Goal: Task Accomplishment & Management: Manage account settings

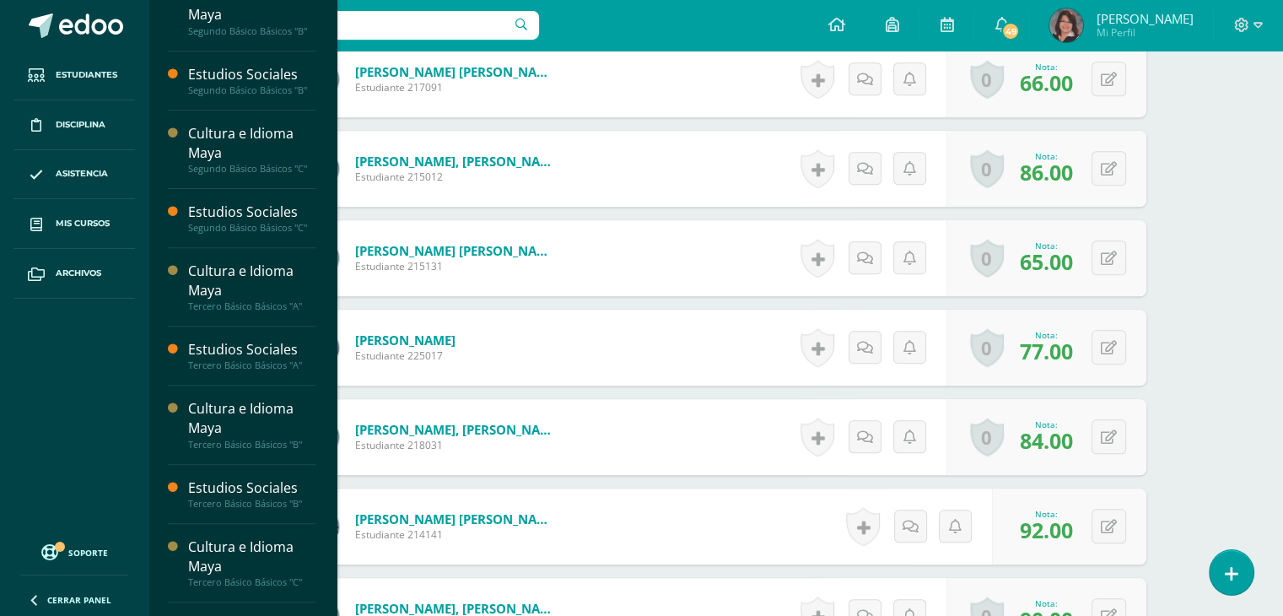
scroll to position [621, 0]
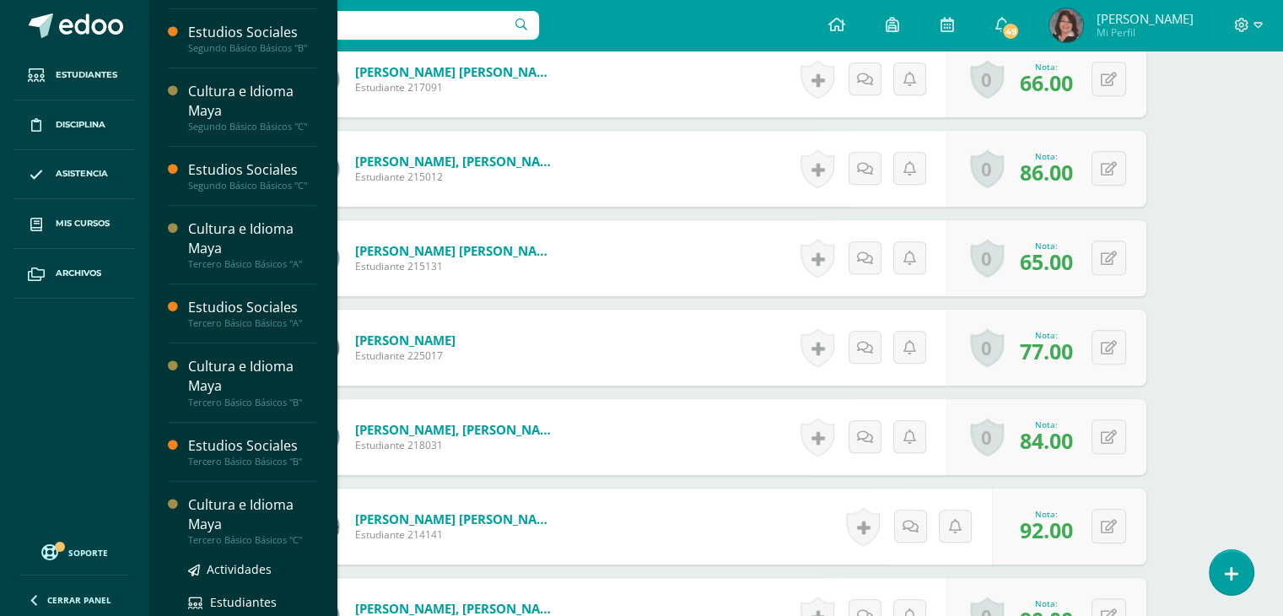
click at [236, 495] on div "Cultura e Idioma Maya" at bounding box center [252, 514] width 128 height 39
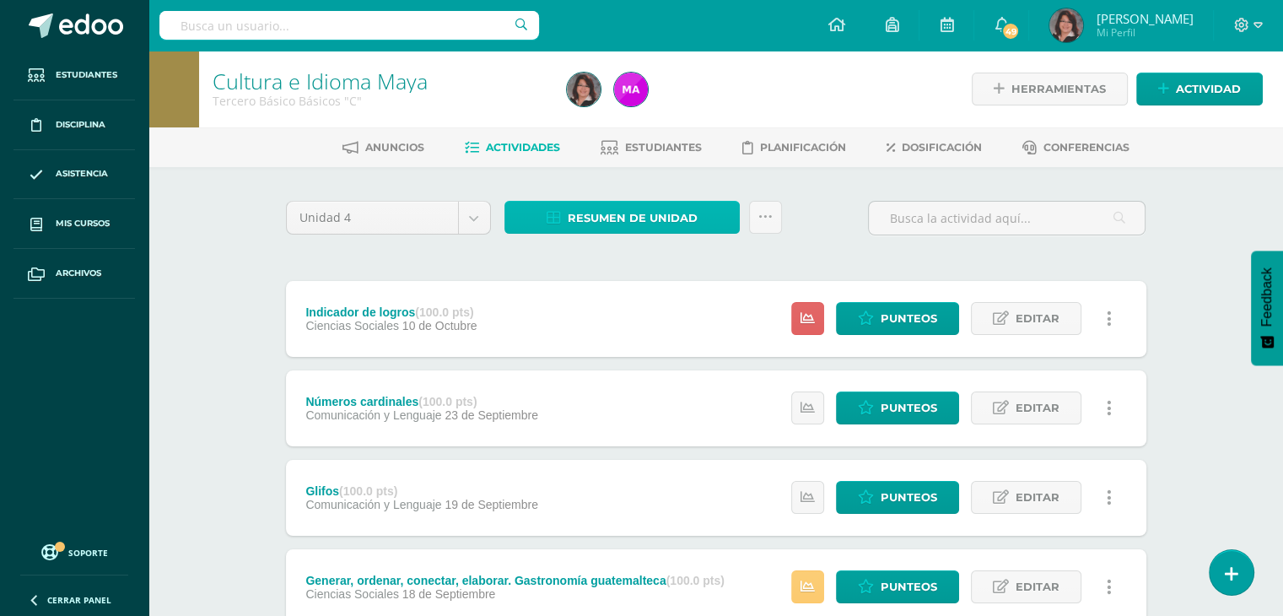
click at [628, 215] on span "Resumen de unidad" at bounding box center [632, 217] width 130 height 31
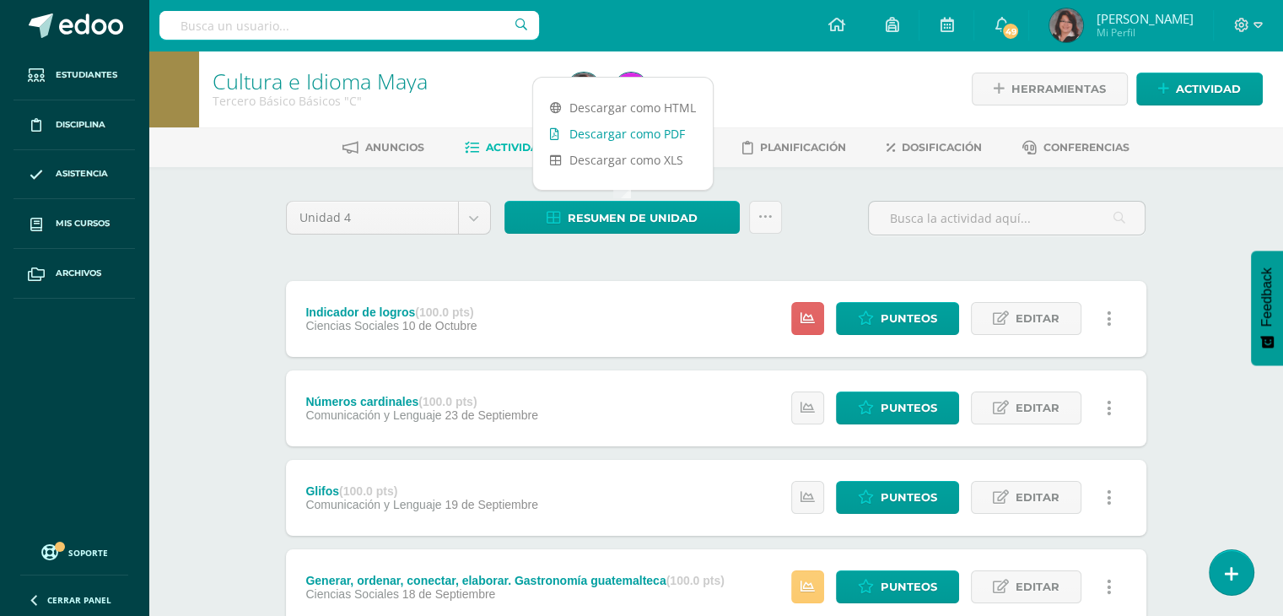
click at [619, 139] on link "Descargar como PDF" at bounding box center [623, 134] width 180 height 26
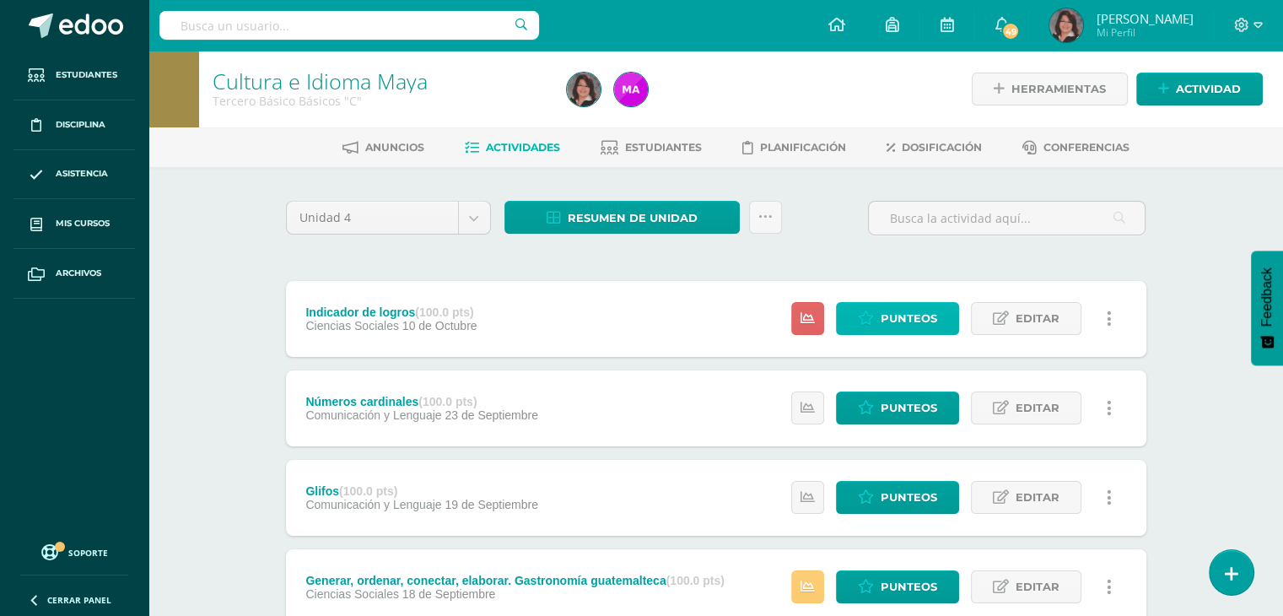
click at [880, 328] on link "Punteos" at bounding box center [897, 318] width 123 height 33
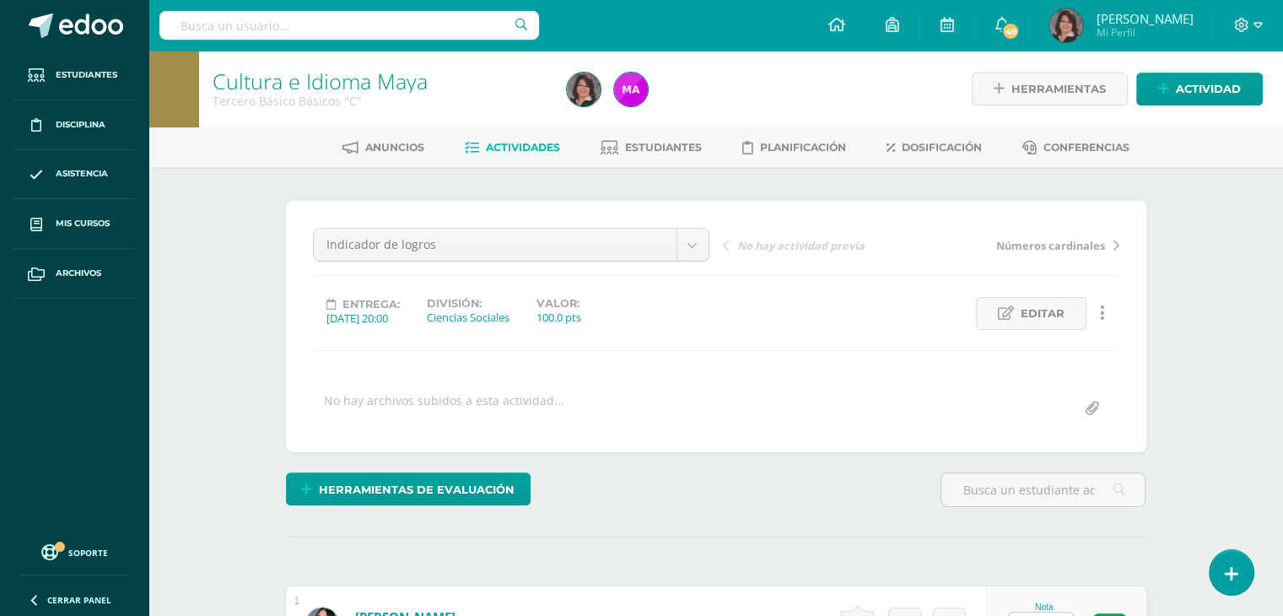
scroll to position [28, 0]
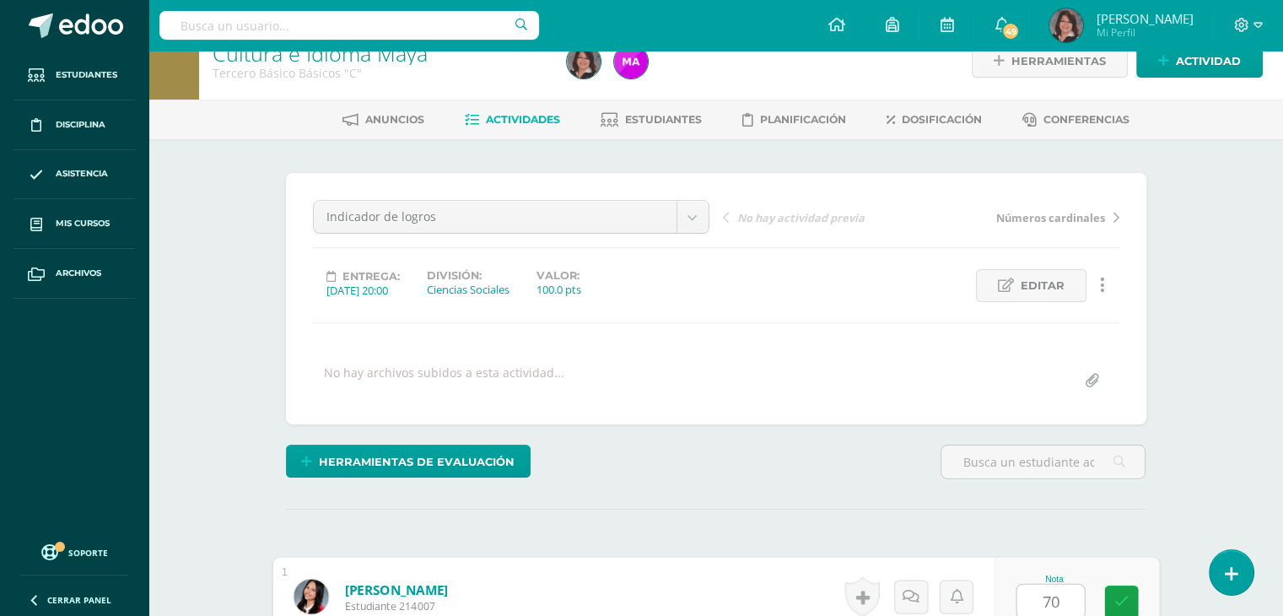
type input "70"
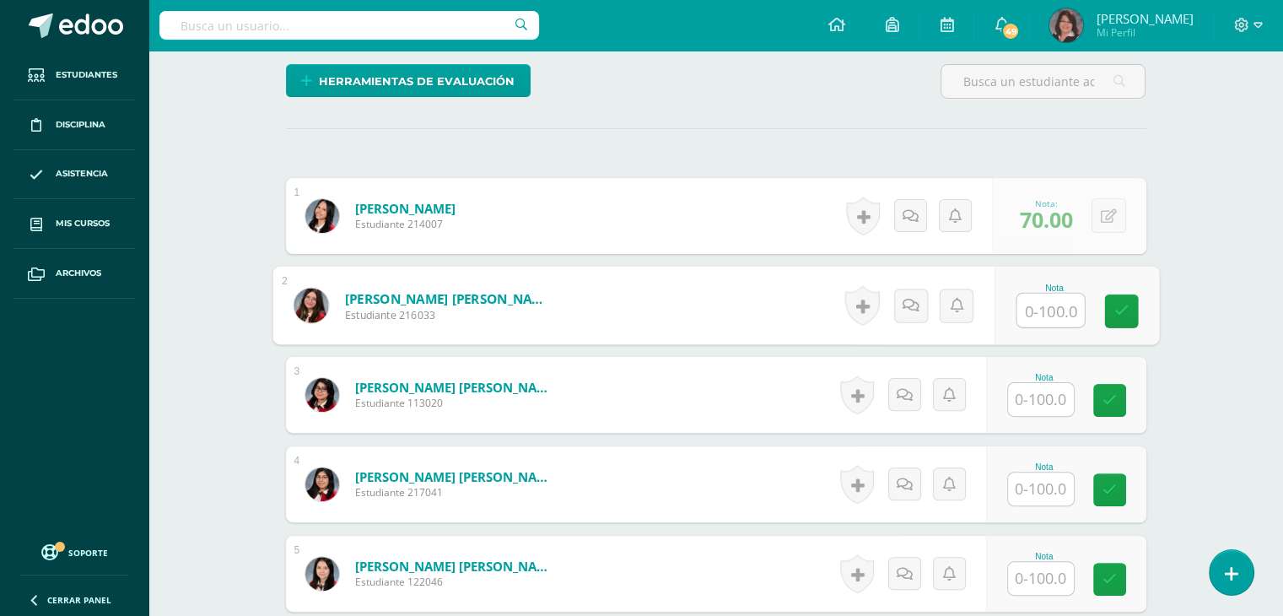
scroll to position [409, 0]
type input "71"
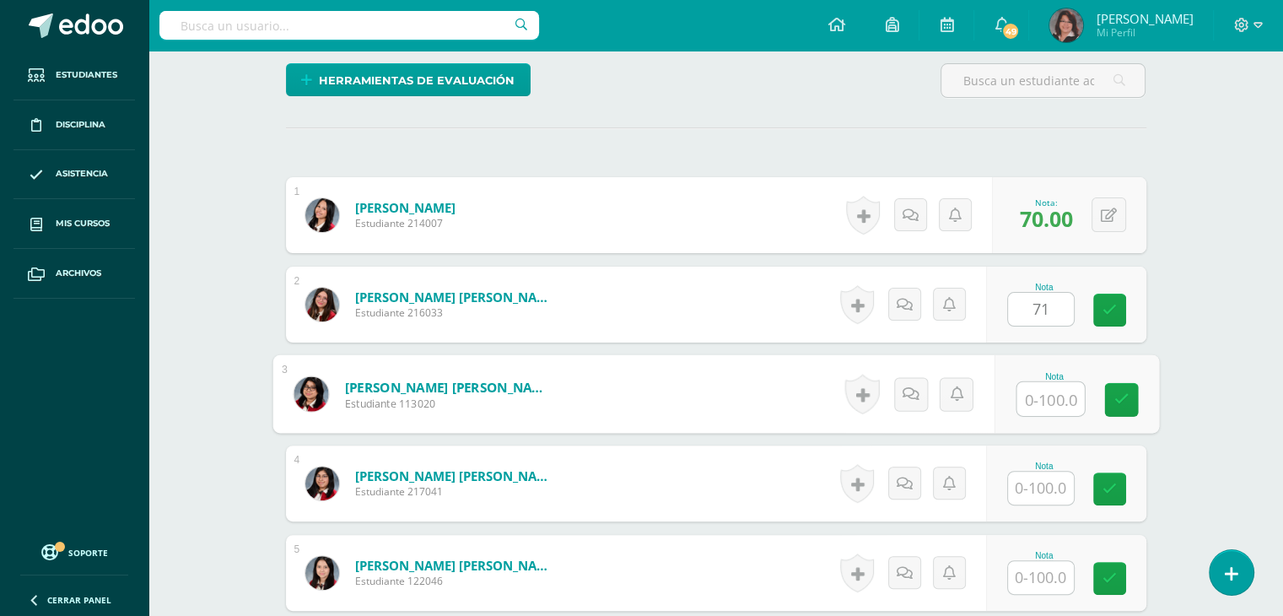
scroll to position [410, 0]
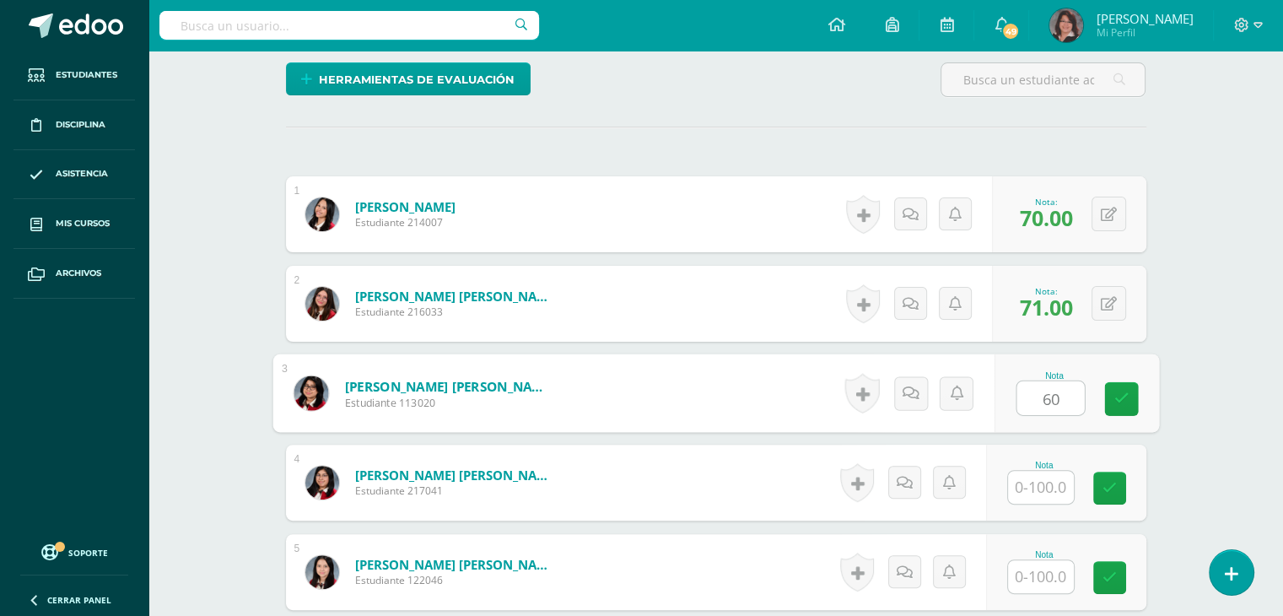
type input "60"
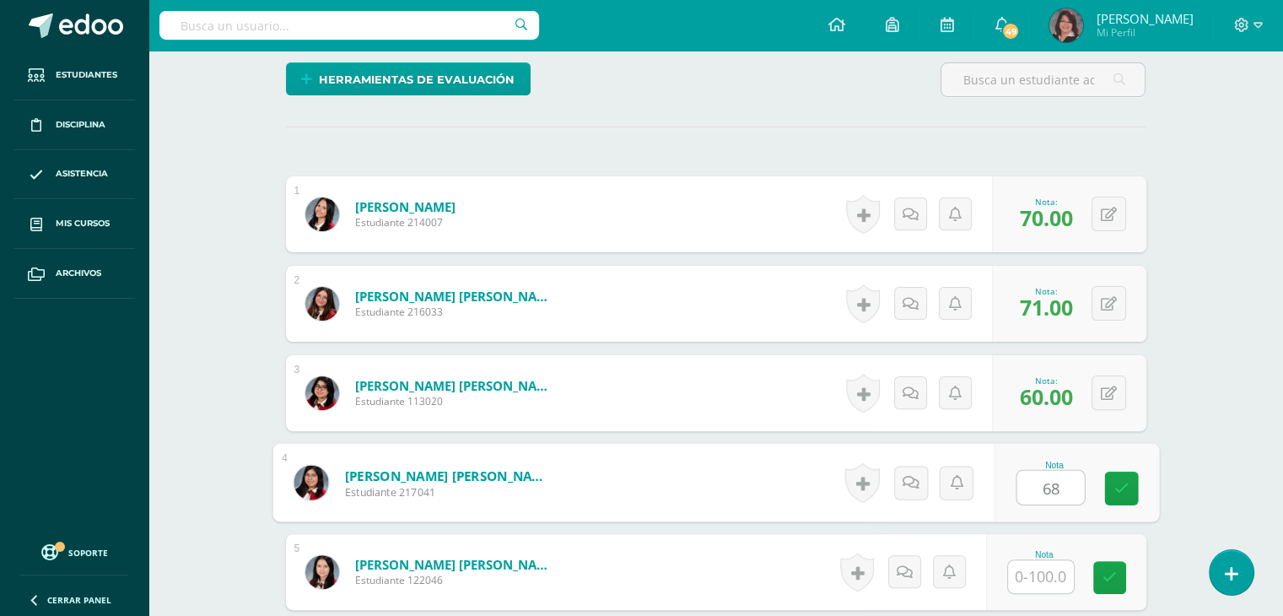
type input "68"
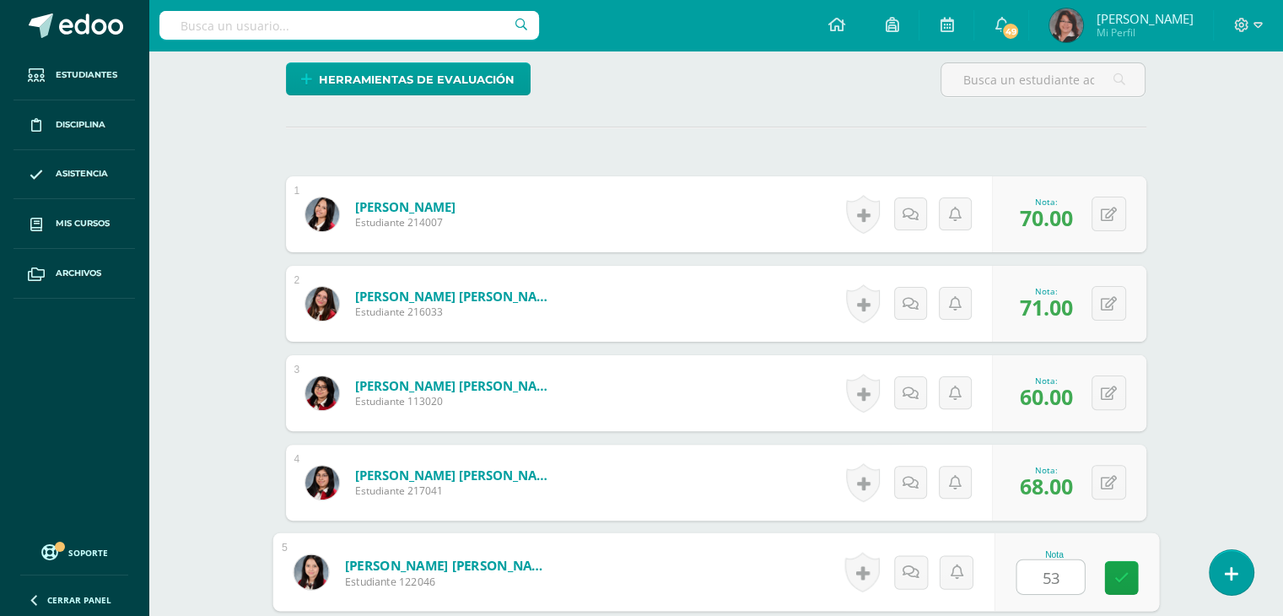
type input "53"
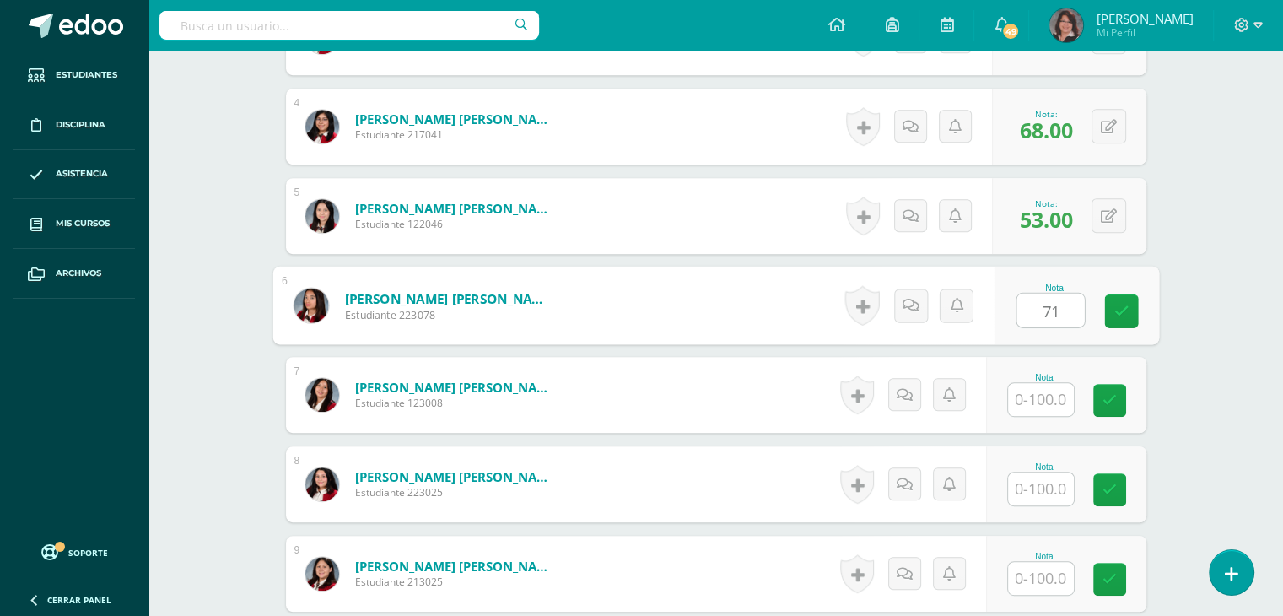
type input "71"
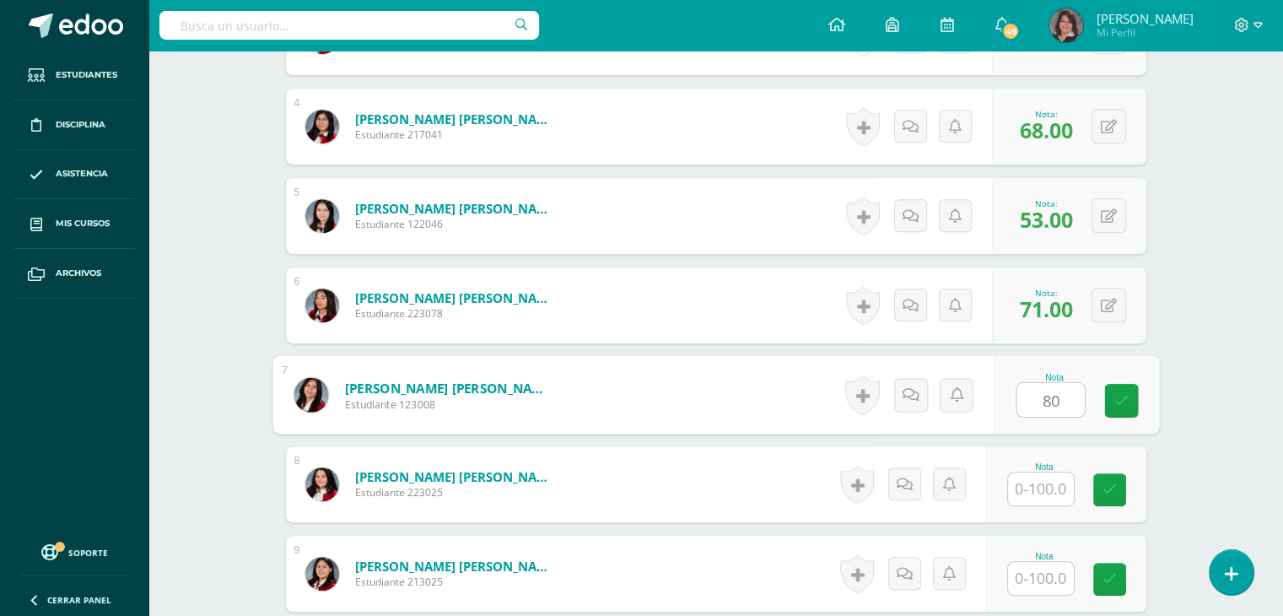
type input "80"
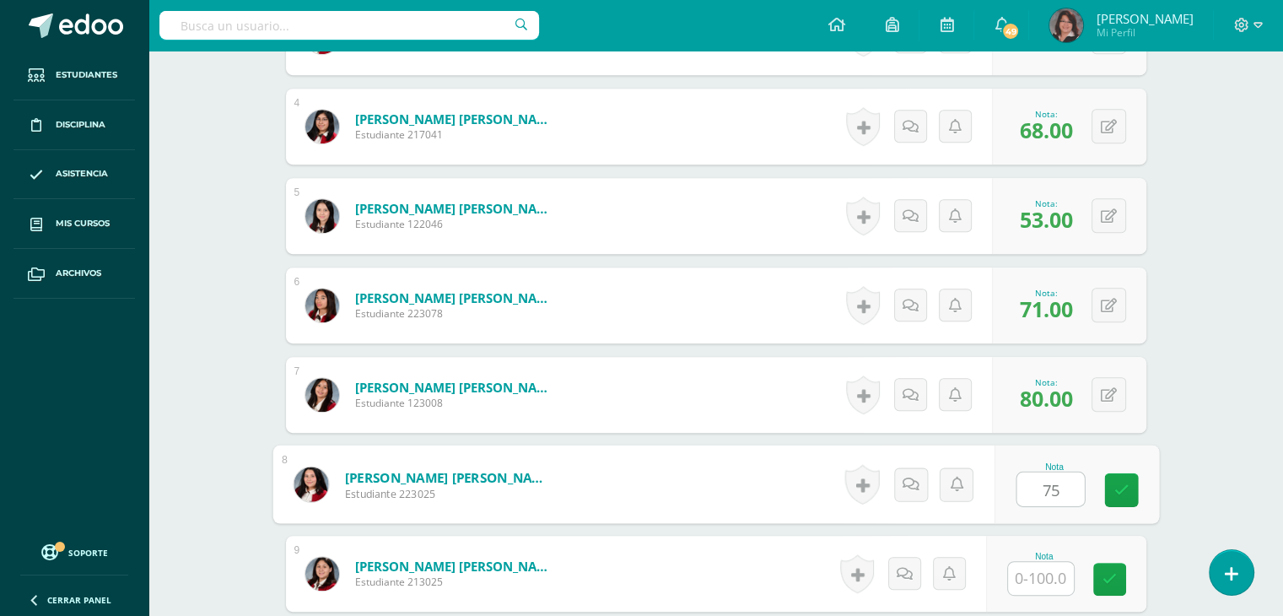
type input "75"
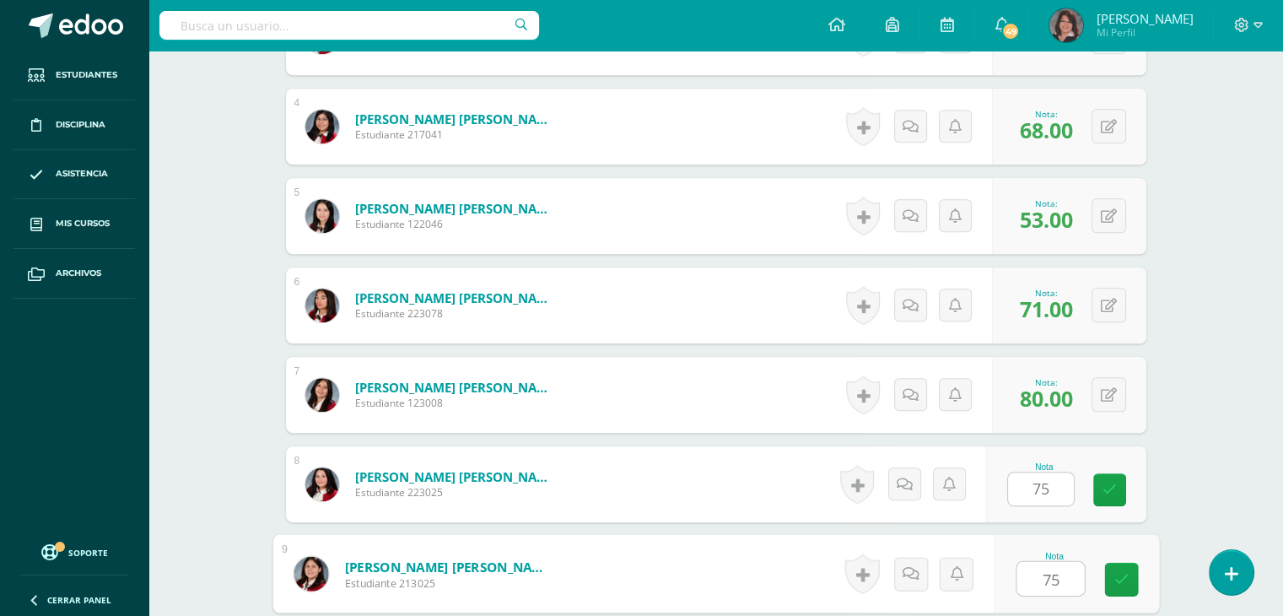
type input "75"
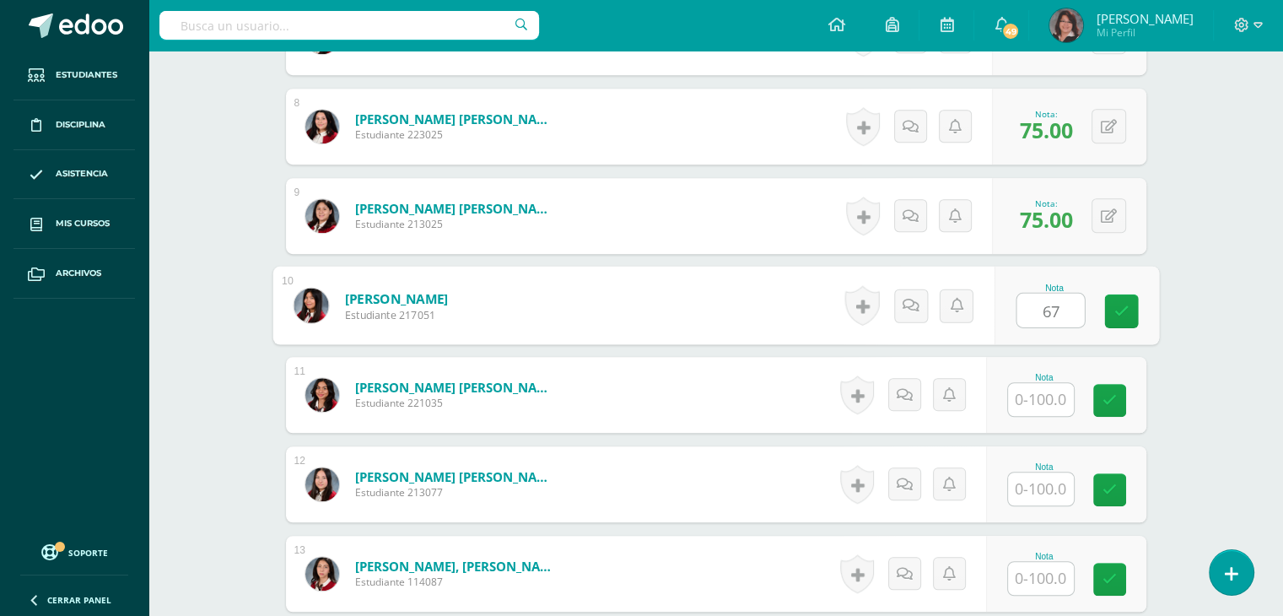
type input "67"
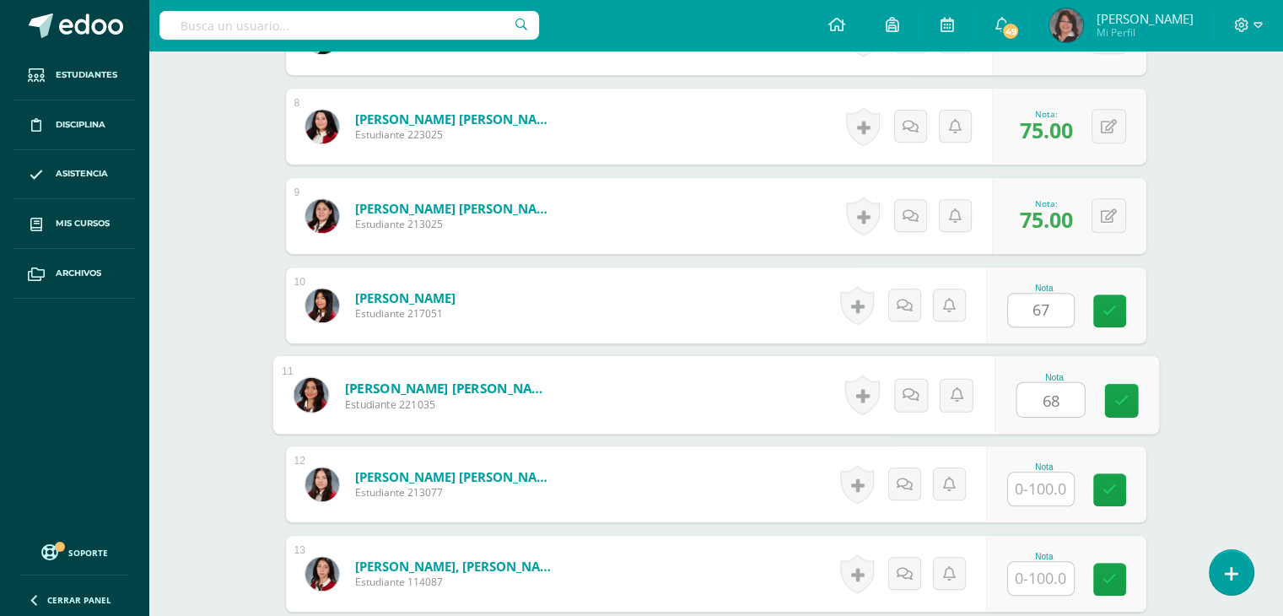
type input "68"
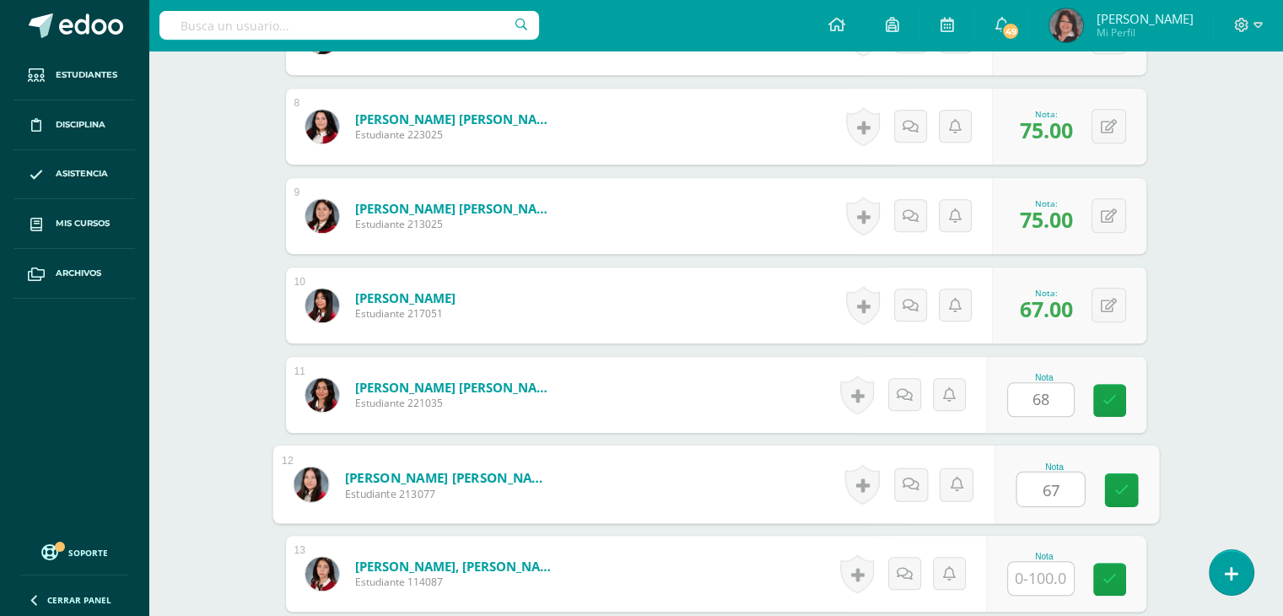
type input "67"
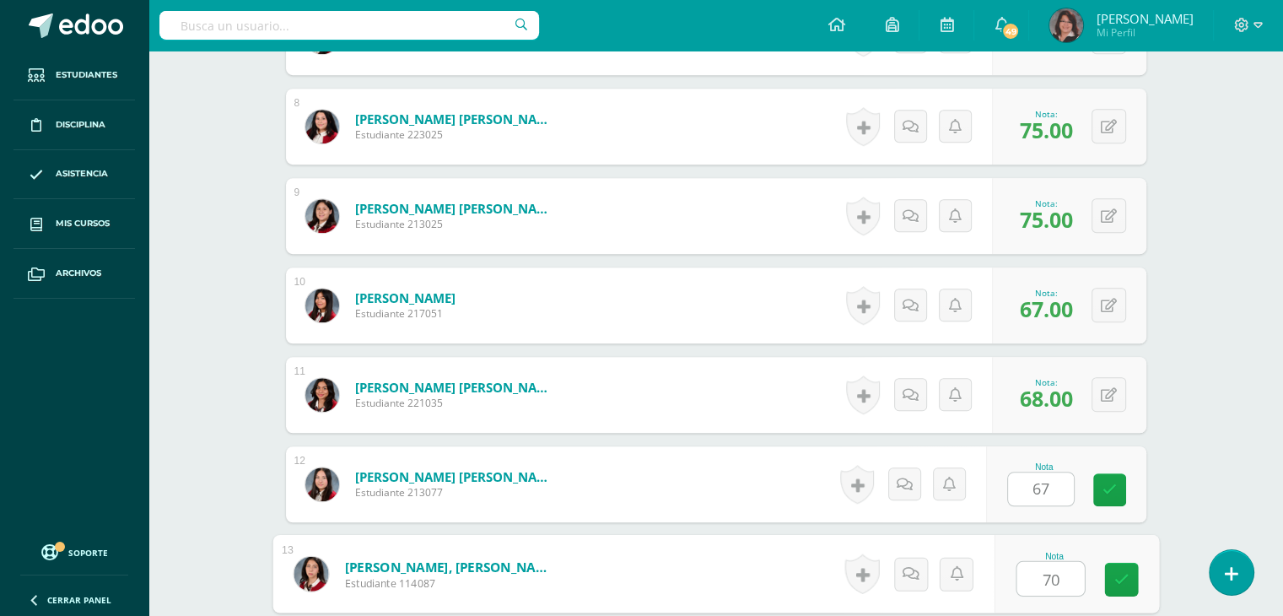
type input "70"
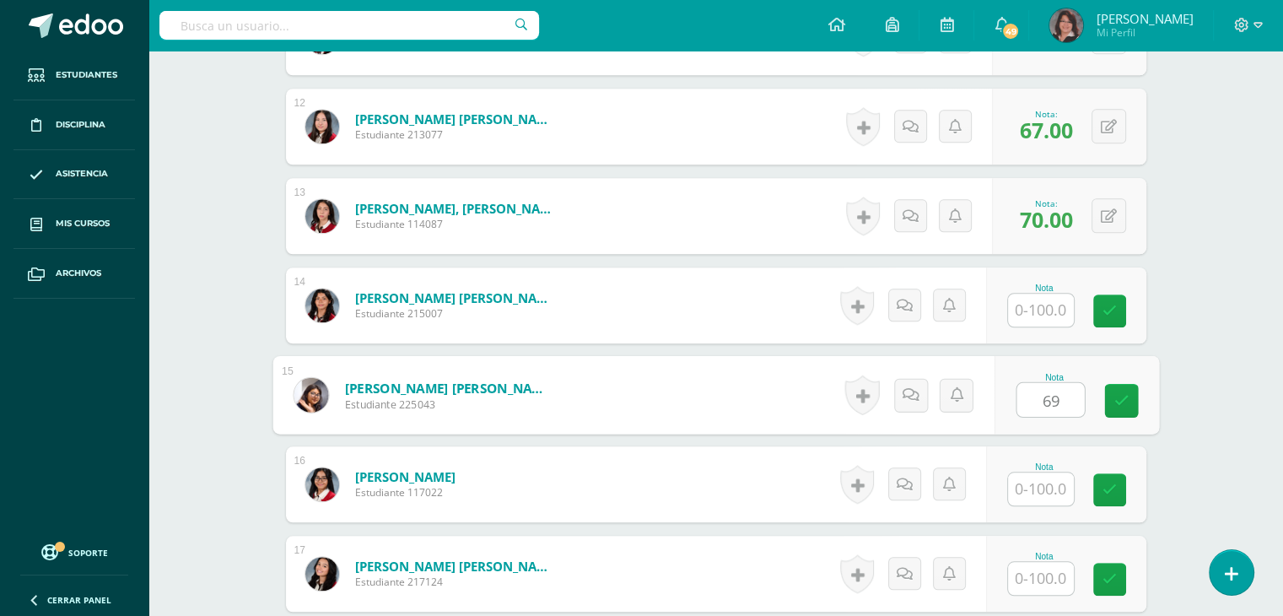
type input "69"
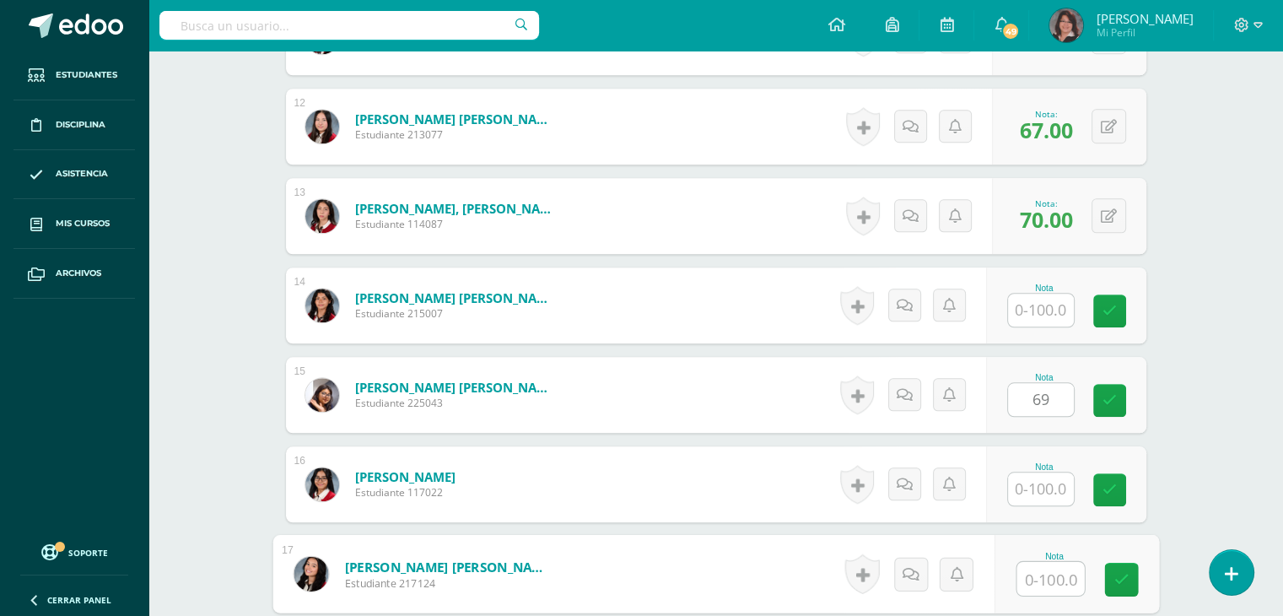
scroll to position [1838, 0]
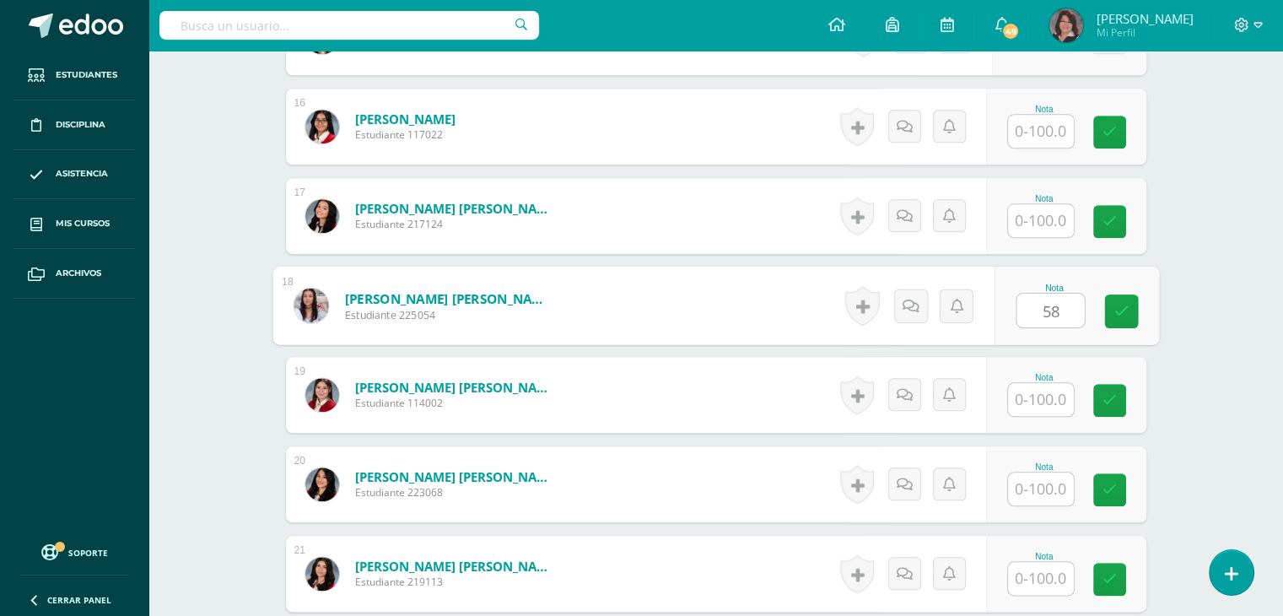
type input "58"
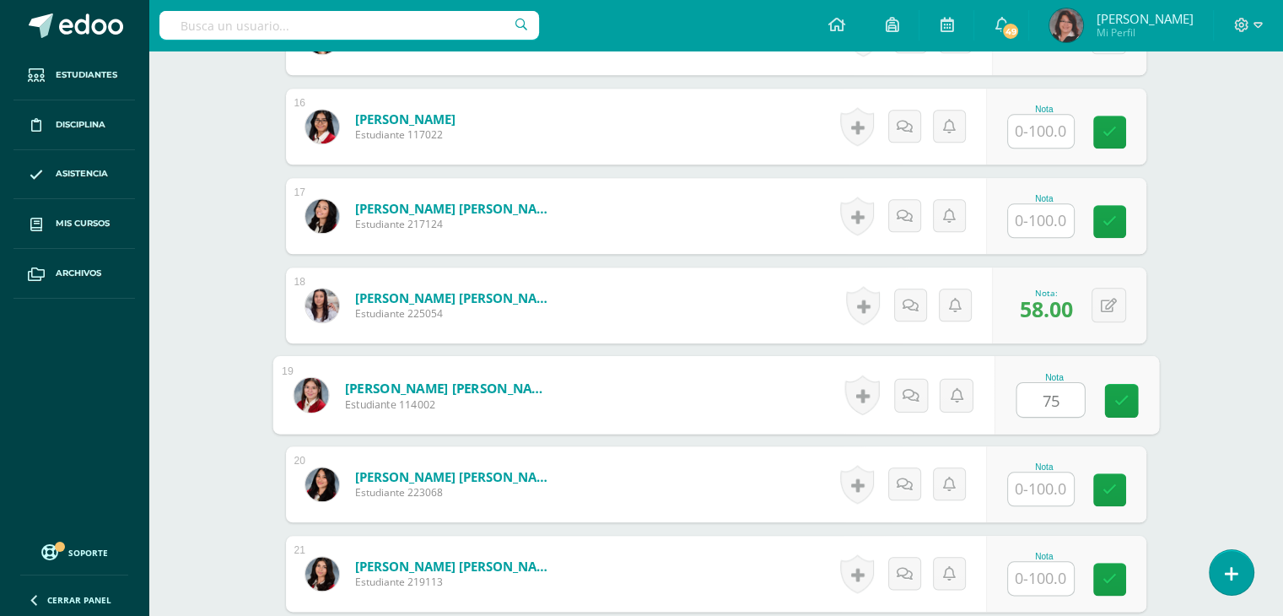
type input "75"
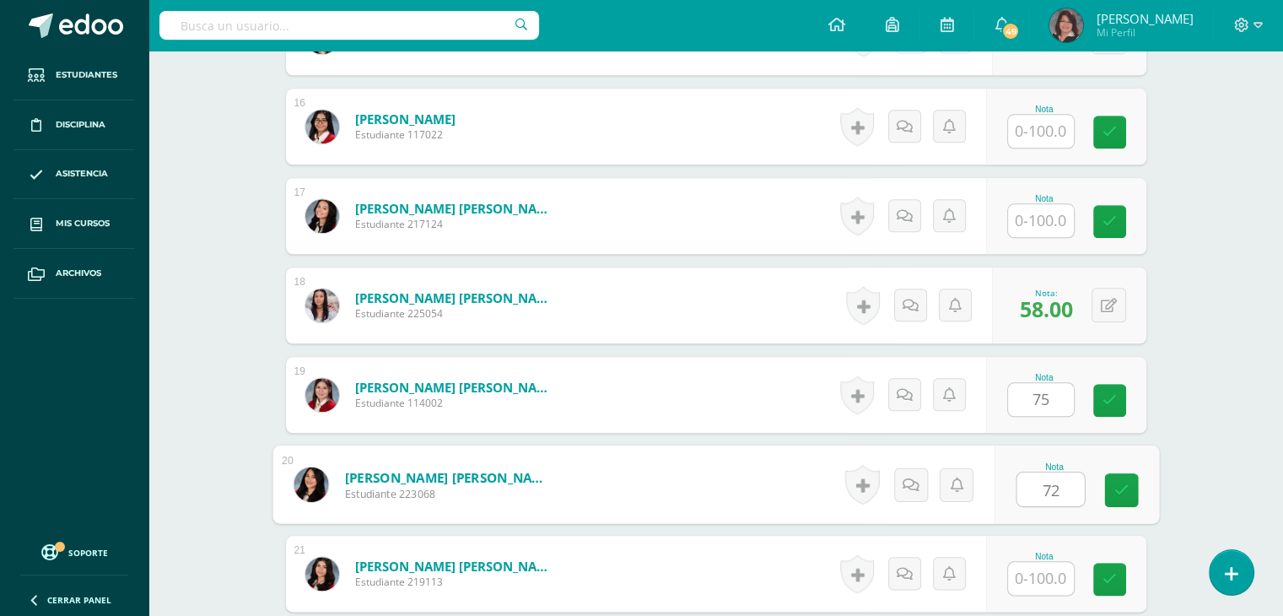
type input "72"
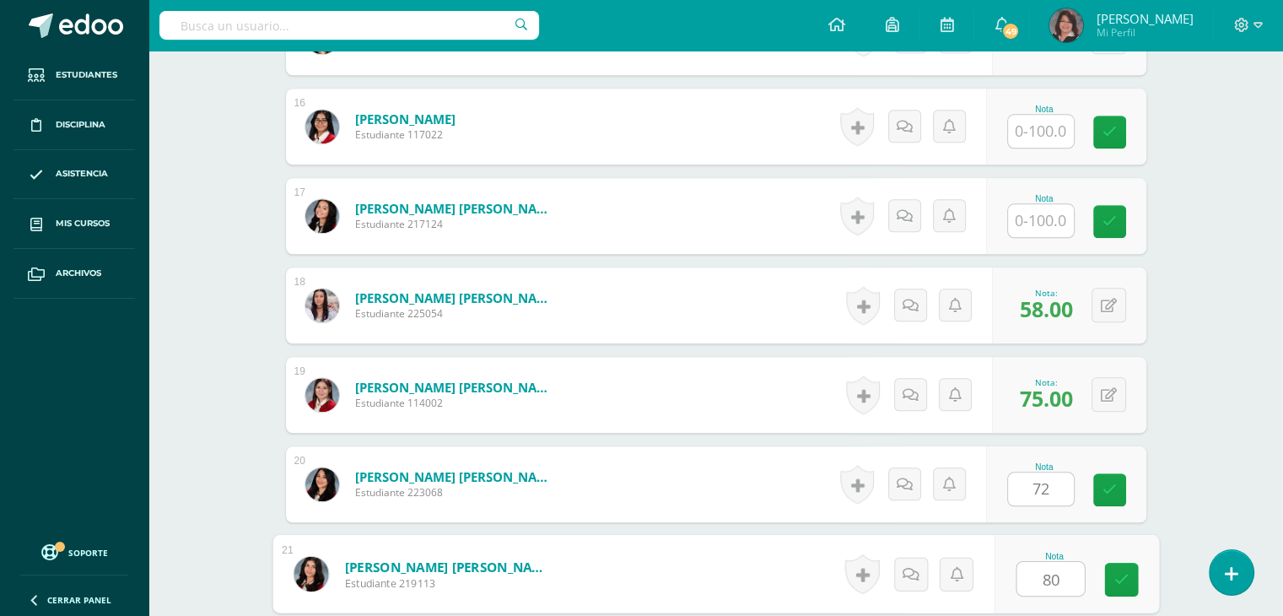
type input "80"
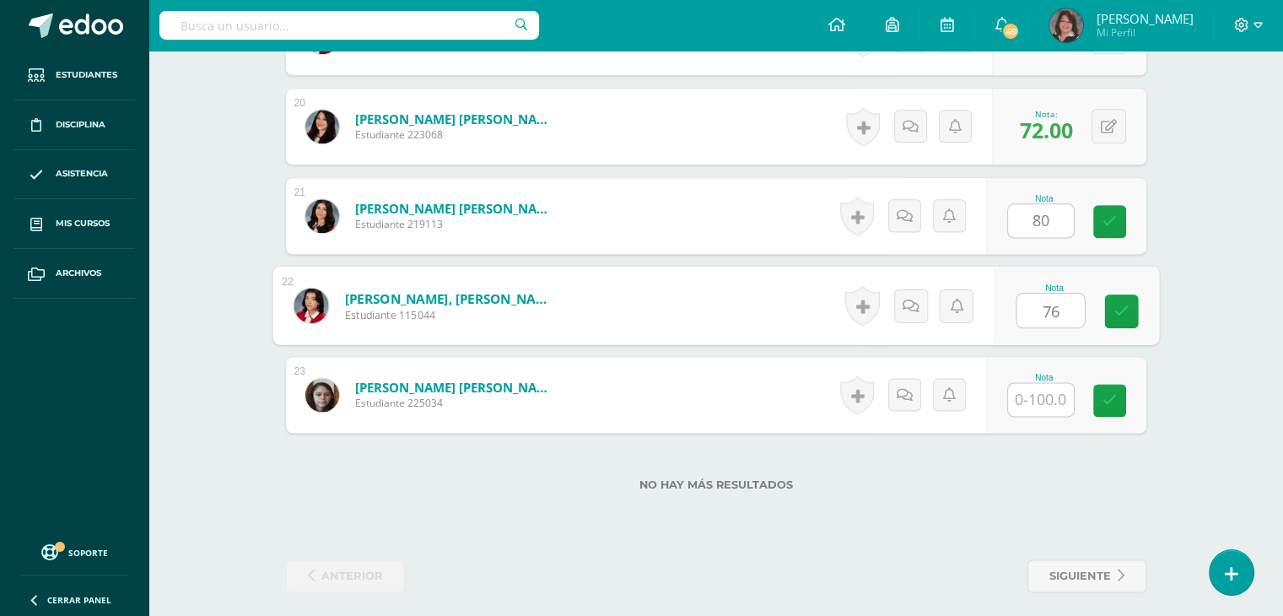
type input "76"
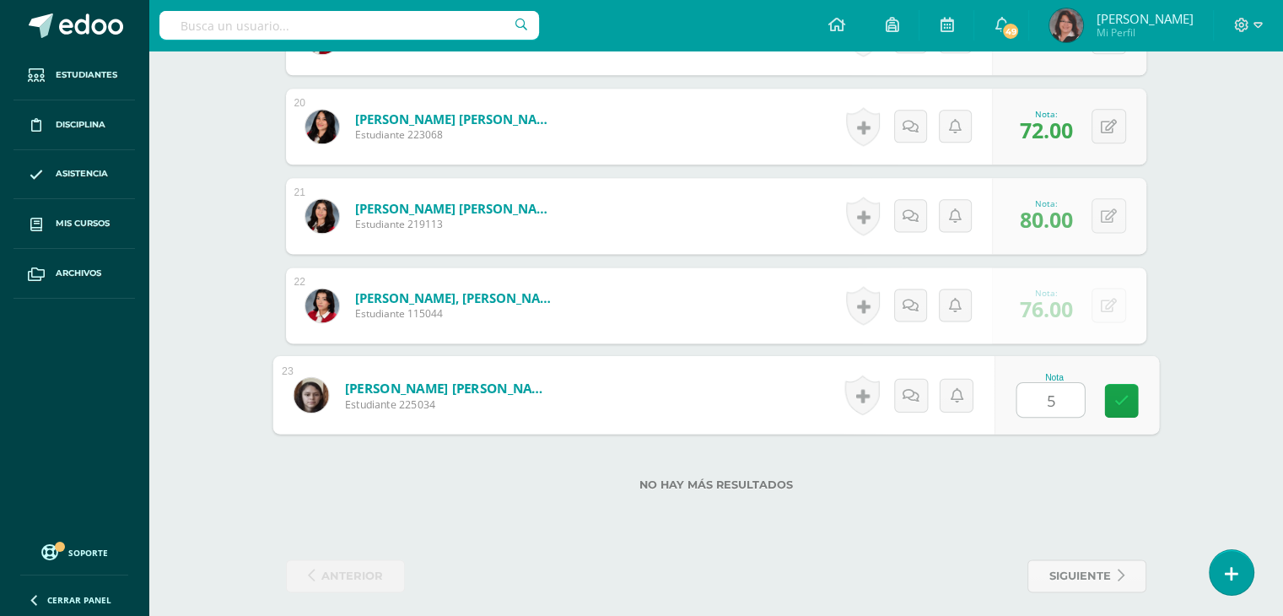
type input "55"
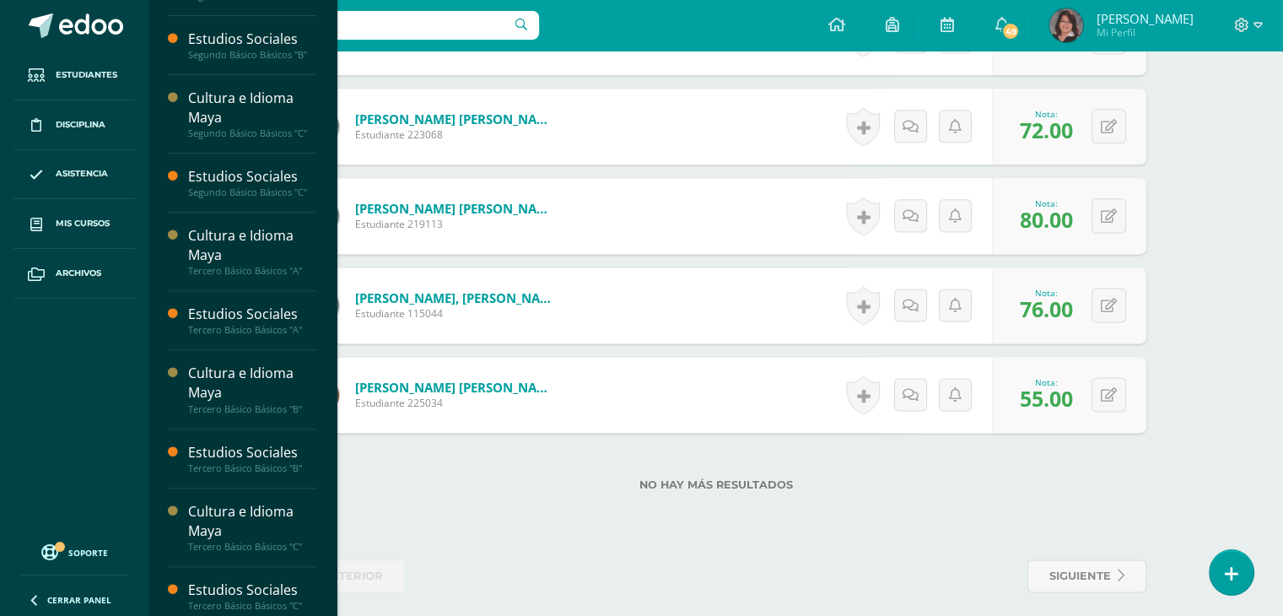
scroll to position [621, 0]
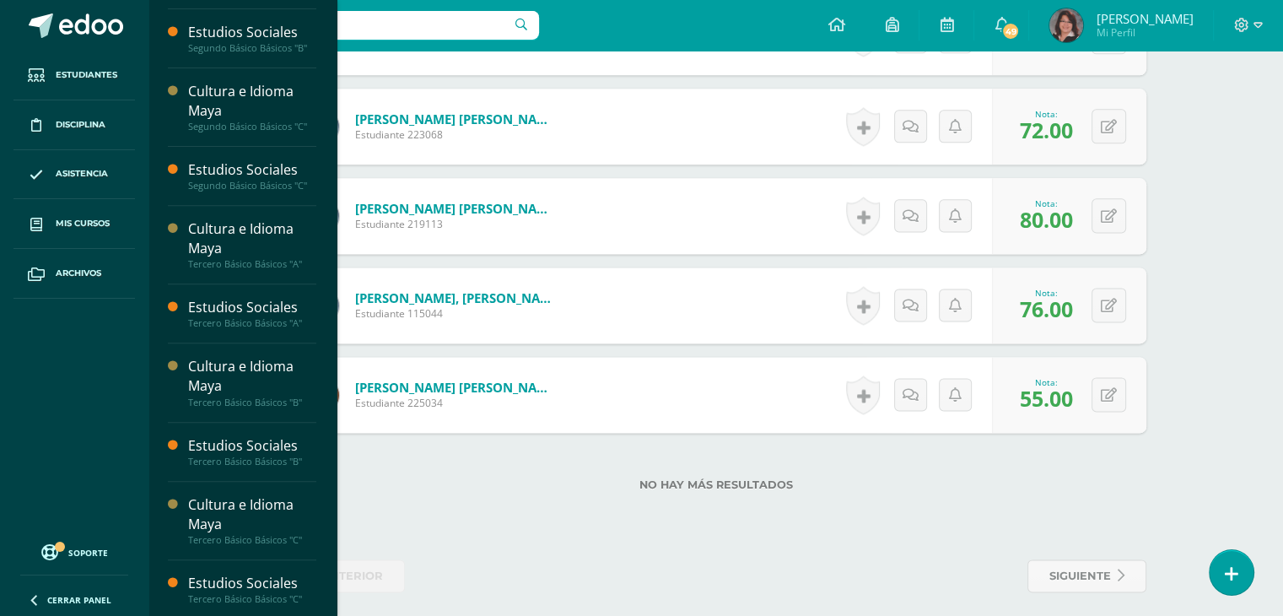
click at [250, 573] on div "Estudios Sociales" at bounding box center [252, 582] width 128 height 19
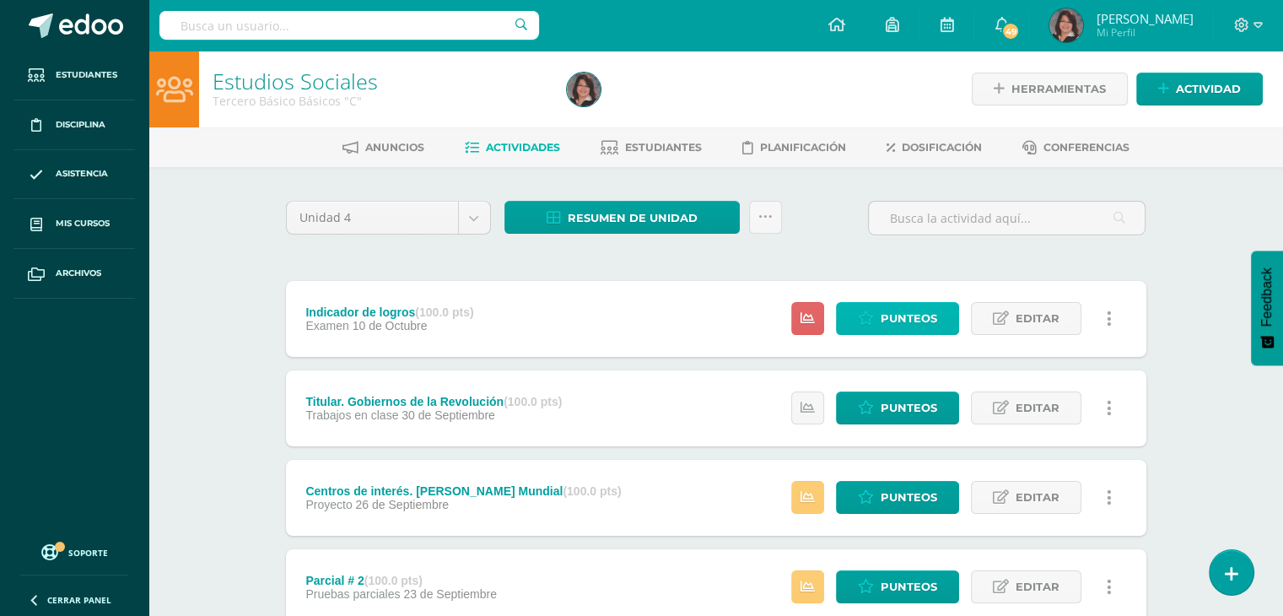
click at [897, 314] on span "Punteos" at bounding box center [908, 318] width 56 height 31
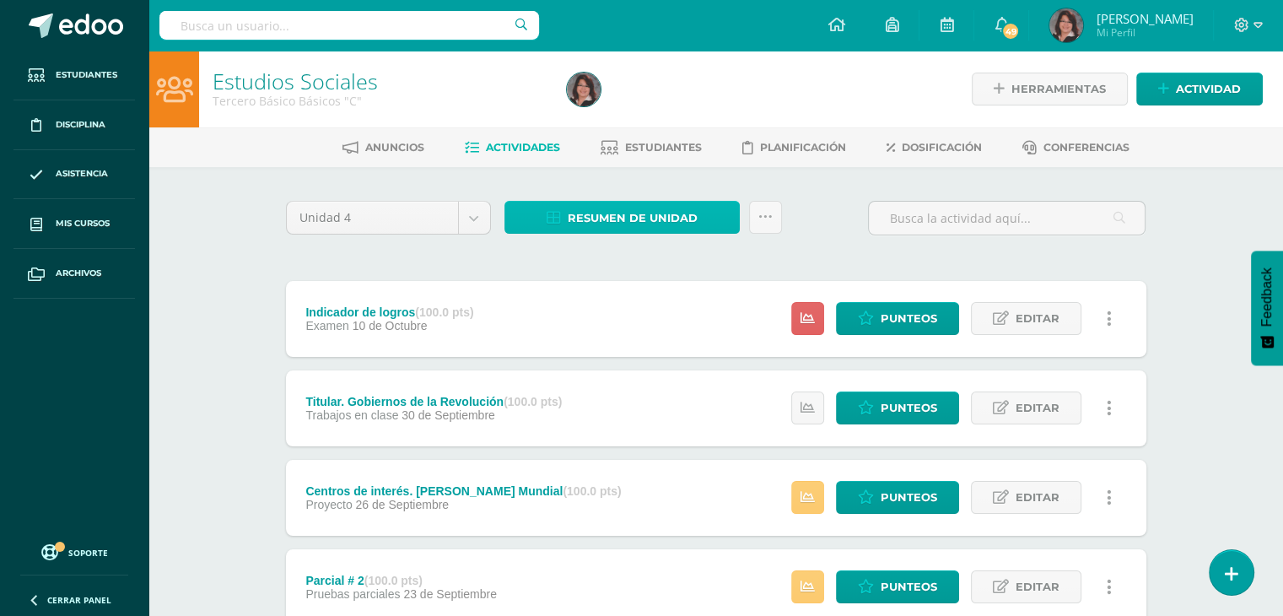
click at [621, 217] on span "Resumen de unidad" at bounding box center [632, 217] width 130 height 31
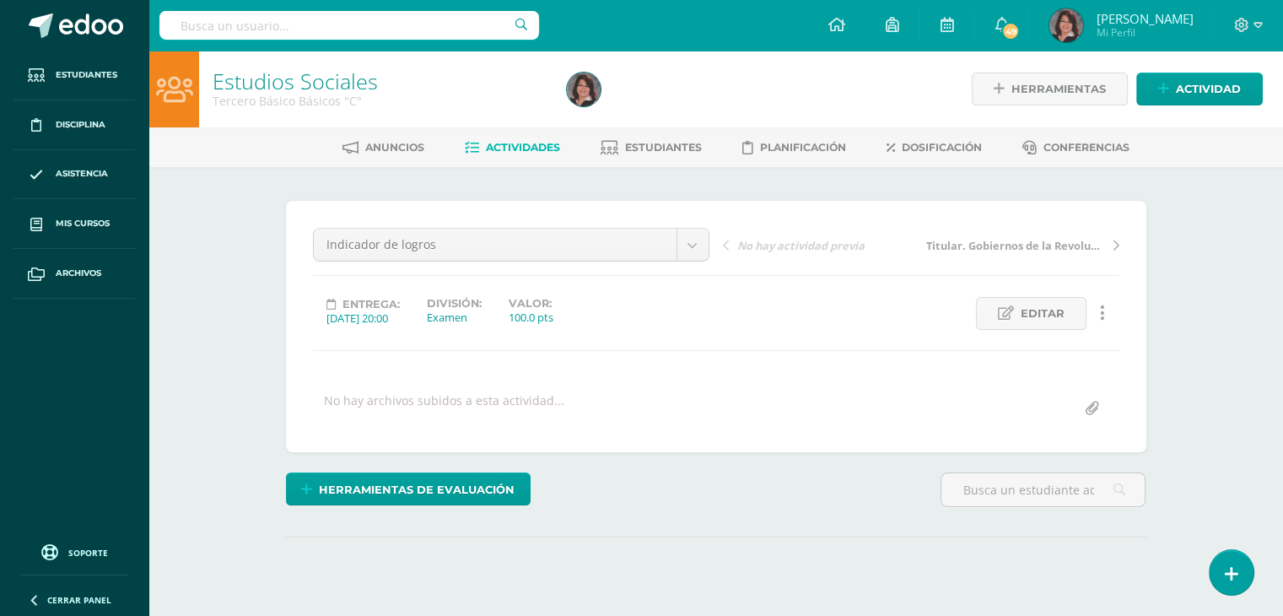
click at [600, 135] on link "Estudiantes" at bounding box center [650, 147] width 101 height 27
click at [508, 153] on link "Actividades" at bounding box center [512, 147] width 95 height 27
click at [513, 145] on span "Actividades" at bounding box center [523, 147] width 74 height 13
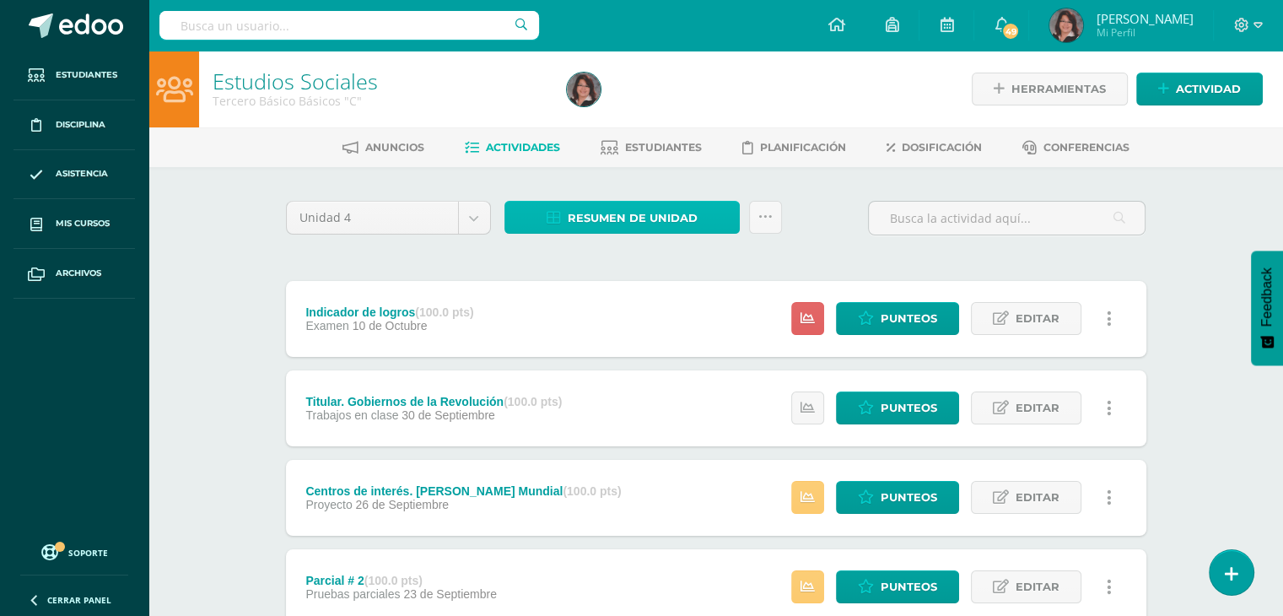
click at [621, 218] on span "Resumen de unidad" at bounding box center [632, 217] width 130 height 31
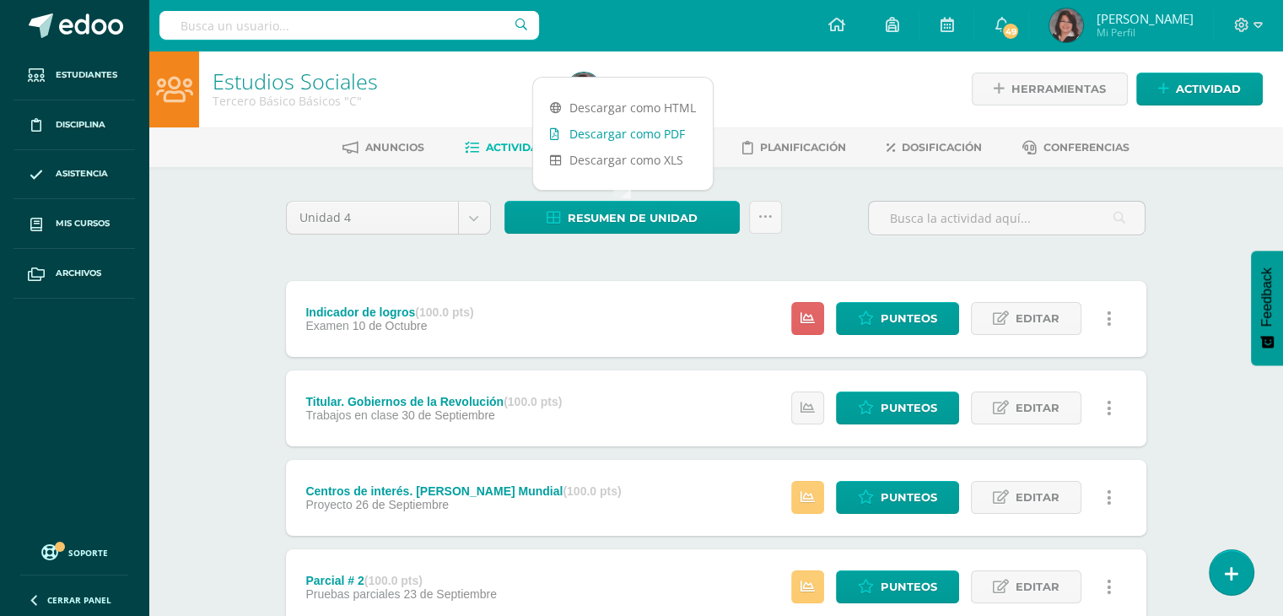
click at [625, 134] on link "Descargar como PDF" at bounding box center [623, 134] width 180 height 26
click at [889, 318] on span "Punteos" at bounding box center [908, 318] width 56 height 31
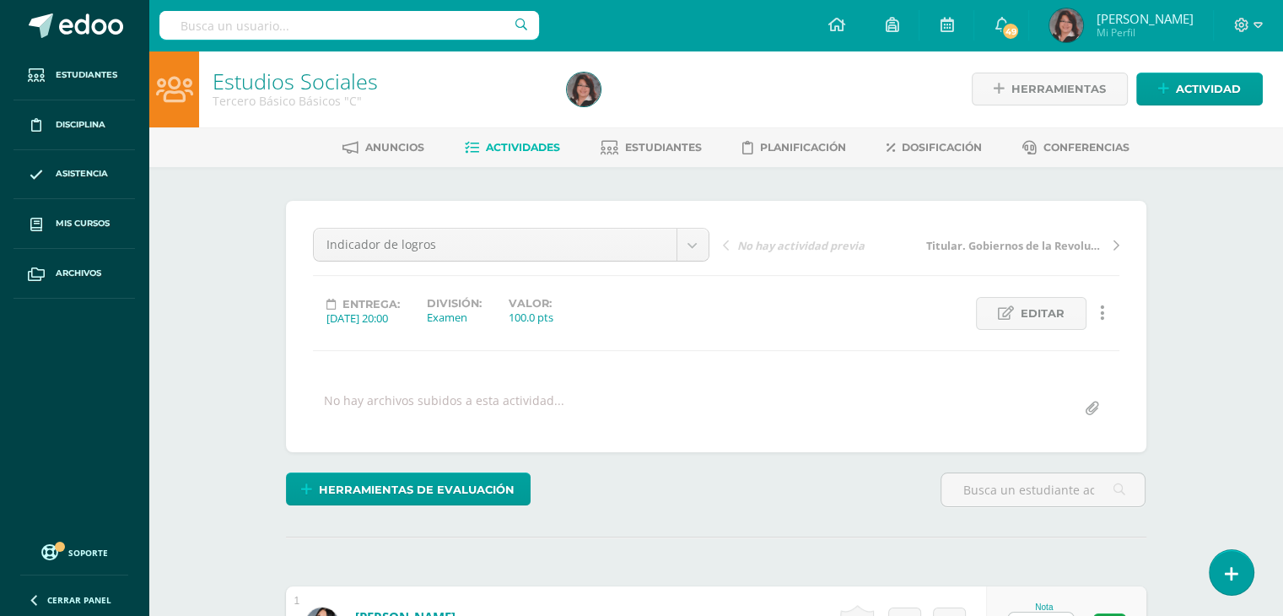
scroll to position [1, 0]
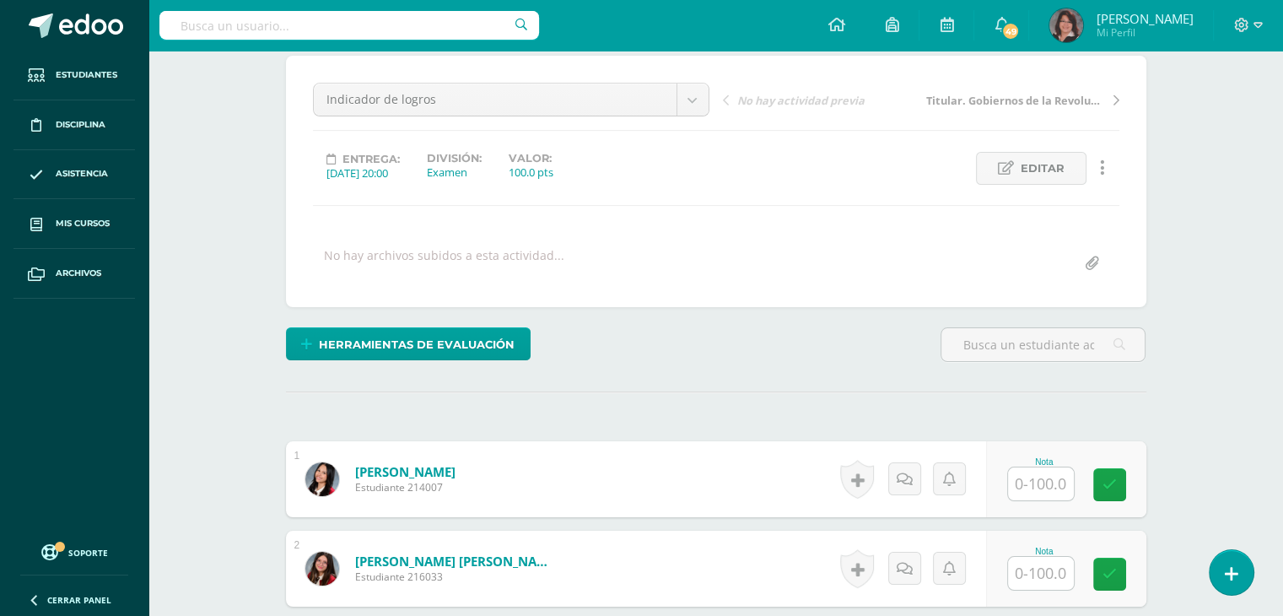
scroll to position [158, 0]
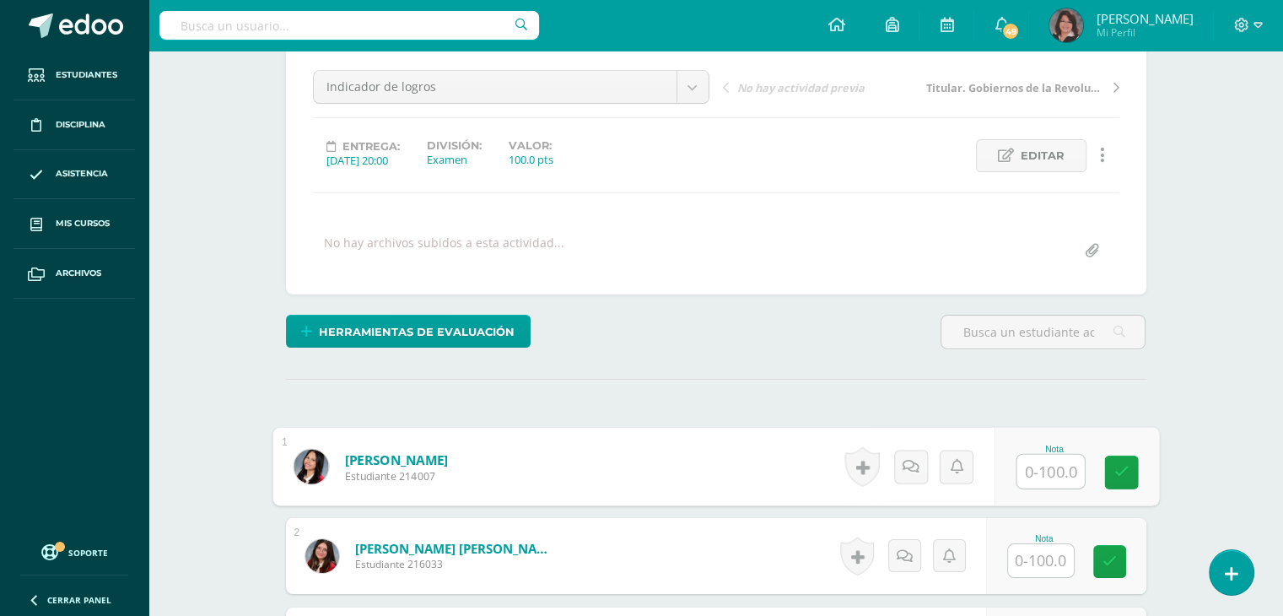
click at [1052, 466] on input "text" at bounding box center [1049, 471] width 67 height 34
type input "70"
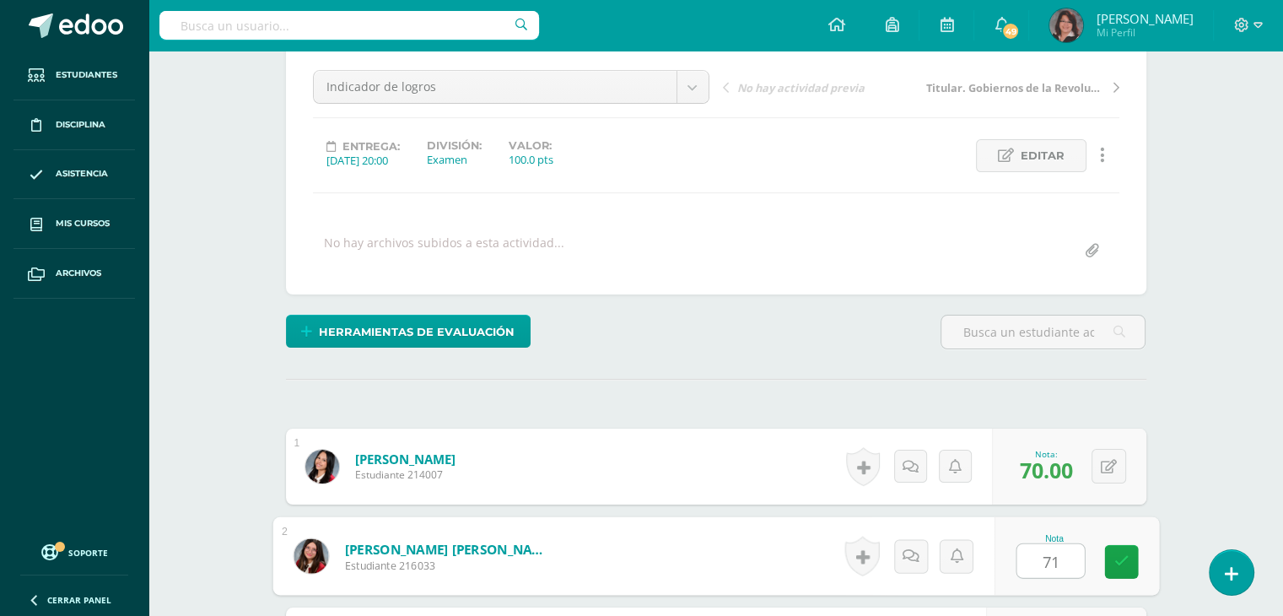
type input "71"
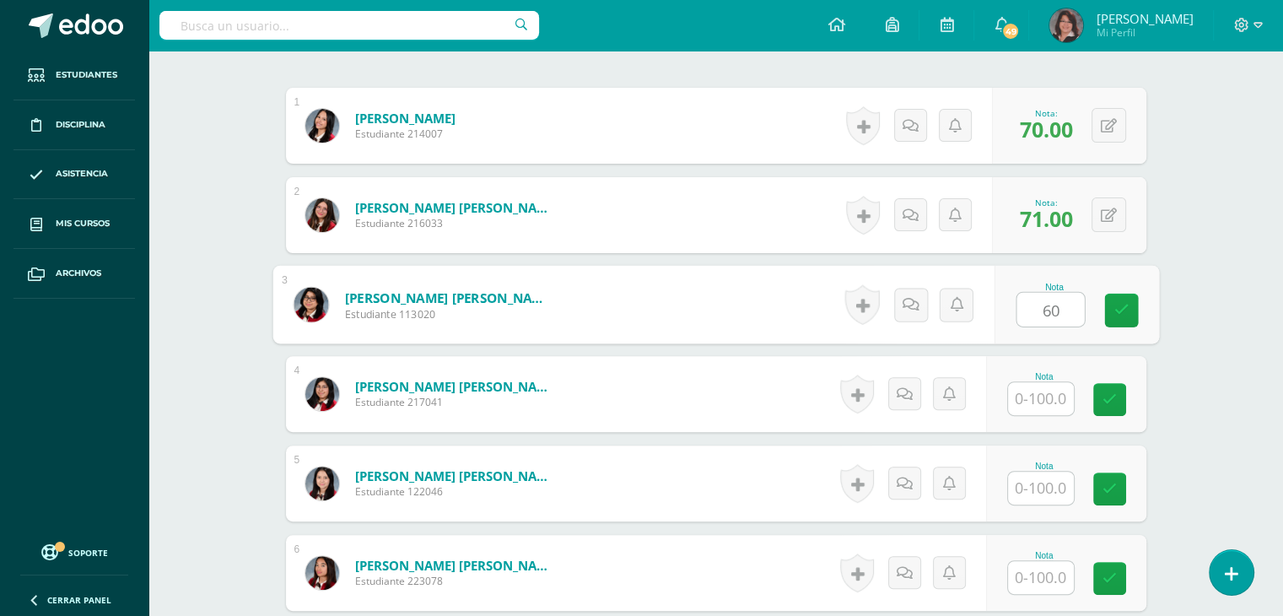
type input "60"
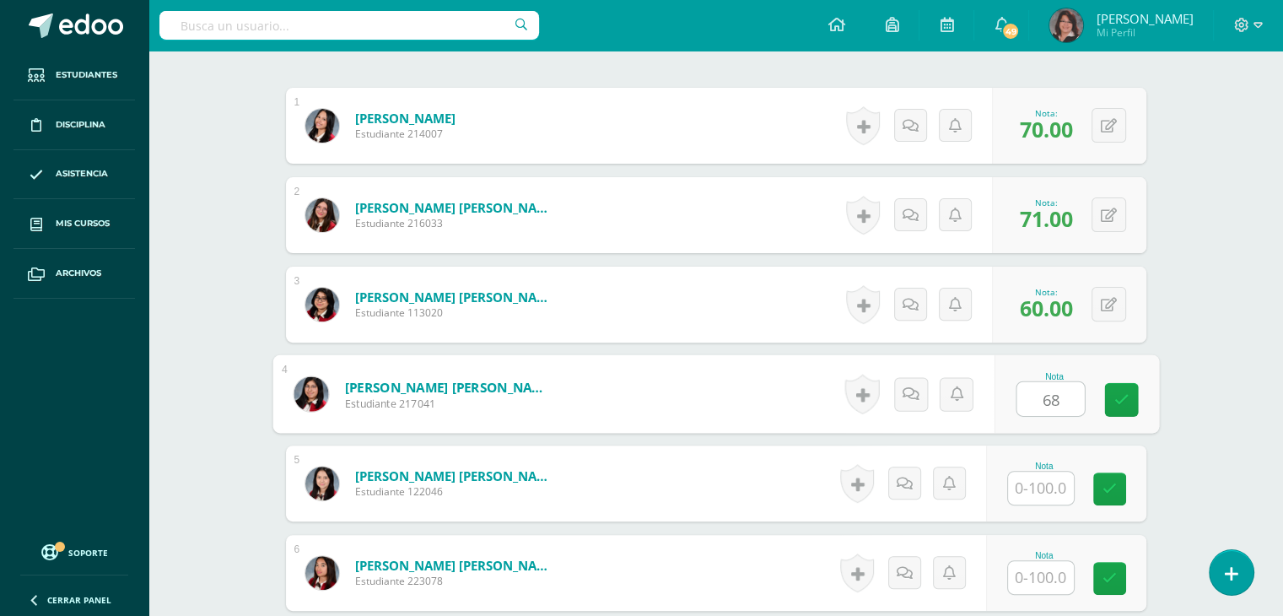
type input "68"
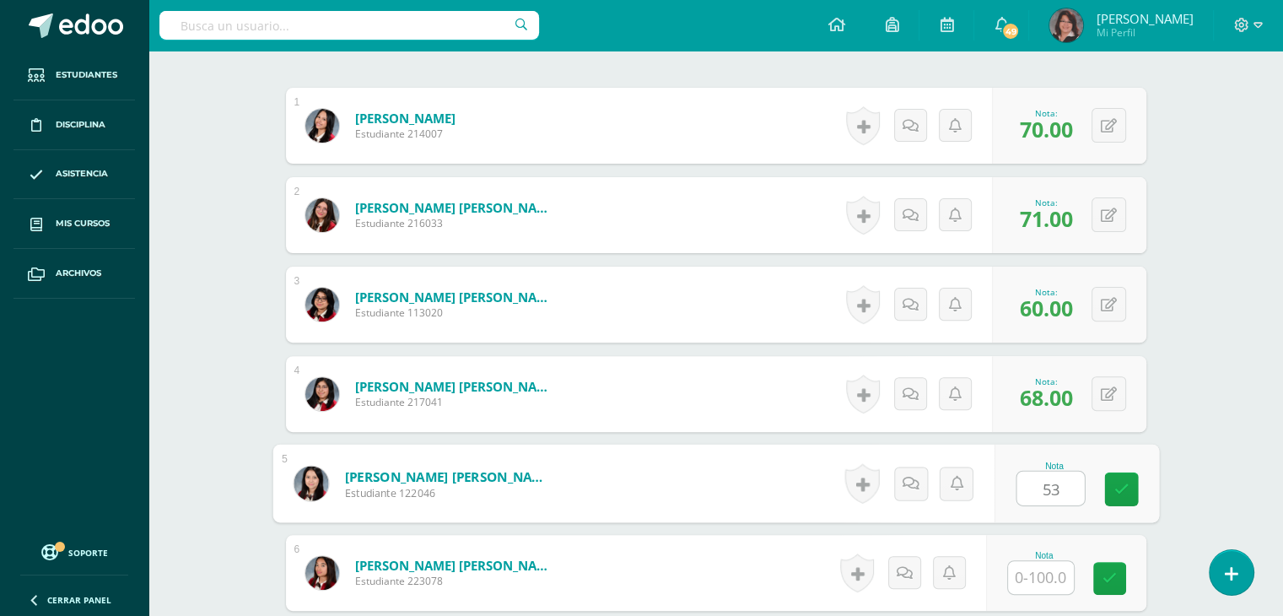
type input "53"
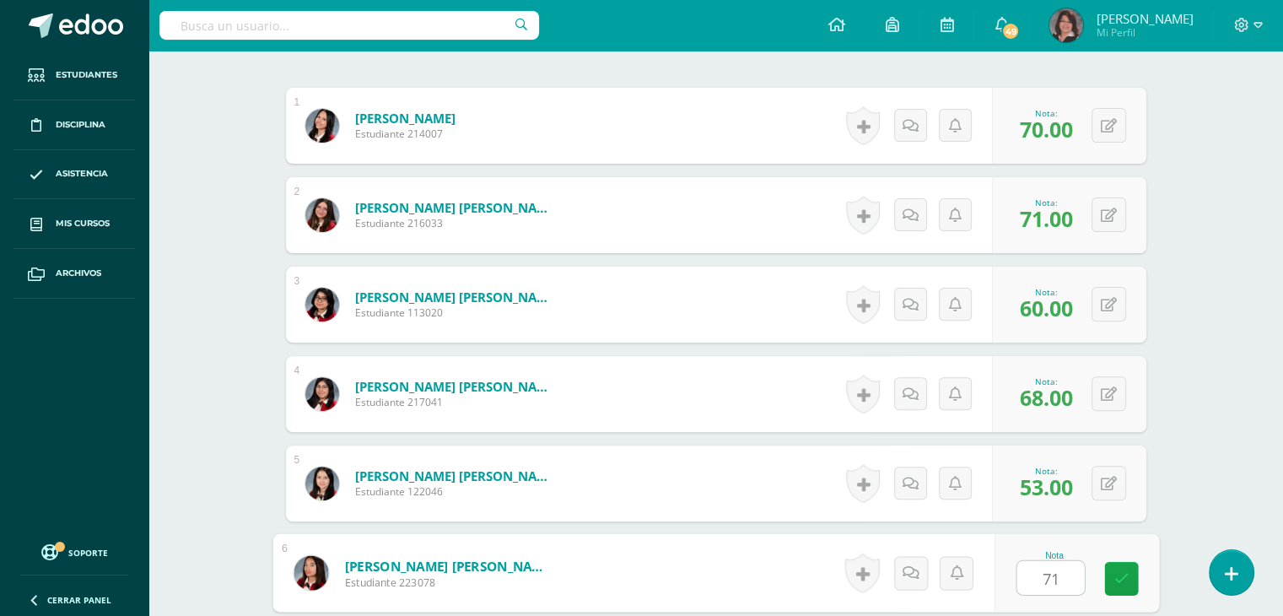
type input "71"
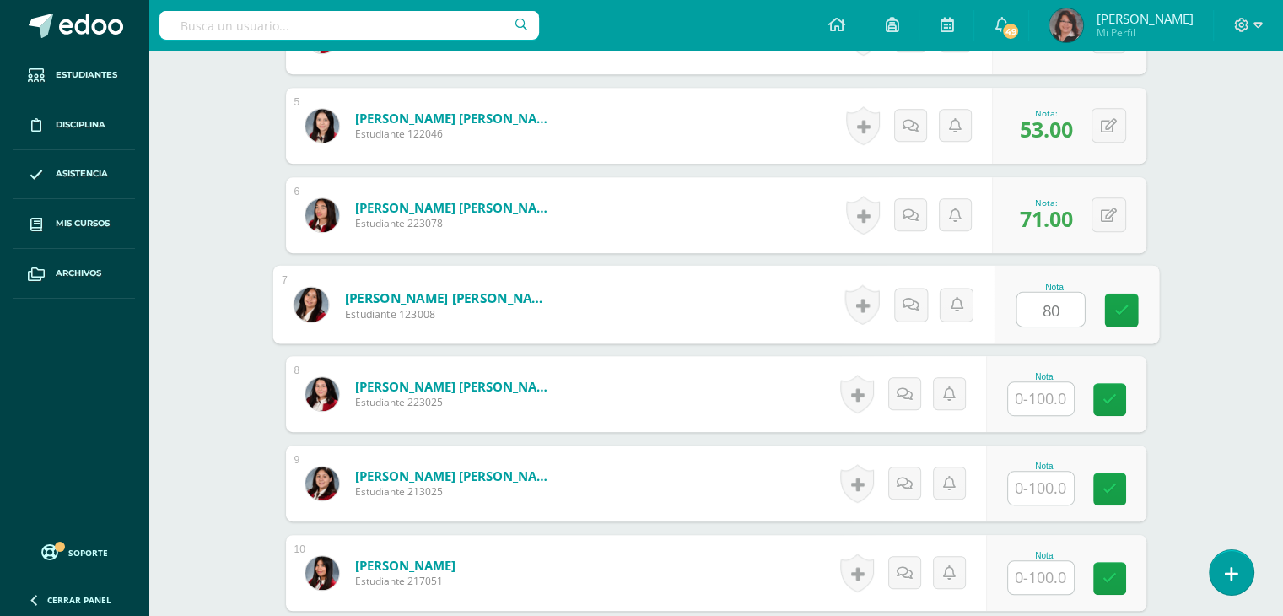
type input "80"
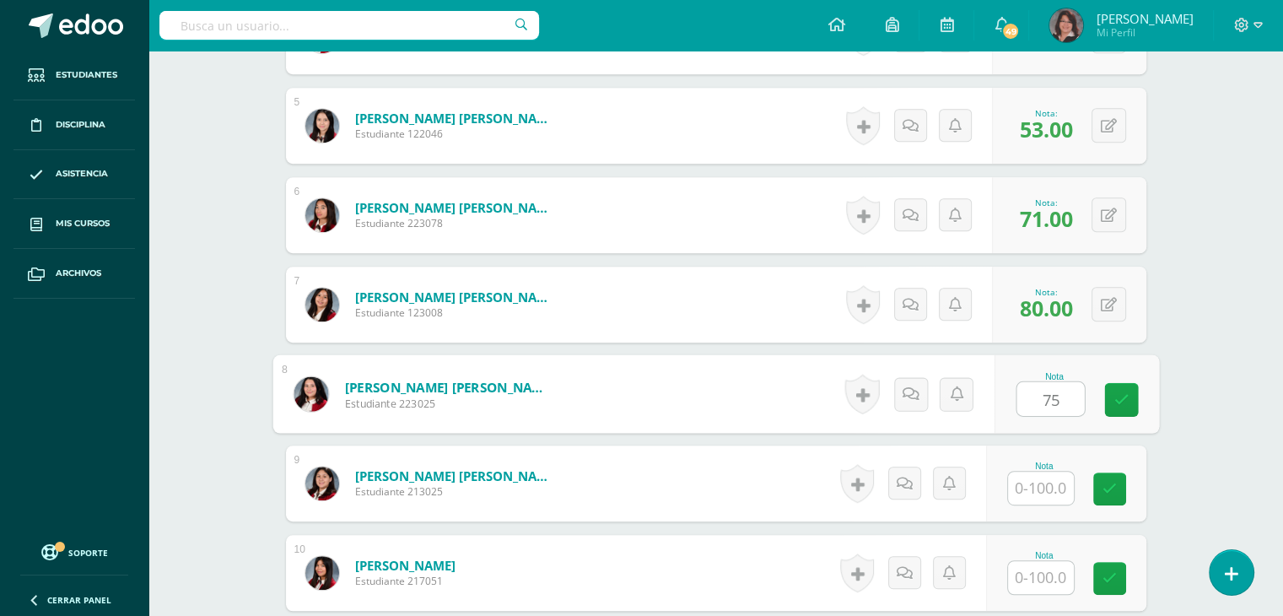
type input "75"
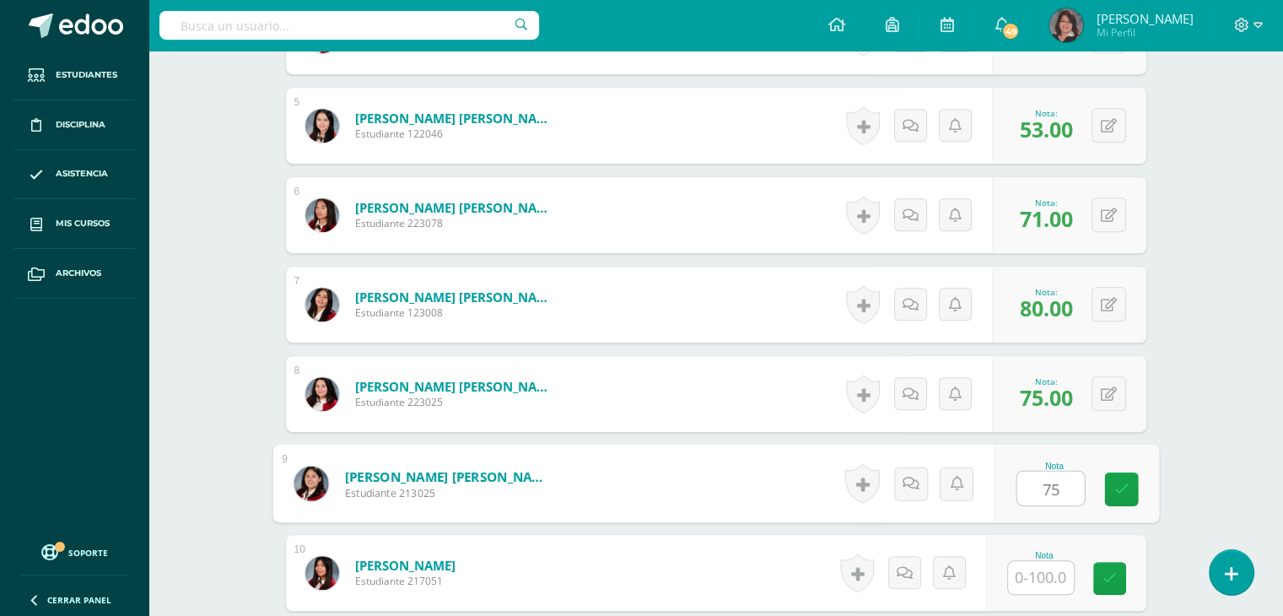
type input "75"
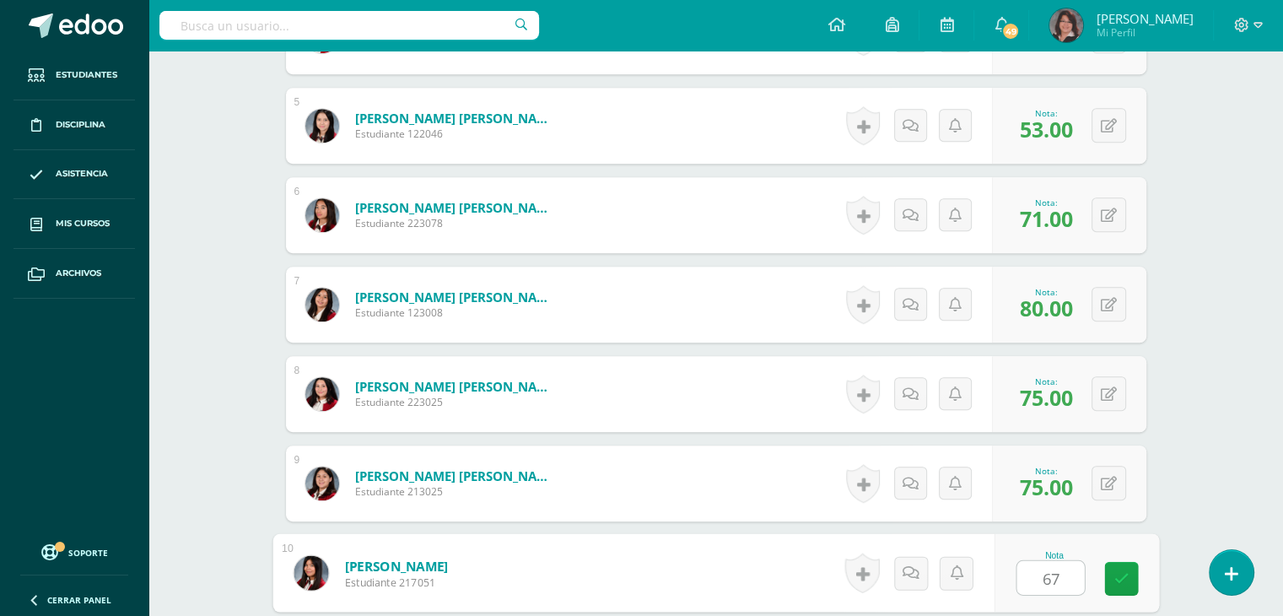
type input "67"
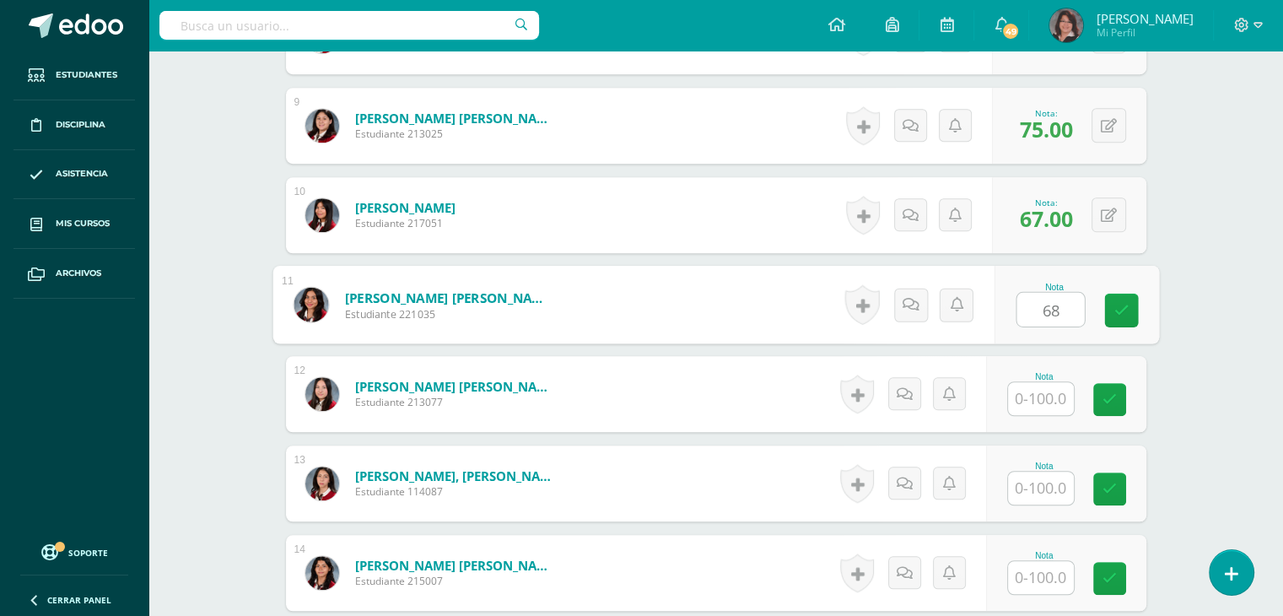
type input "68"
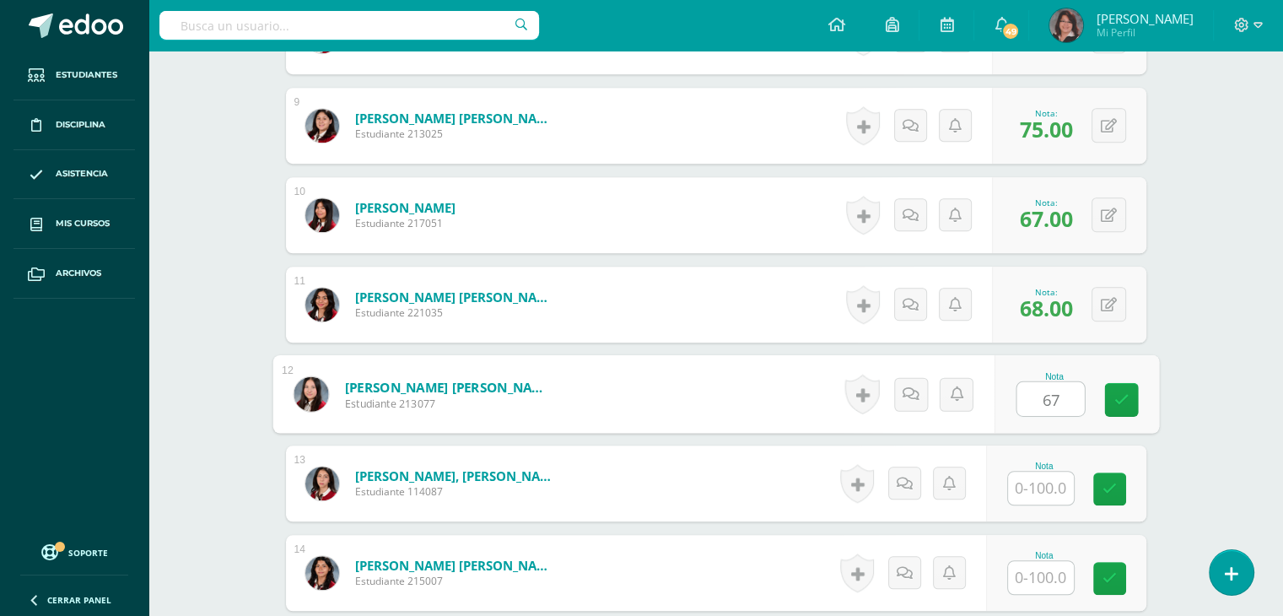
type input "67"
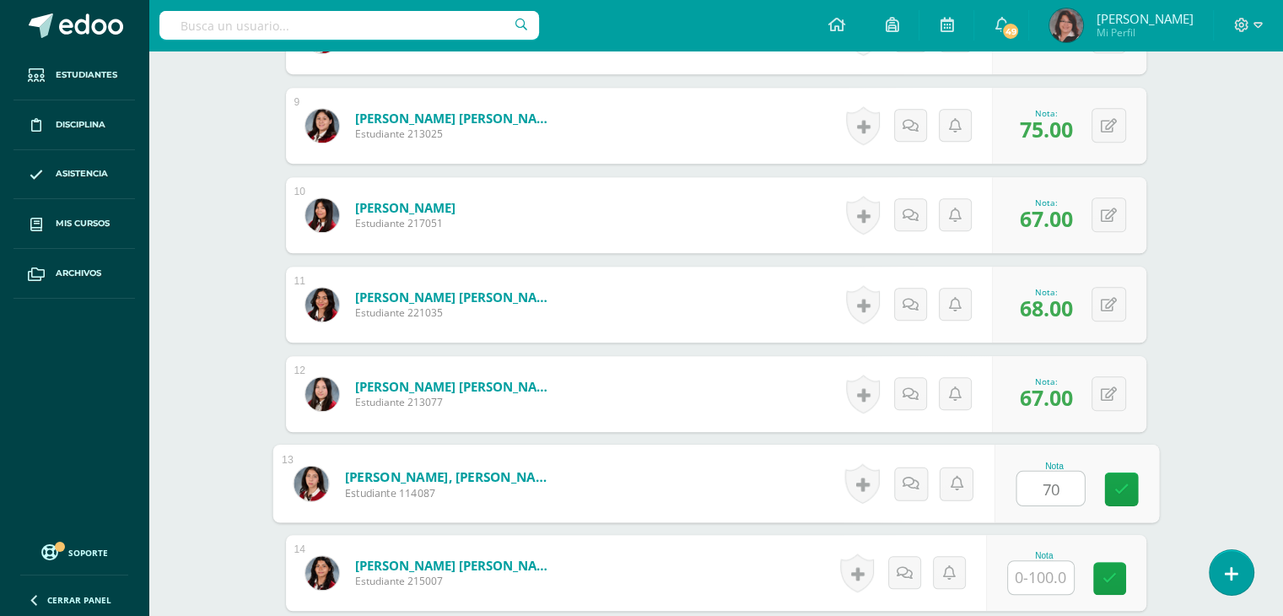
type input "70"
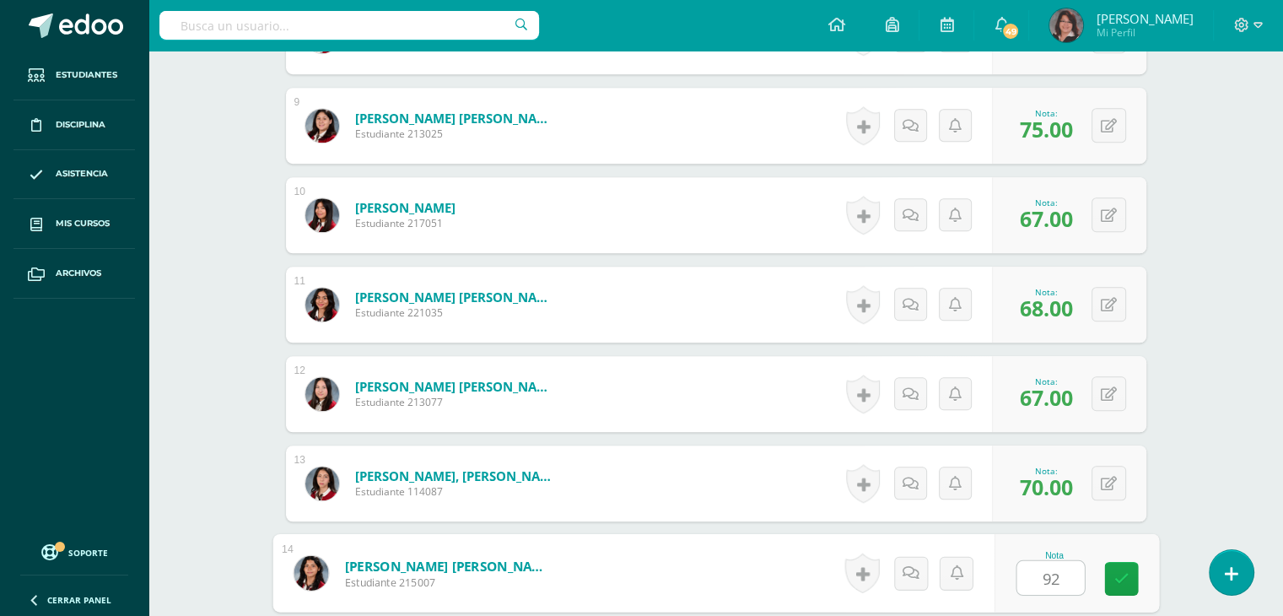
type input "92"
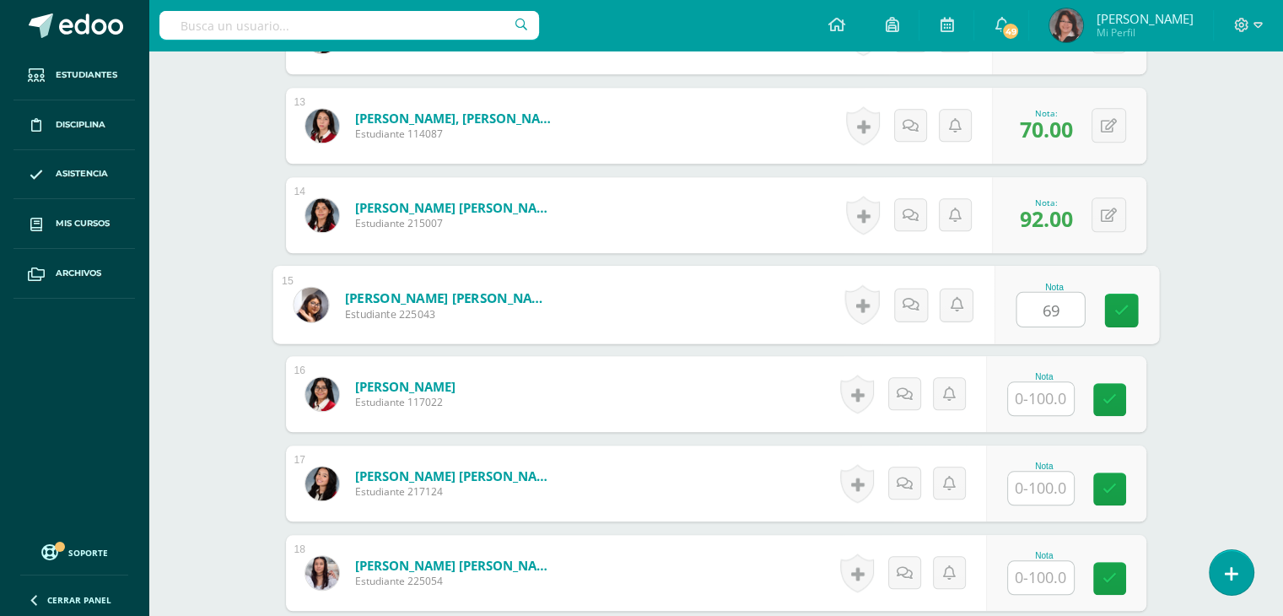
type input "69"
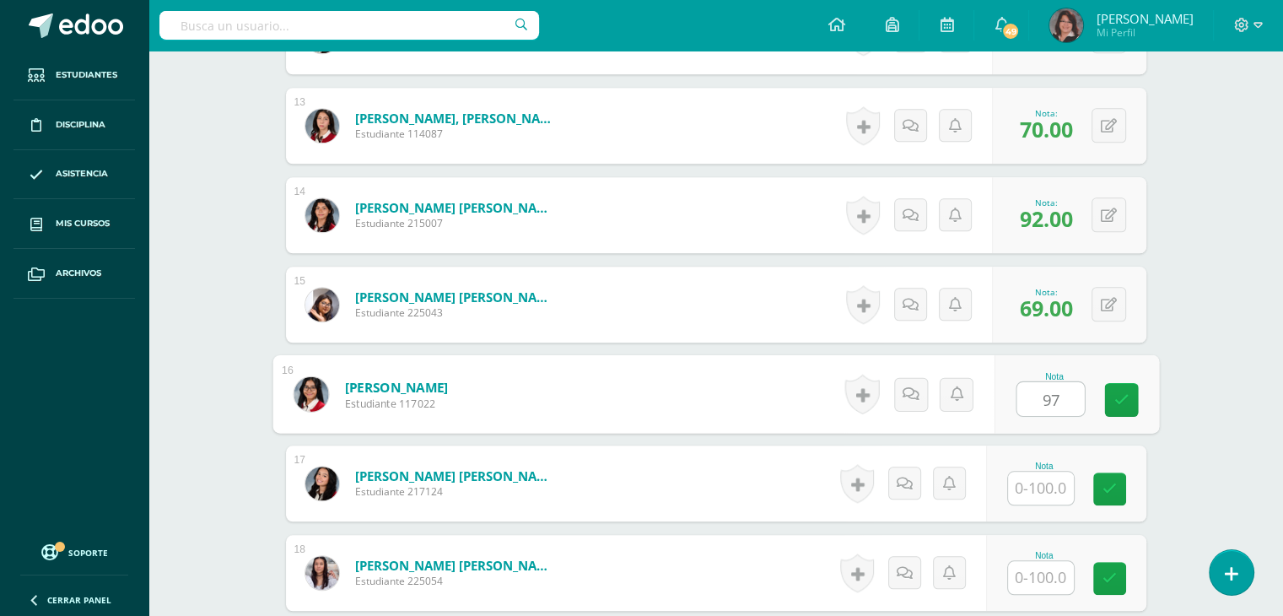
type input "97"
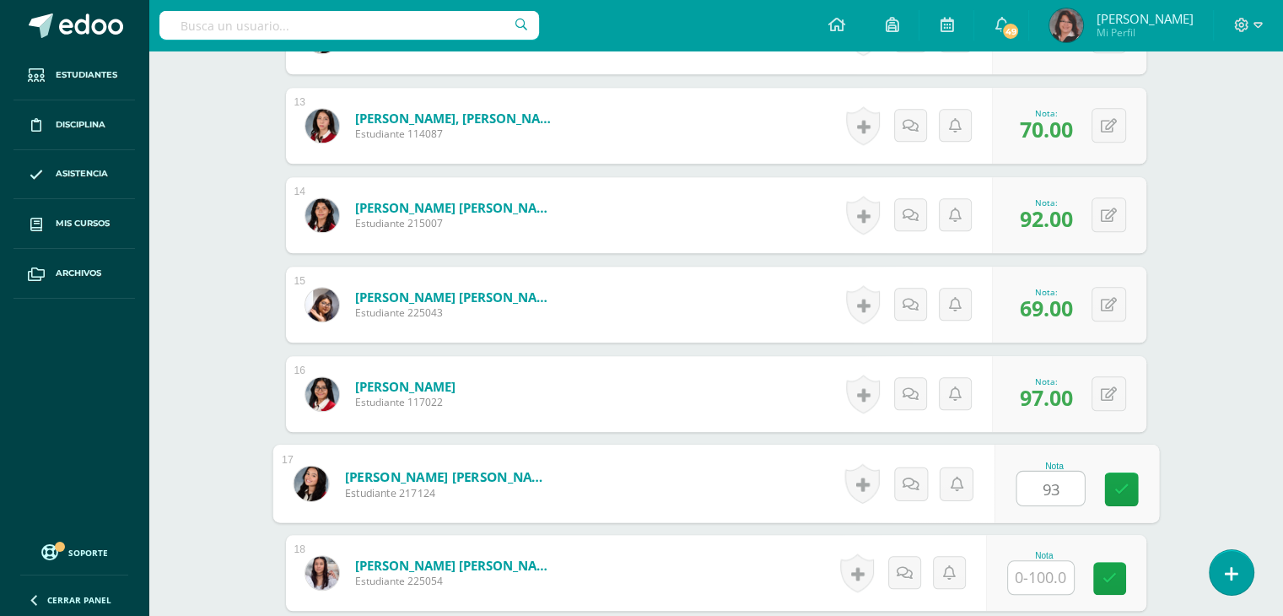
type input "93"
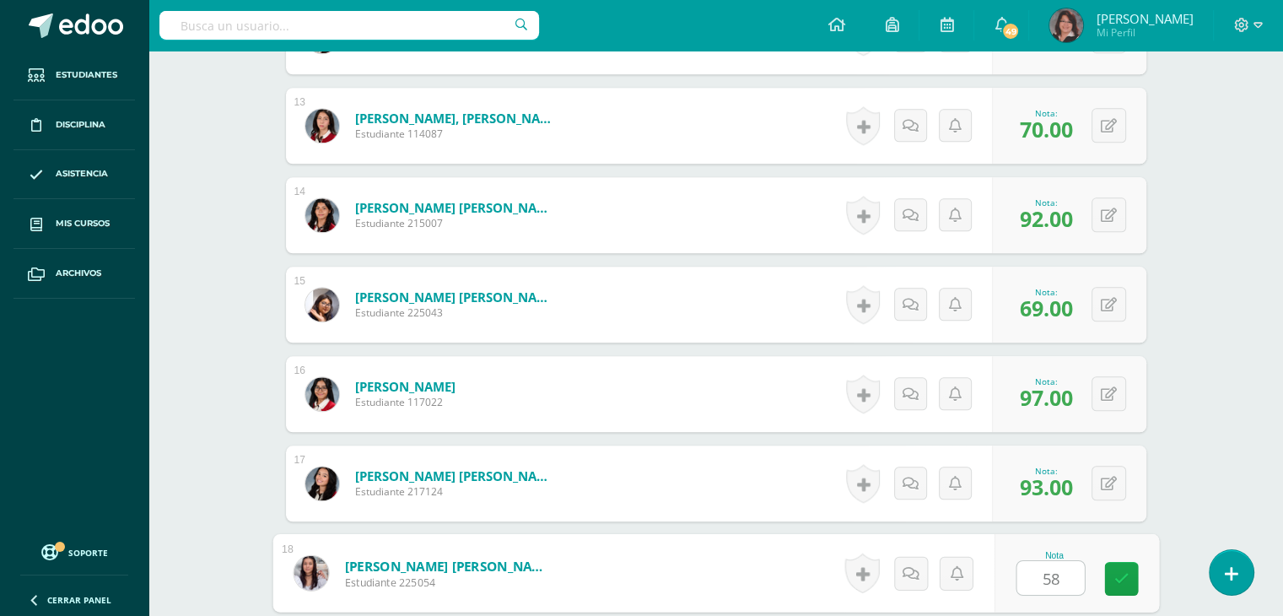
type input "58"
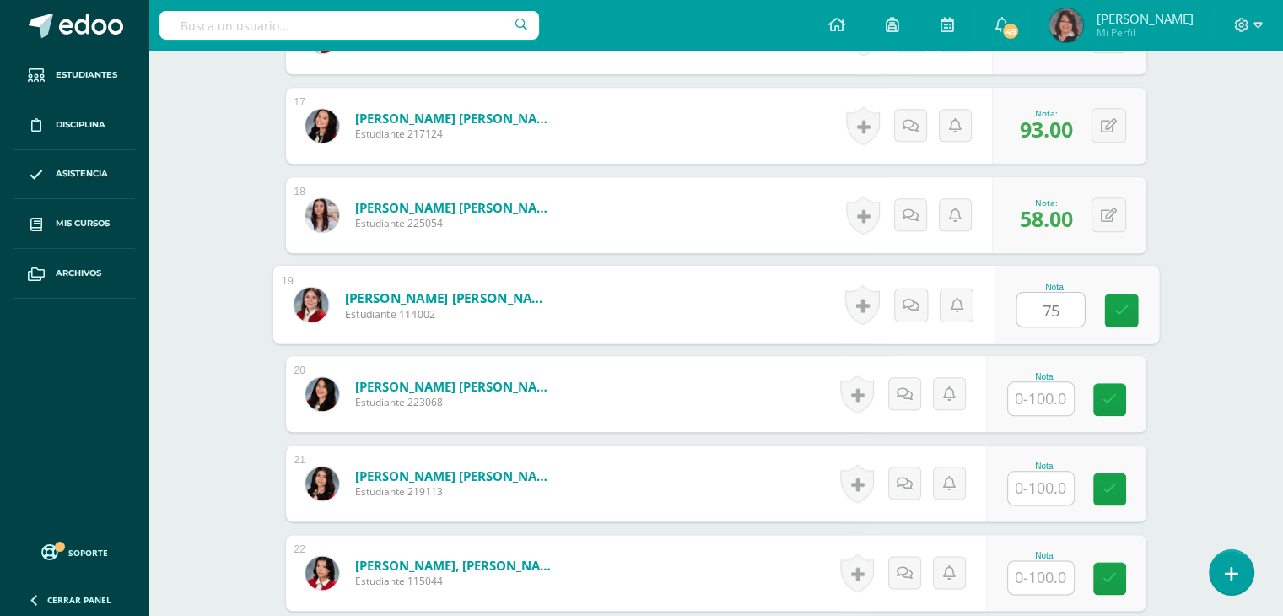
type input "75"
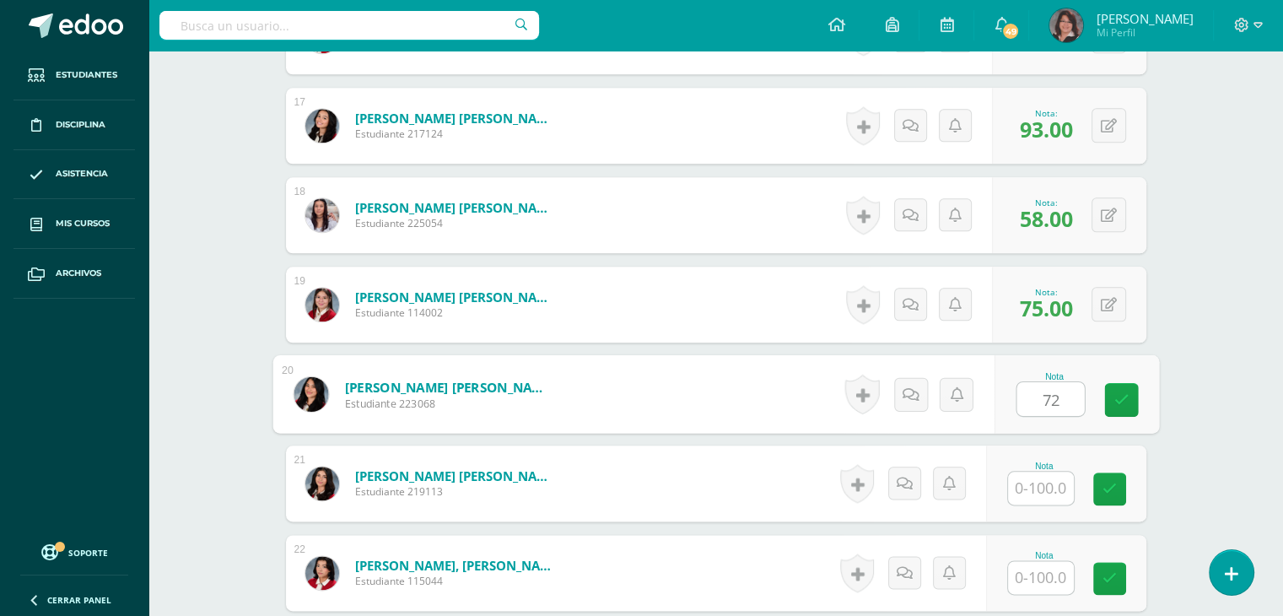
type input "72"
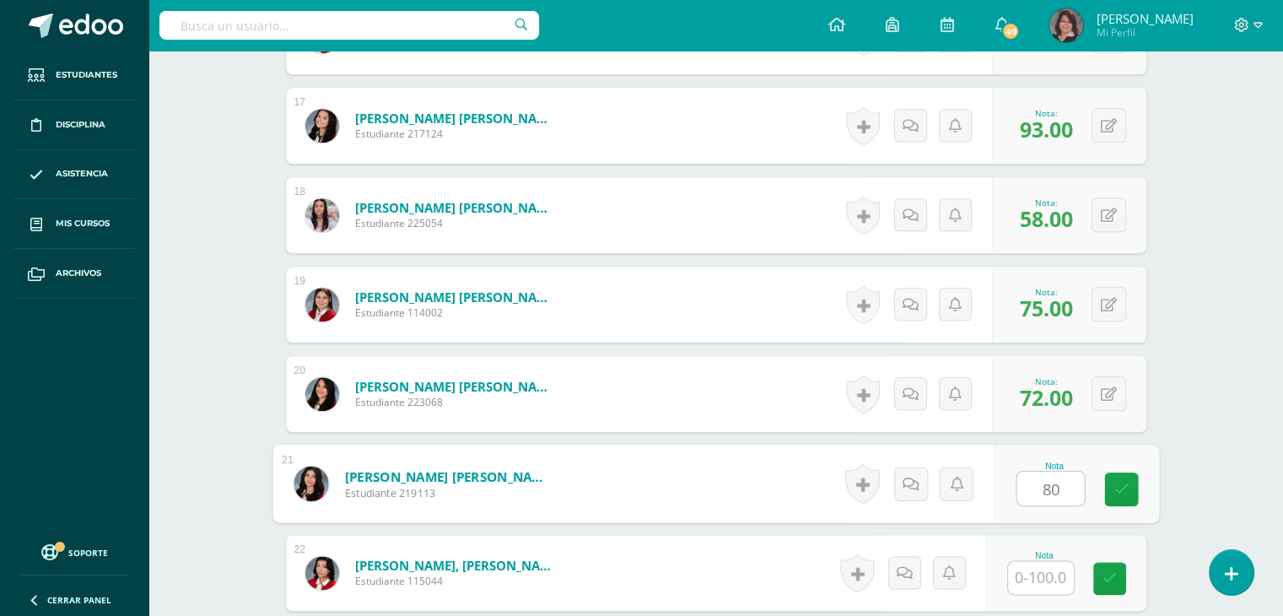
type input "80"
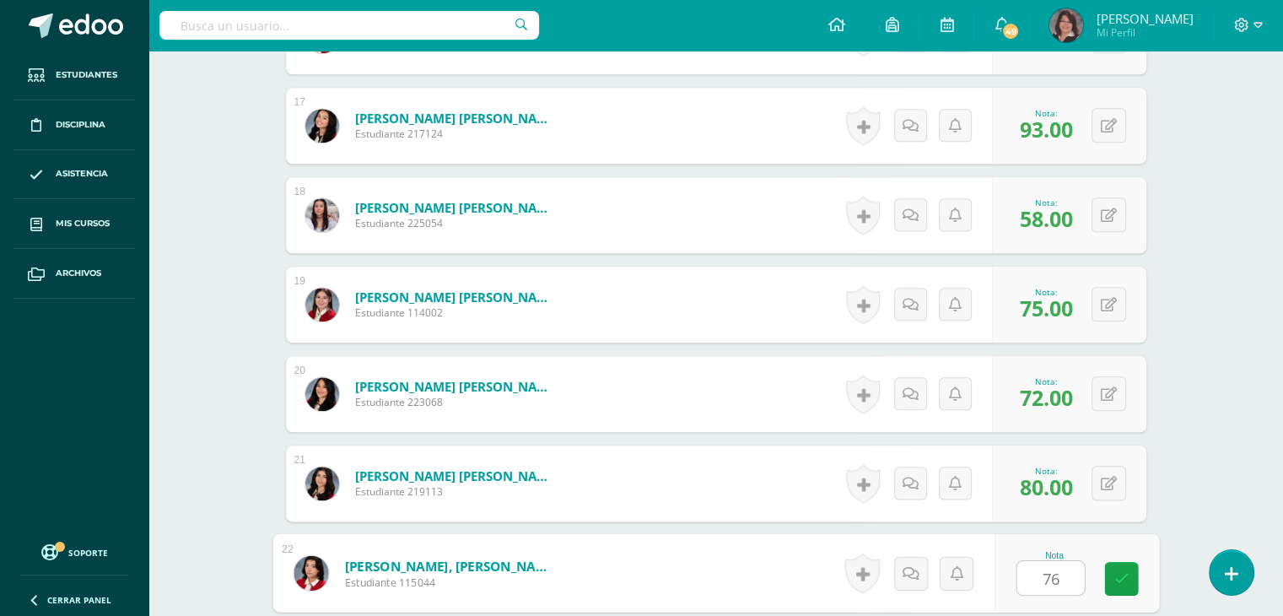
type input "76"
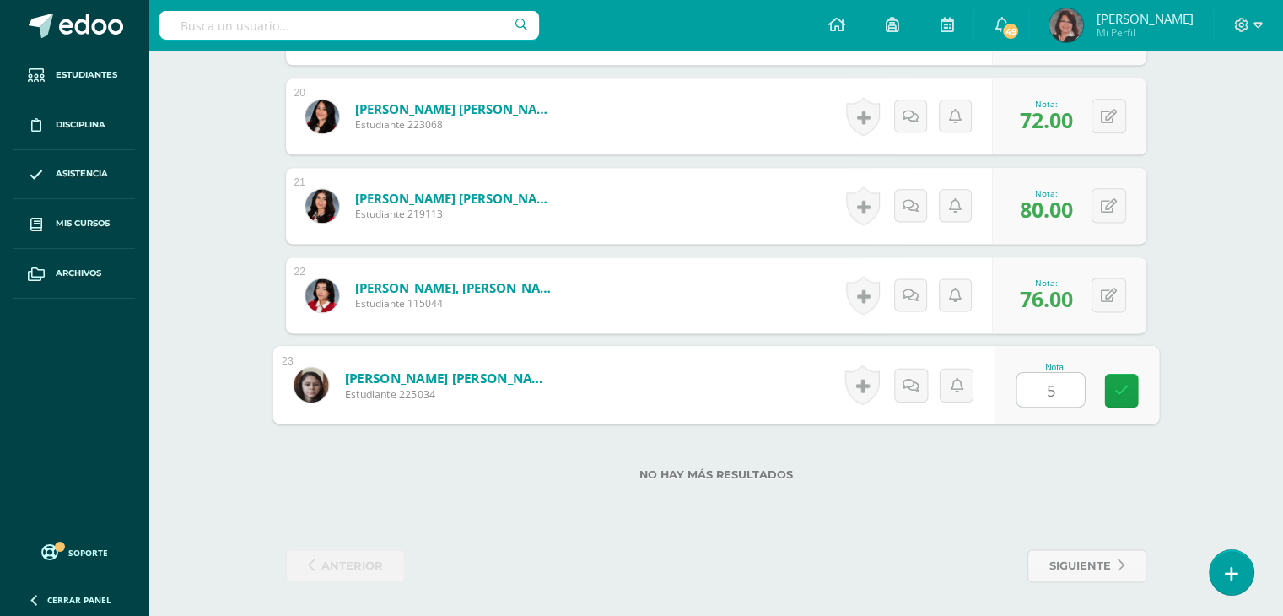
type input "55"
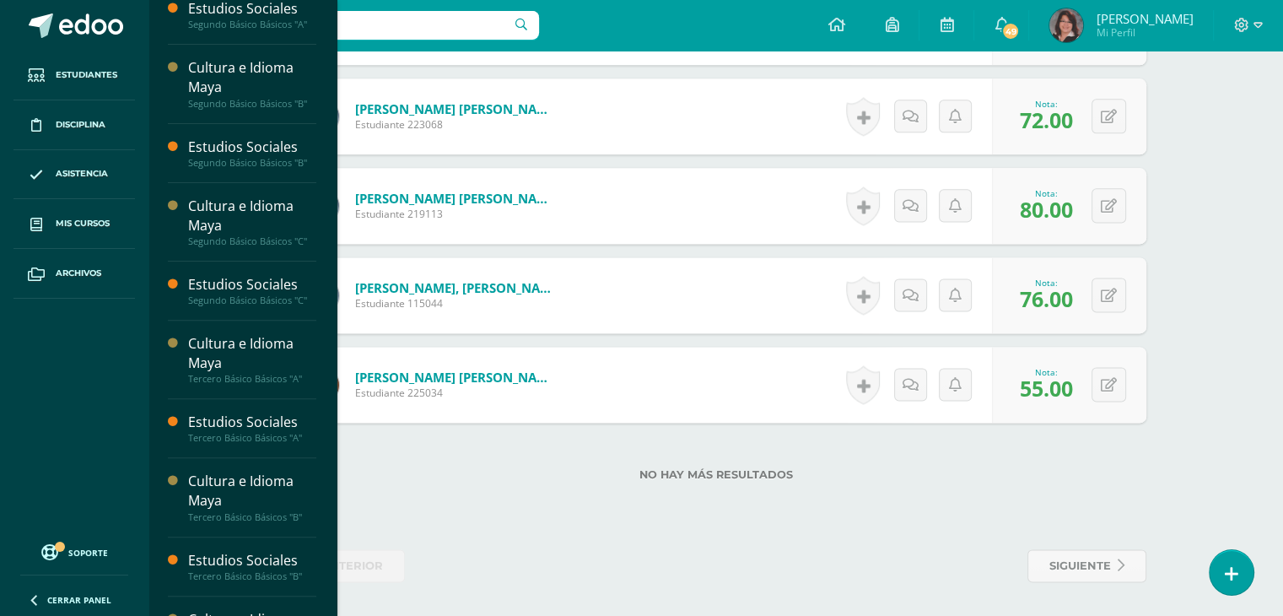
scroll to position [621, 0]
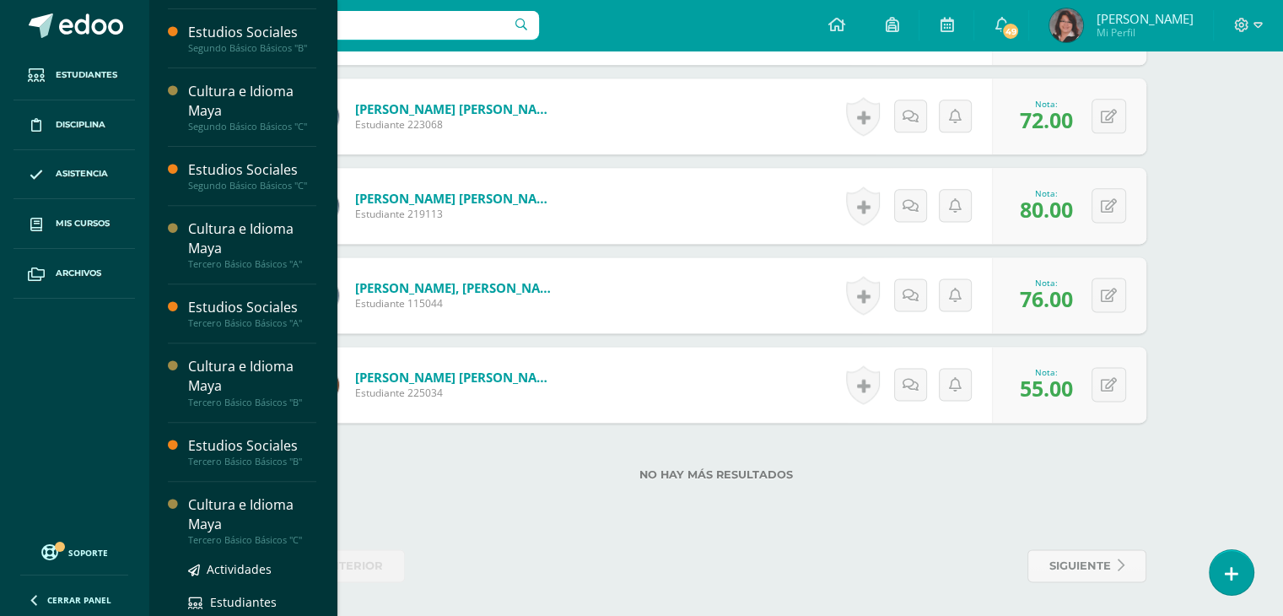
click at [242, 514] on div "Cultura e Idioma Maya" at bounding box center [252, 514] width 128 height 39
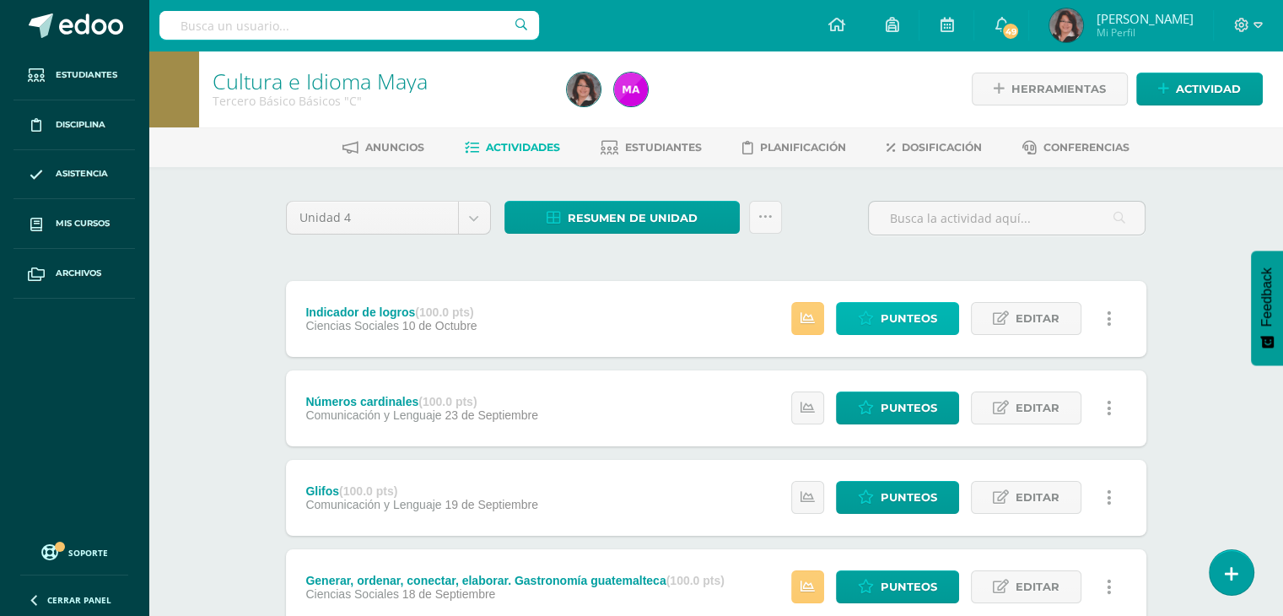
click at [888, 316] on span "Punteos" at bounding box center [908, 318] width 56 height 31
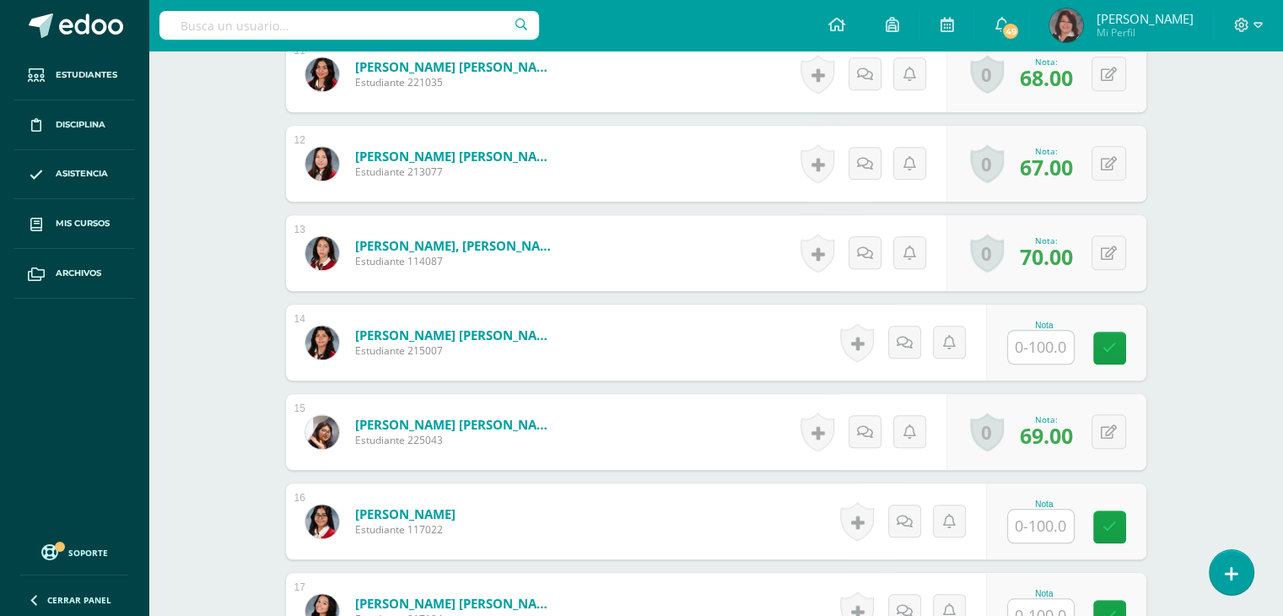
scroll to position [1444, 0]
click at [1039, 348] on input "text" at bounding box center [1049, 347] width 67 height 34
type input "92"
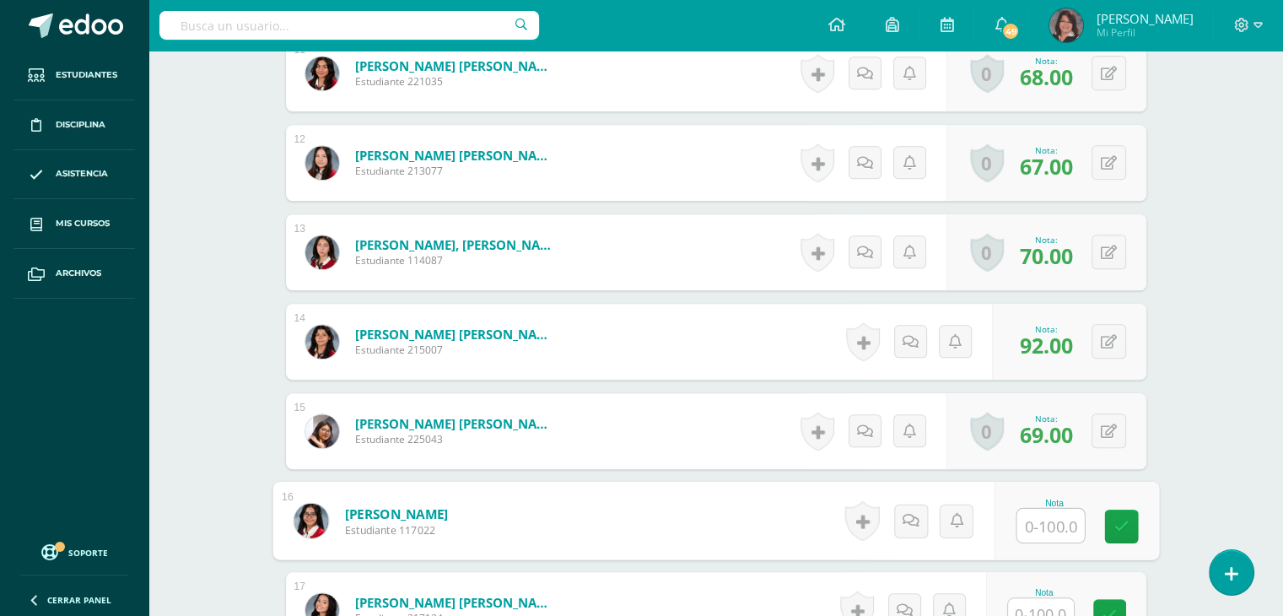
click at [1039, 517] on input "text" at bounding box center [1049, 525] width 67 height 34
type input "97"
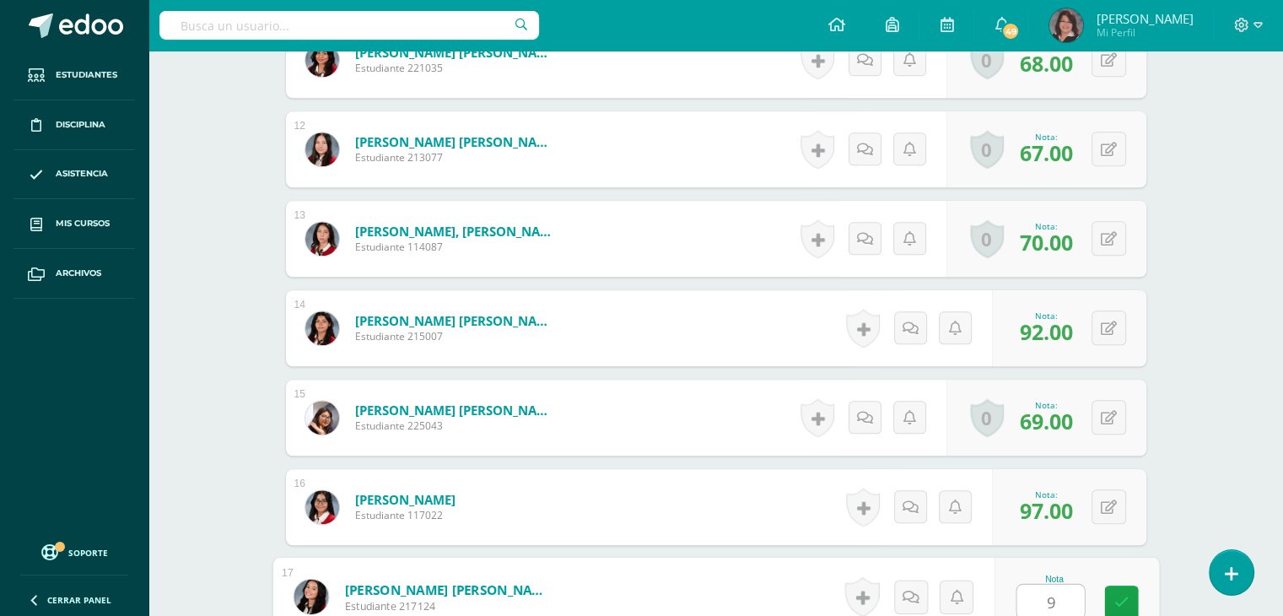
type input "93"
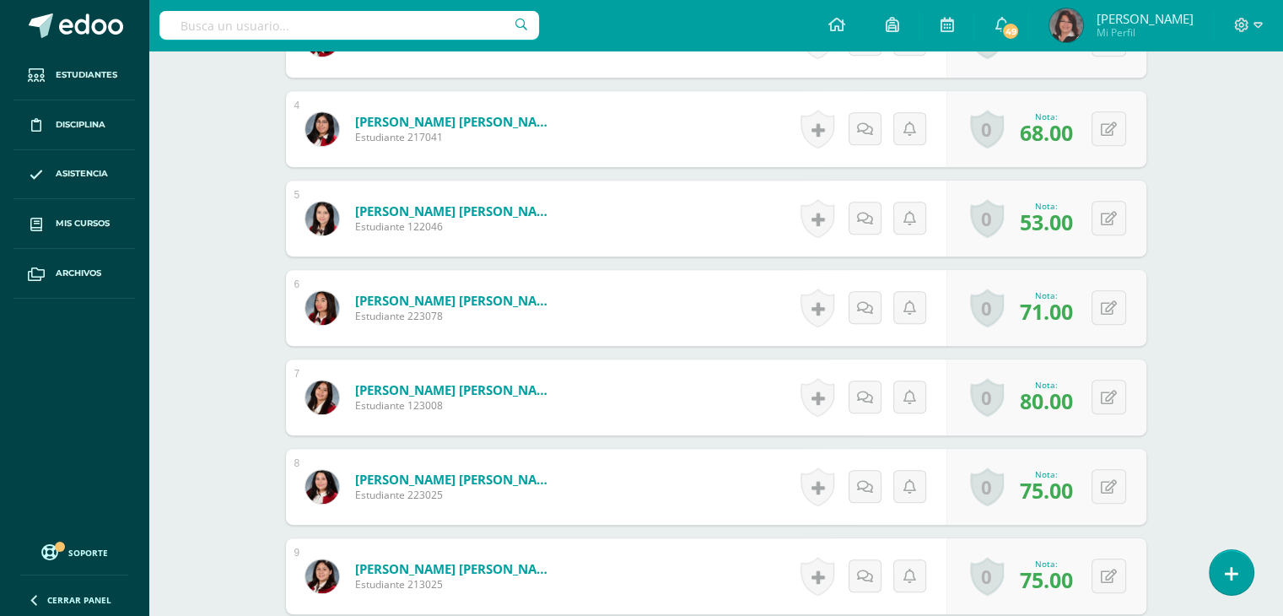
scroll to position [0, 0]
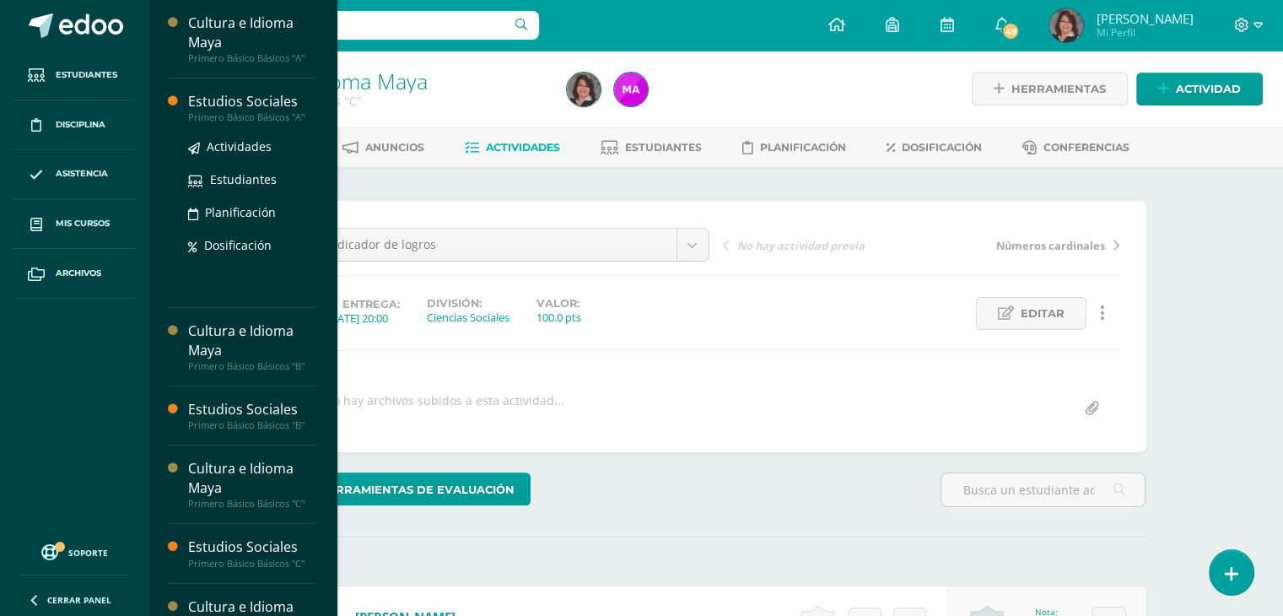
click at [232, 101] on div "Estudios Sociales" at bounding box center [252, 101] width 128 height 19
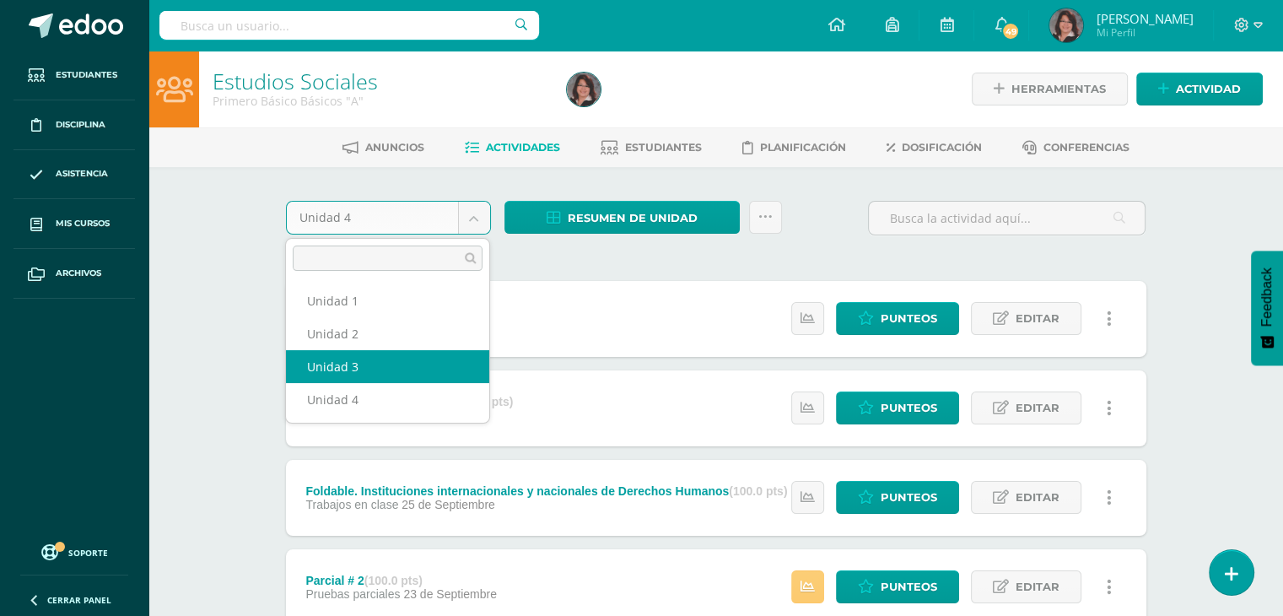
select select "Unidad 3"
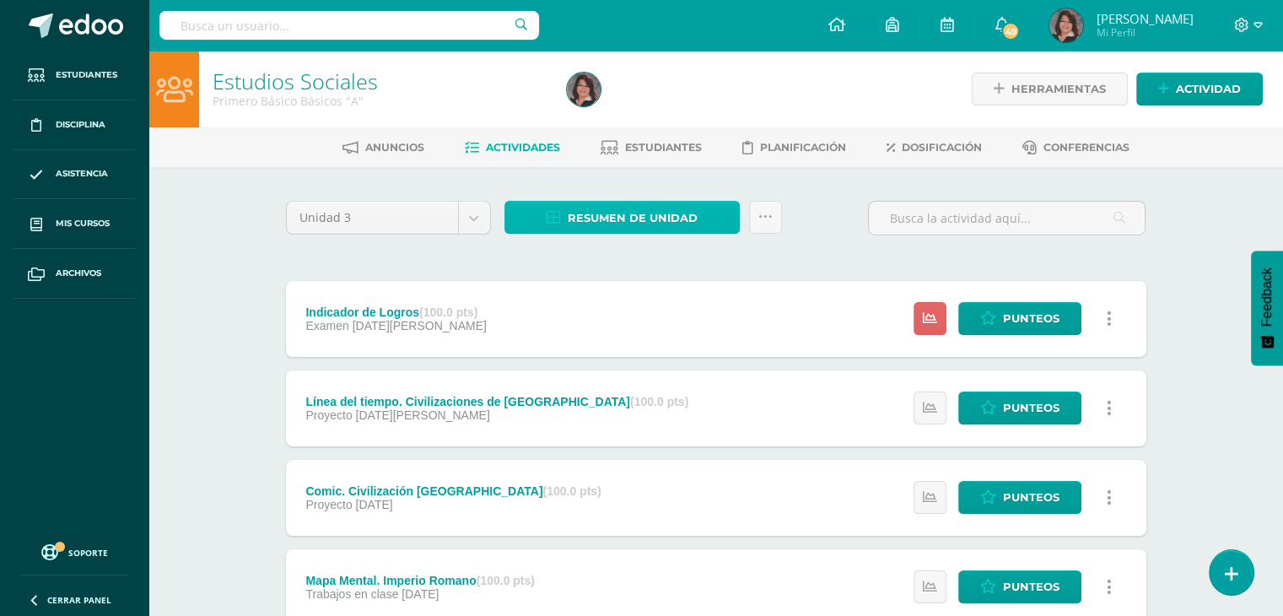
click at [594, 210] on span "Resumen de unidad" at bounding box center [632, 217] width 130 height 31
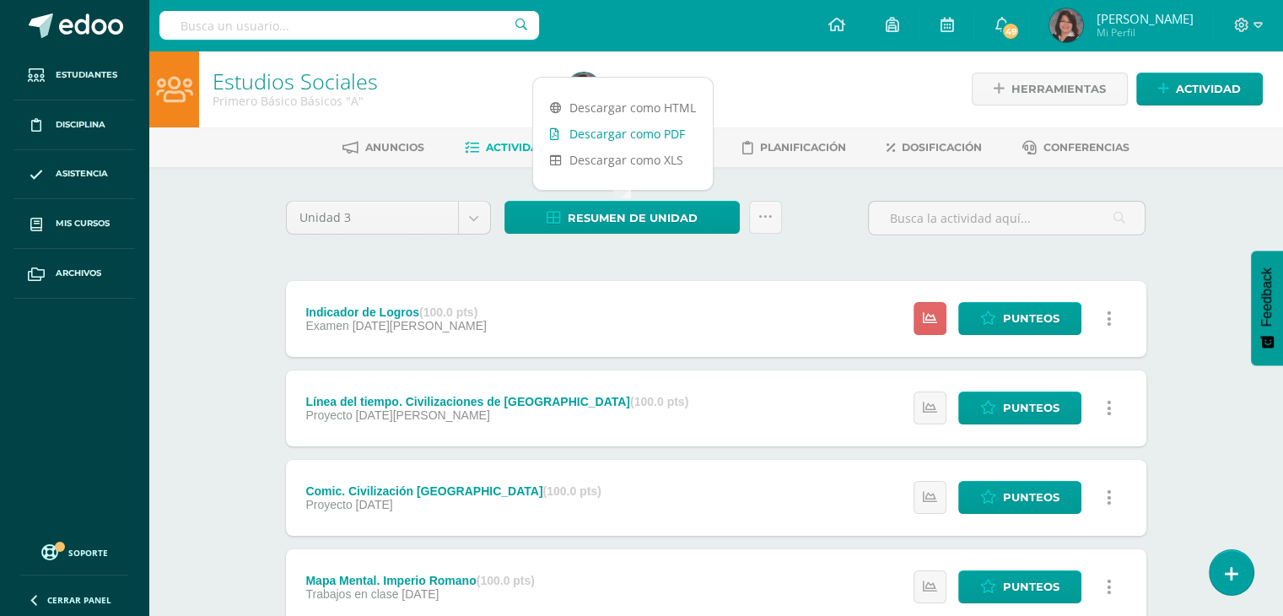
click at [577, 137] on link "Descargar como PDF" at bounding box center [623, 134] width 180 height 26
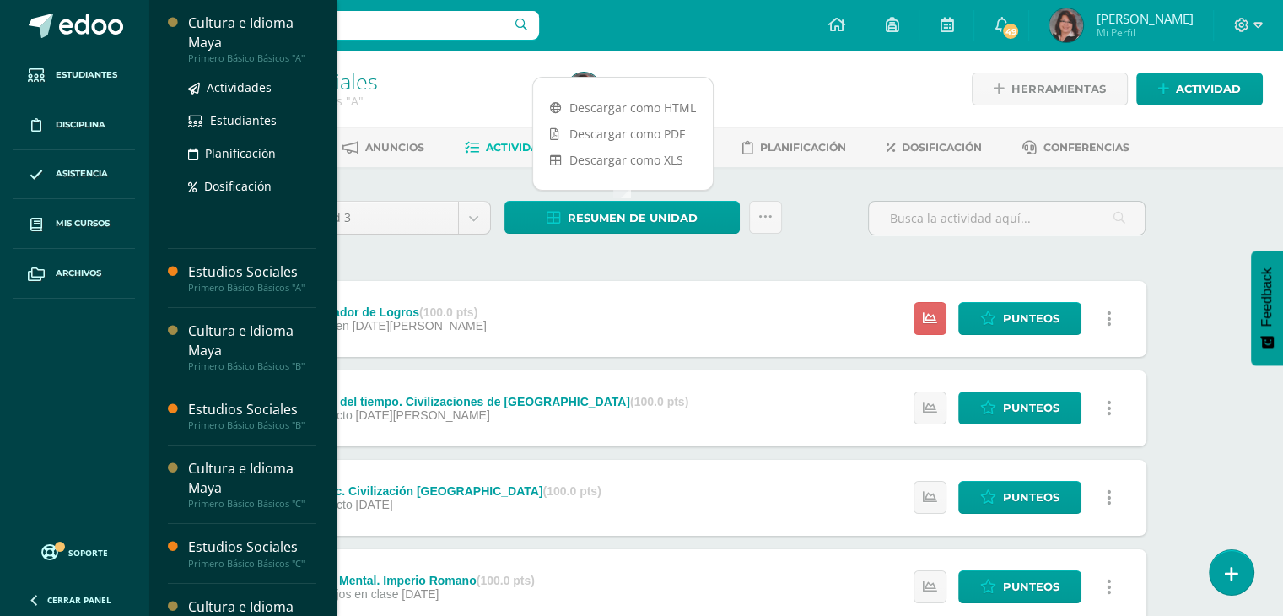
click at [266, 41] on div "Cultura e Idioma Maya" at bounding box center [252, 32] width 128 height 39
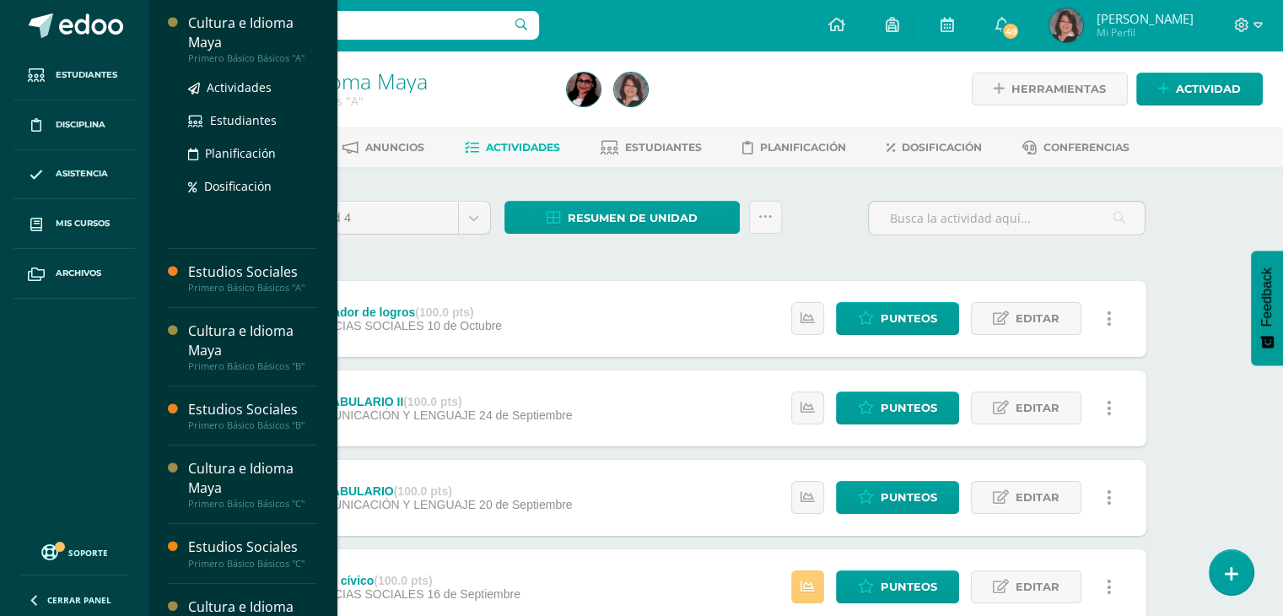
click at [231, 26] on div "Cultura e Idioma Maya" at bounding box center [252, 32] width 128 height 39
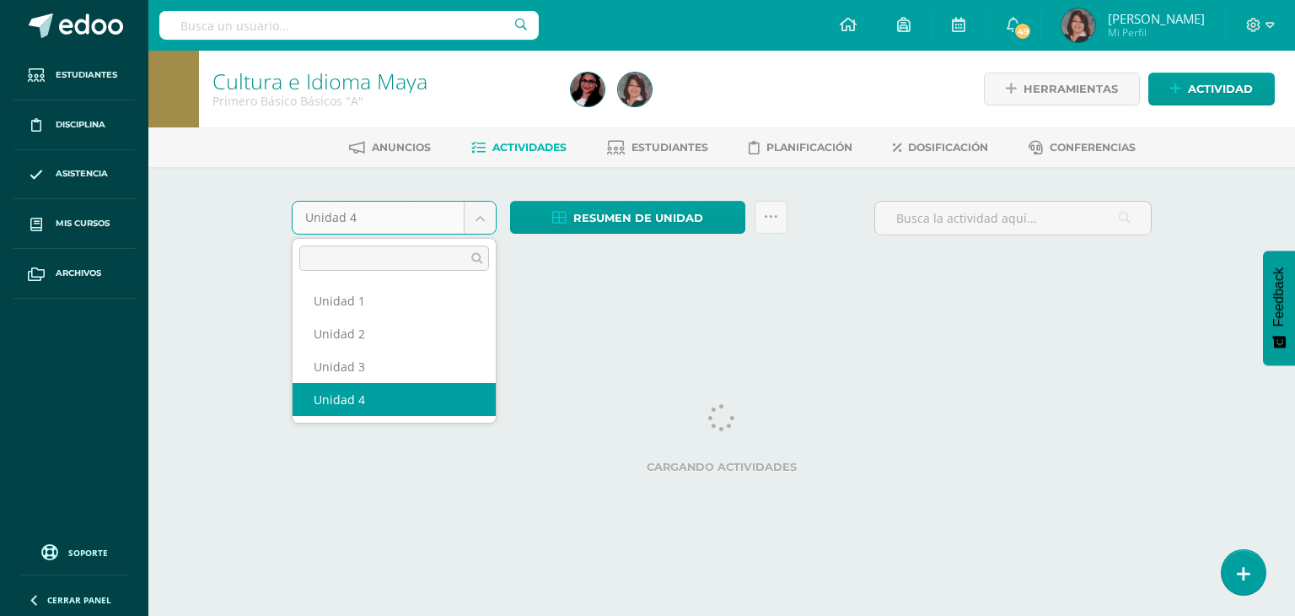
click at [478, 217] on body "Estudiantes Disciplina Asistencia Mis cursos Archivos Soporte Ayuda Reportar un…" at bounding box center [647, 157] width 1295 height 315
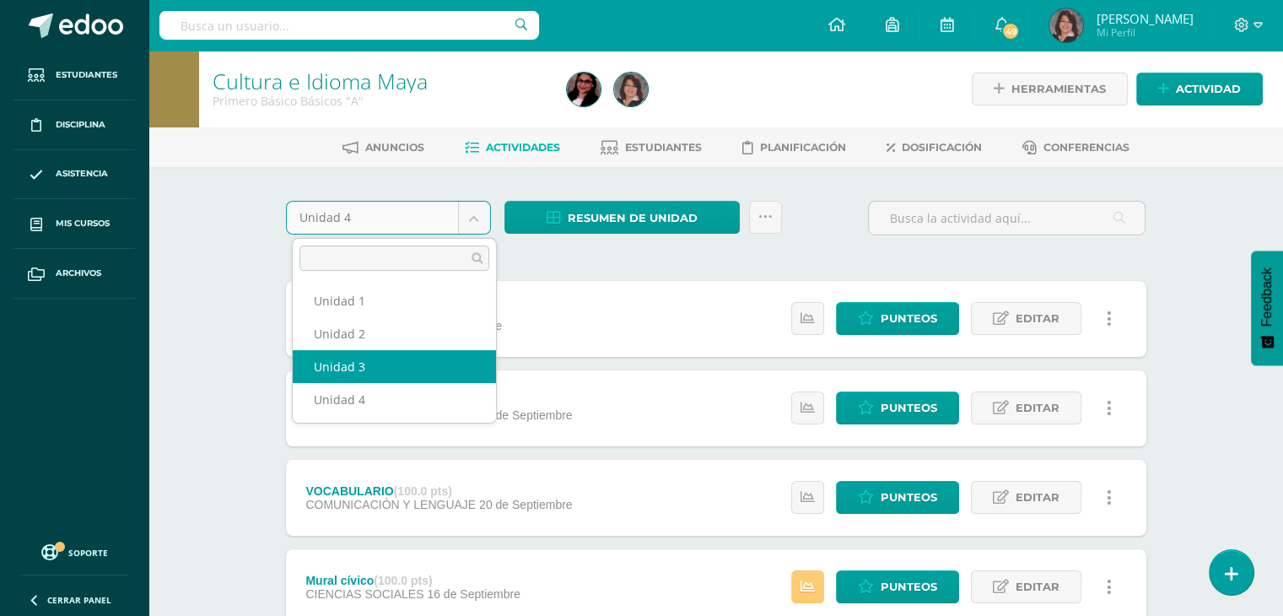
select select "Unidad 3"
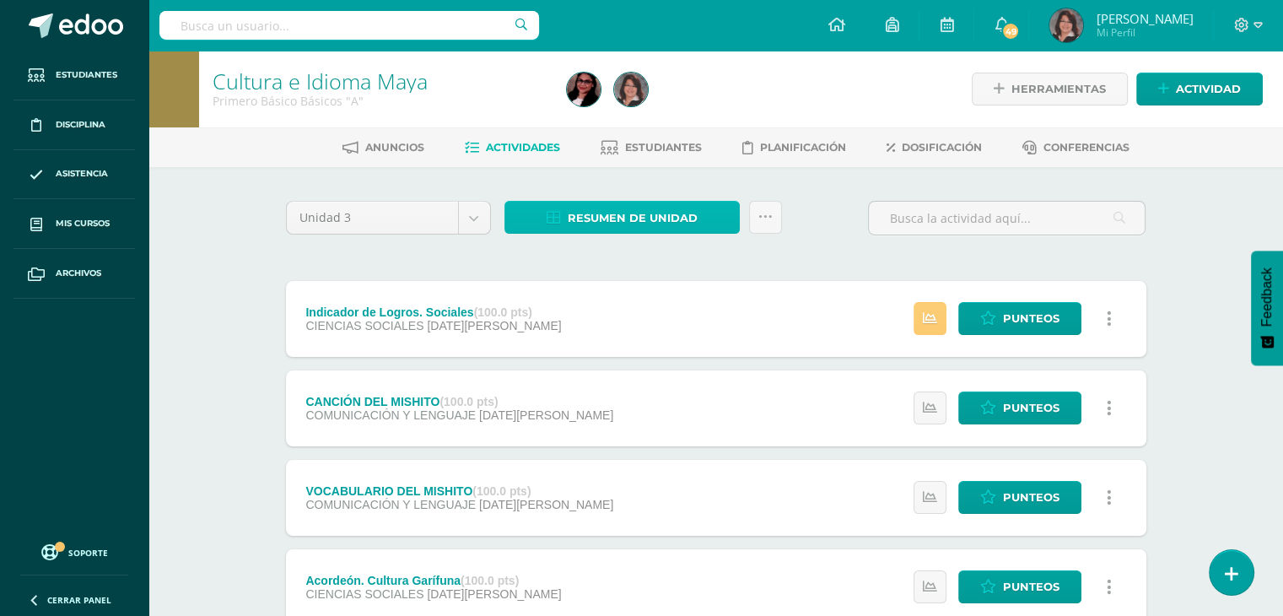
click at [603, 213] on span "Resumen de unidad" at bounding box center [632, 217] width 130 height 31
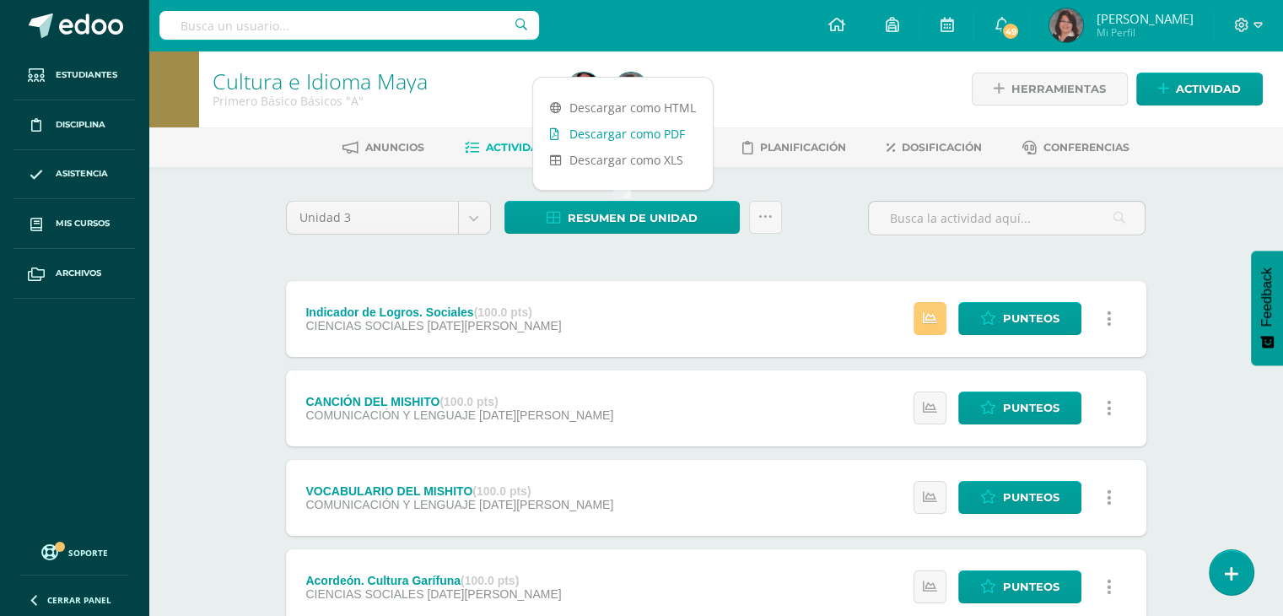
click at [602, 133] on link "Descargar como PDF" at bounding box center [623, 134] width 180 height 26
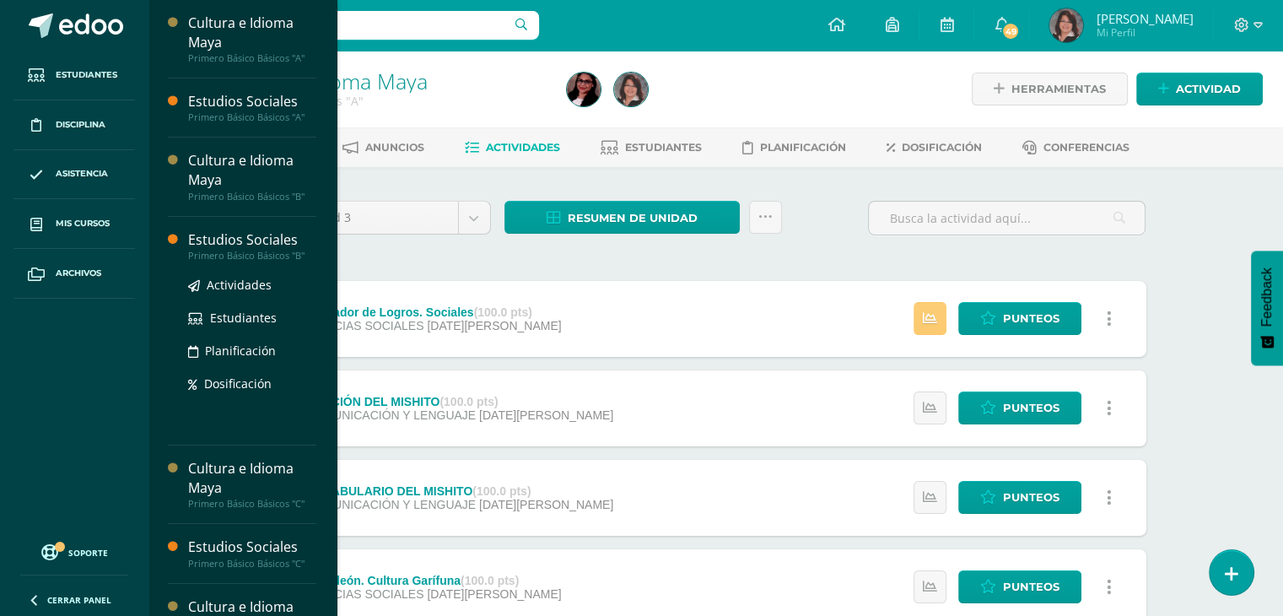
click at [243, 234] on div "Estudios Sociales" at bounding box center [252, 239] width 128 height 19
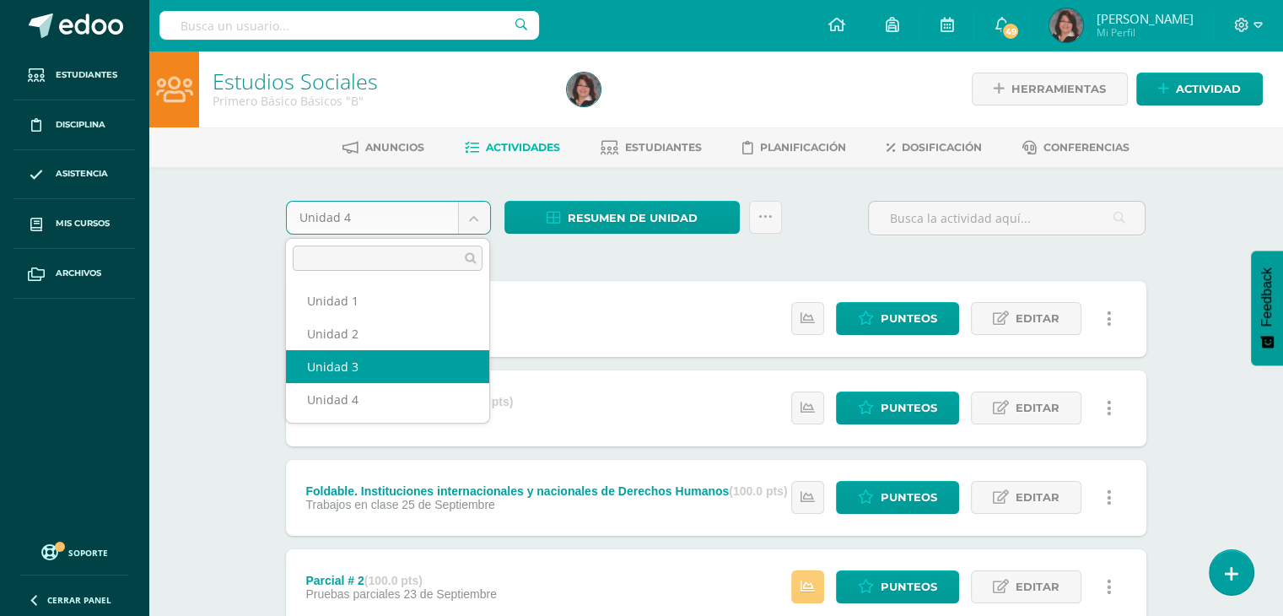
select select "Unidad 3"
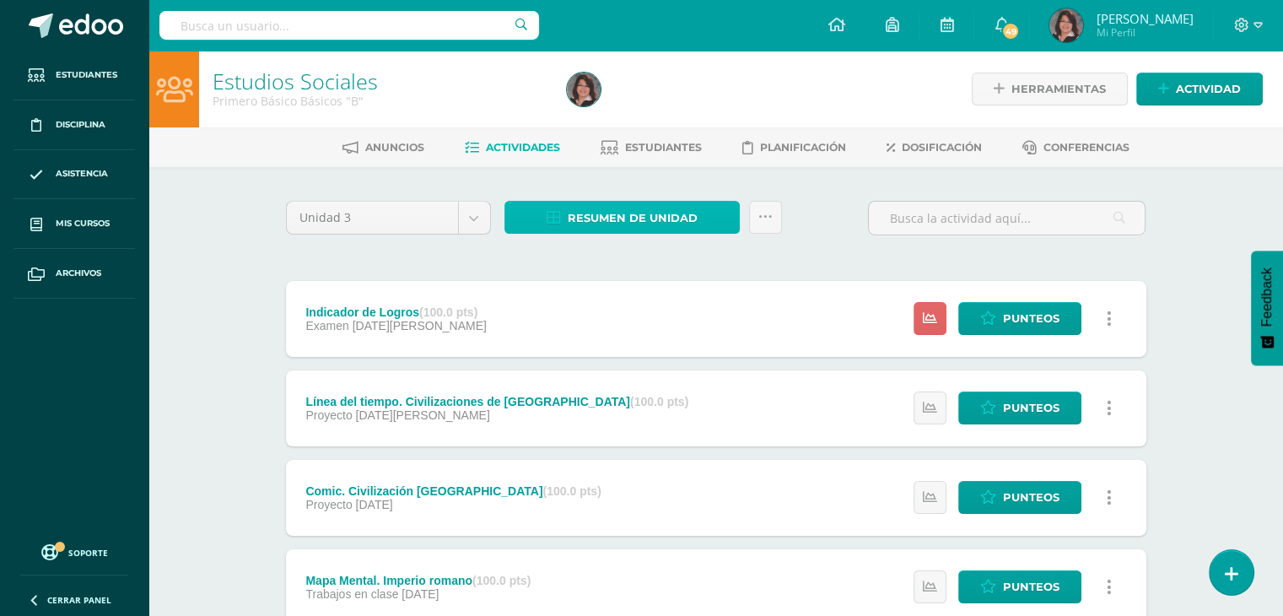
click at [621, 210] on span "Resumen de unidad" at bounding box center [632, 217] width 130 height 31
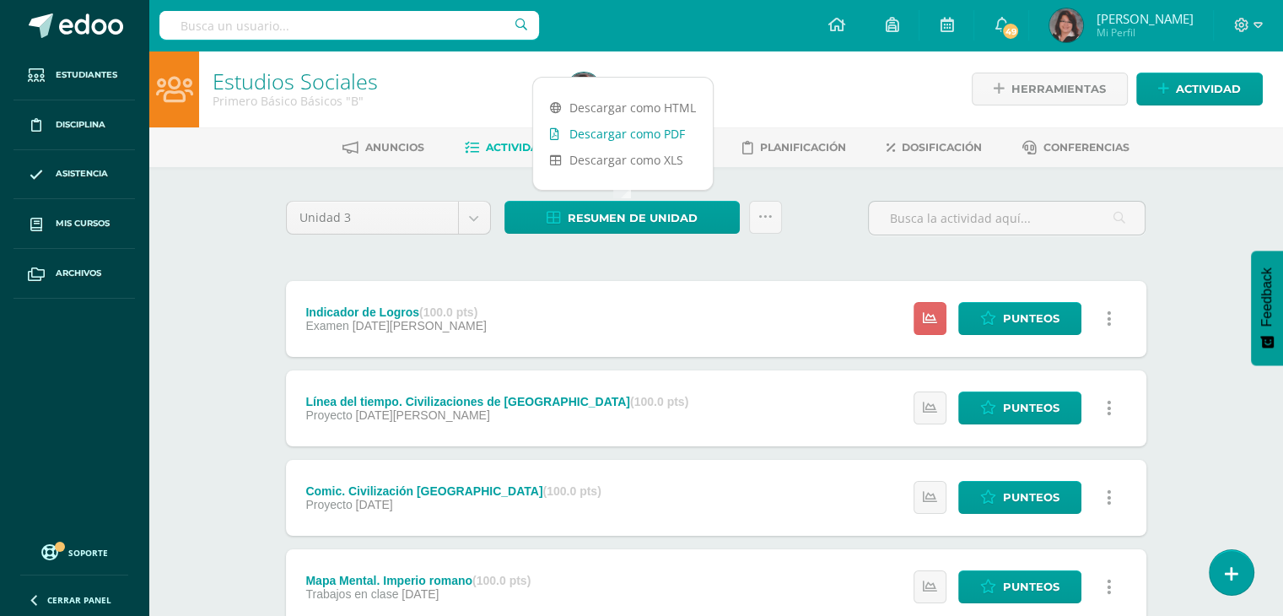
click at [607, 136] on link "Descargar como PDF" at bounding box center [623, 134] width 180 height 26
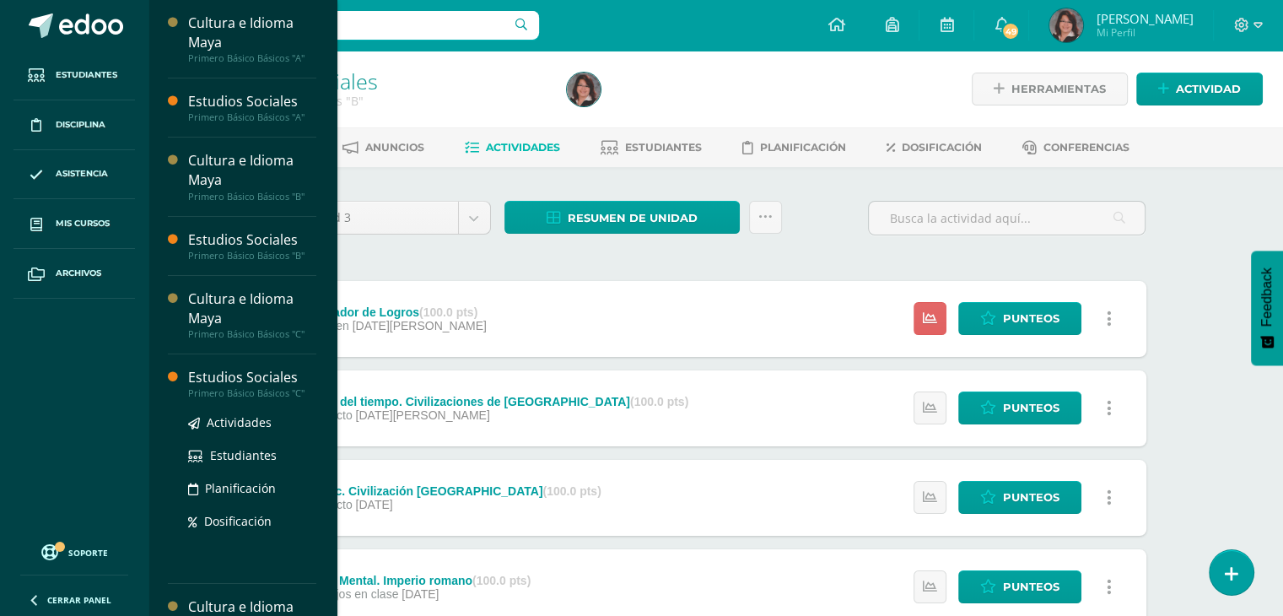
click at [234, 383] on div "Estudios Sociales" at bounding box center [252, 377] width 128 height 19
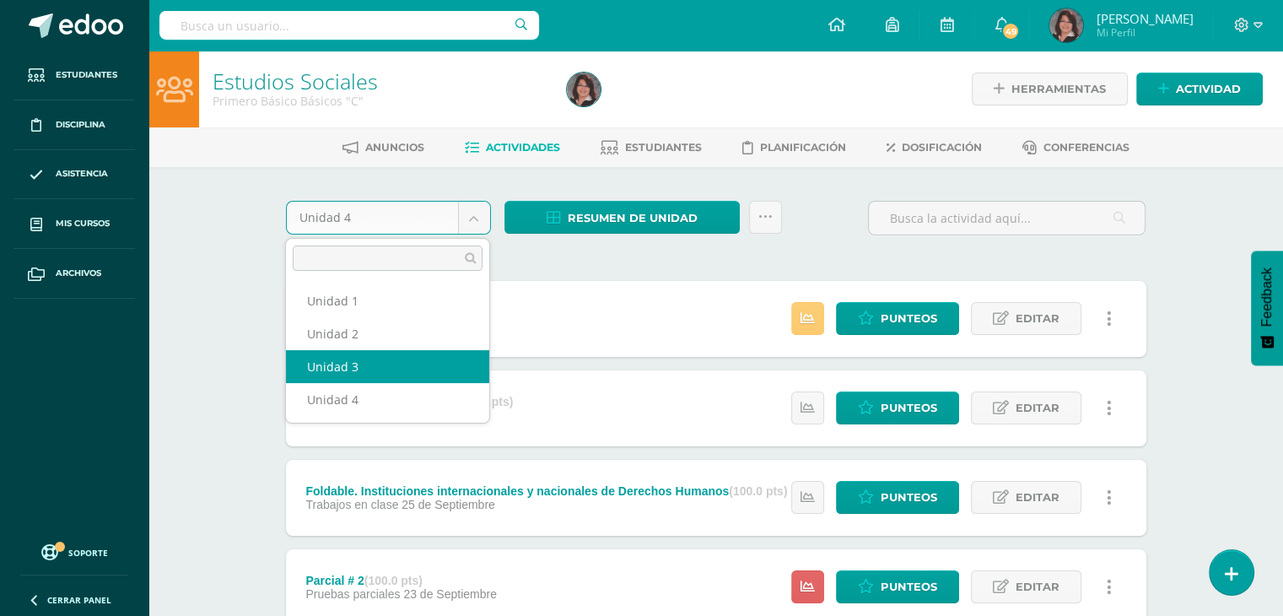
select select "Unidad 3"
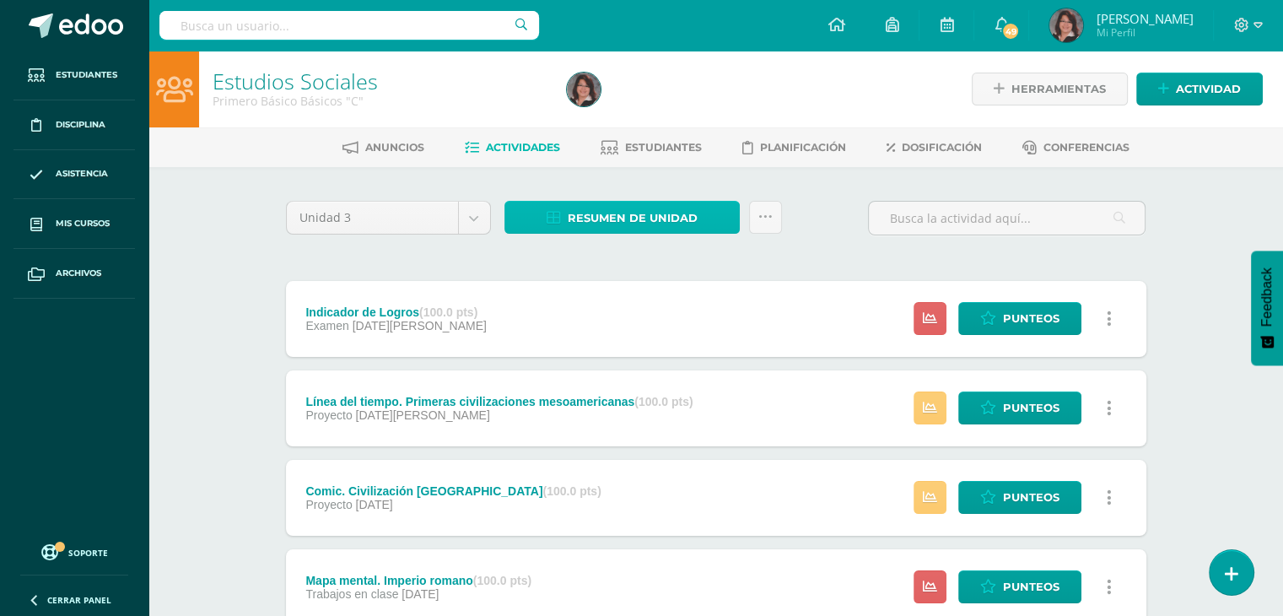
click at [600, 212] on span "Resumen de unidad" at bounding box center [632, 217] width 130 height 31
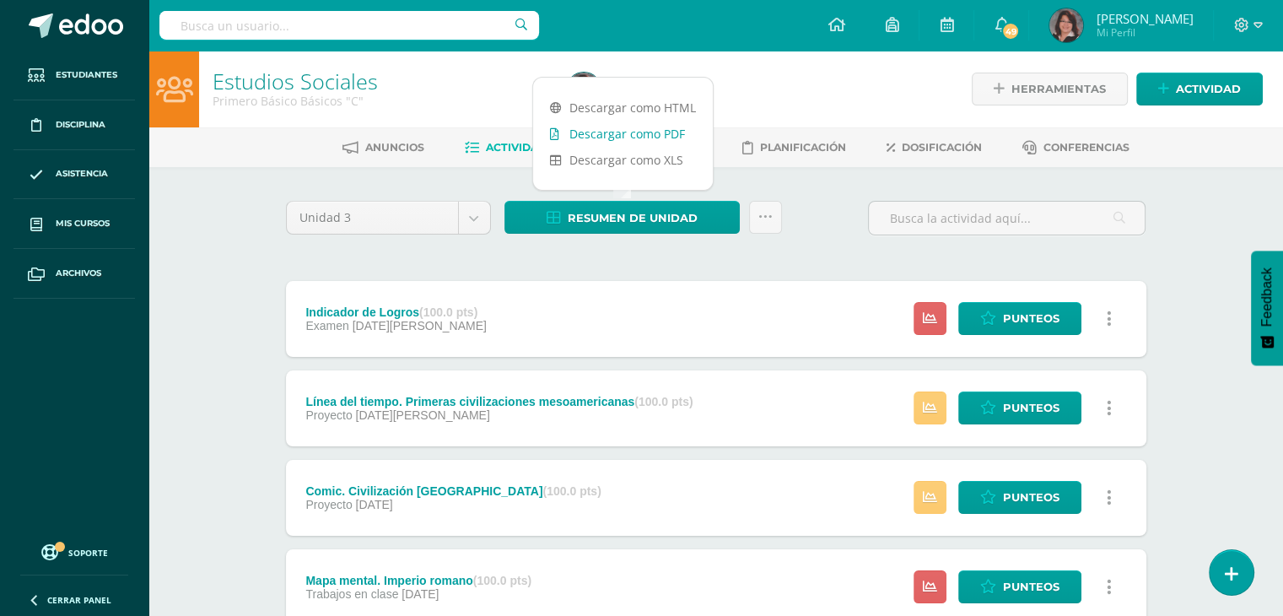
click at [592, 130] on link "Descargar como PDF" at bounding box center [623, 134] width 180 height 26
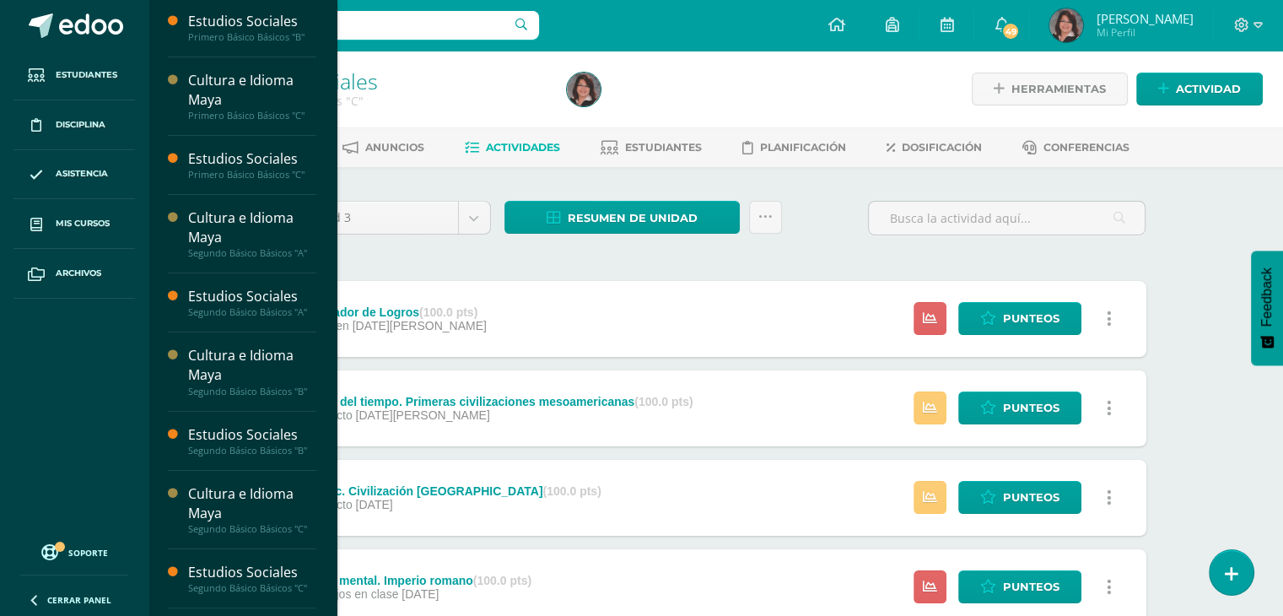
scroll to position [219, 0]
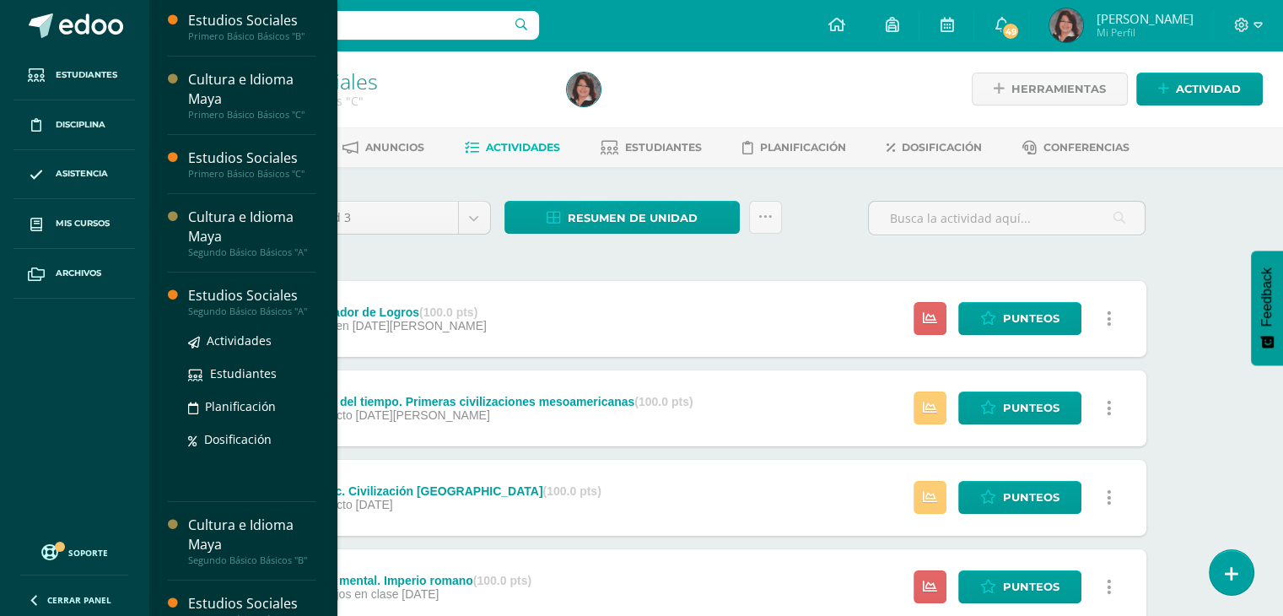
click at [265, 305] on div "Segundo Básico Básicos "A"" at bounding box center [252, 311] width 128 height 12
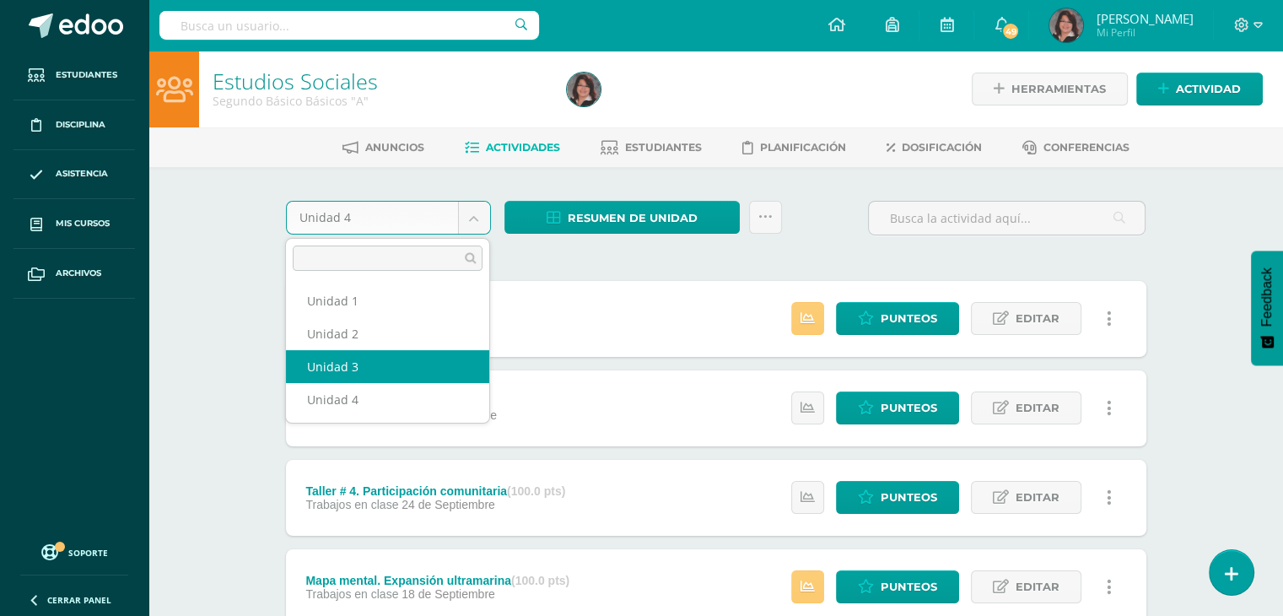
select select "Unidad 3"
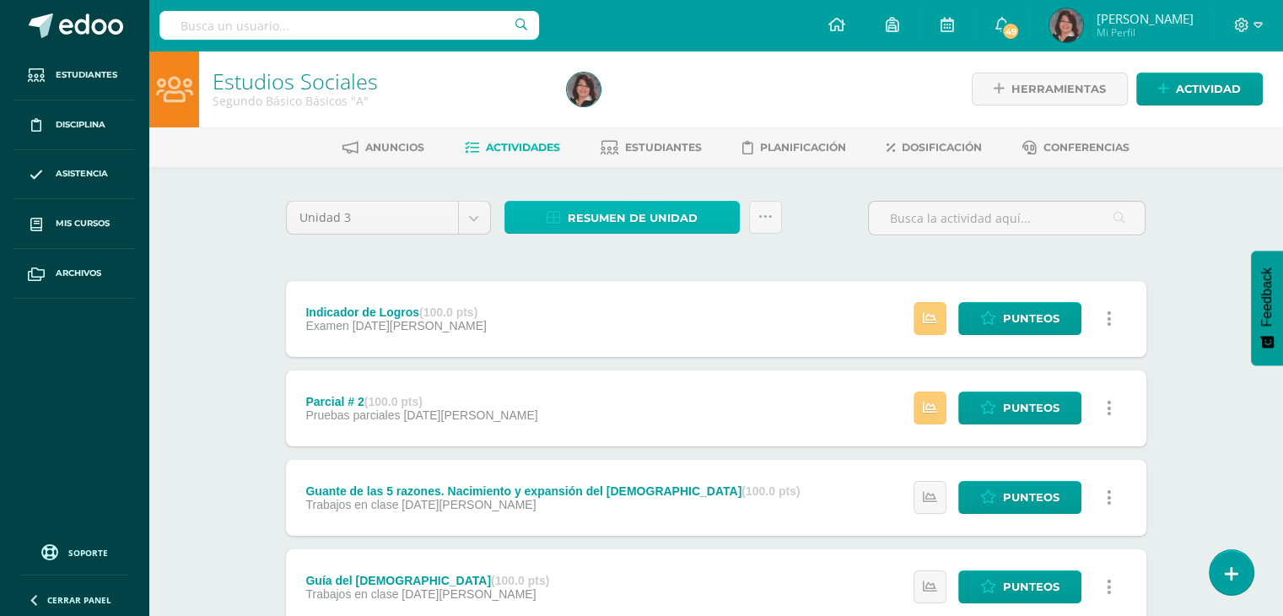
click at [614, 224] on span "Resumen de unidad" at bounding box center [632, 217] width 130 height 31
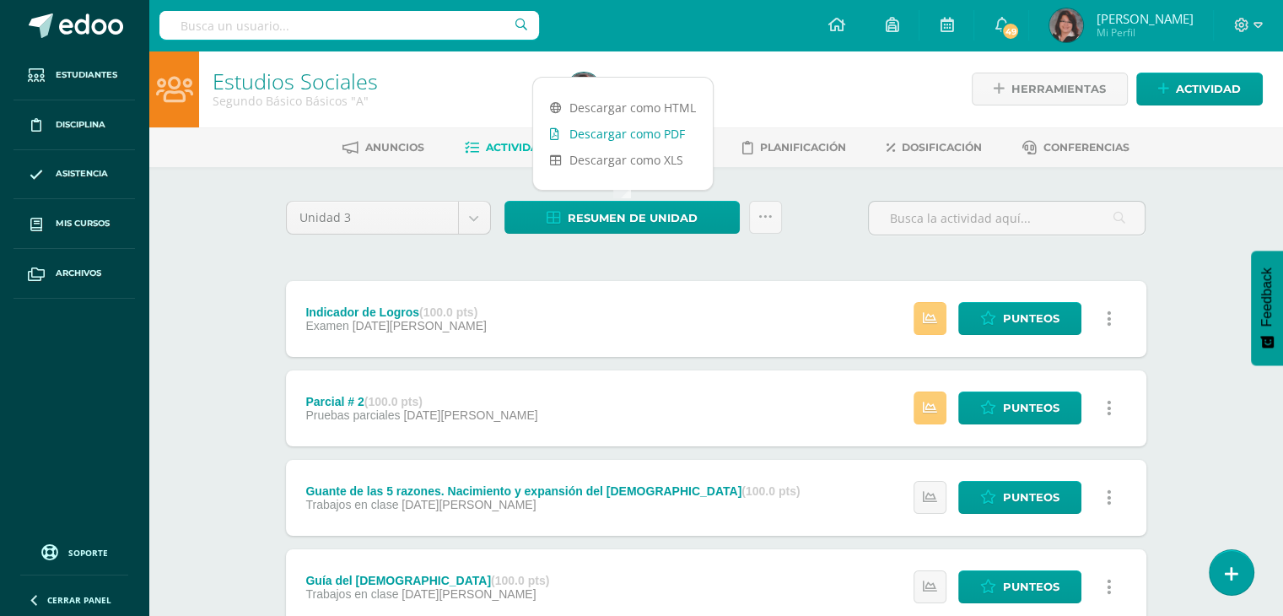
click at [616, 139] on link "Descargar como PDF" at bounding box center [623, 134] width 180 height 26
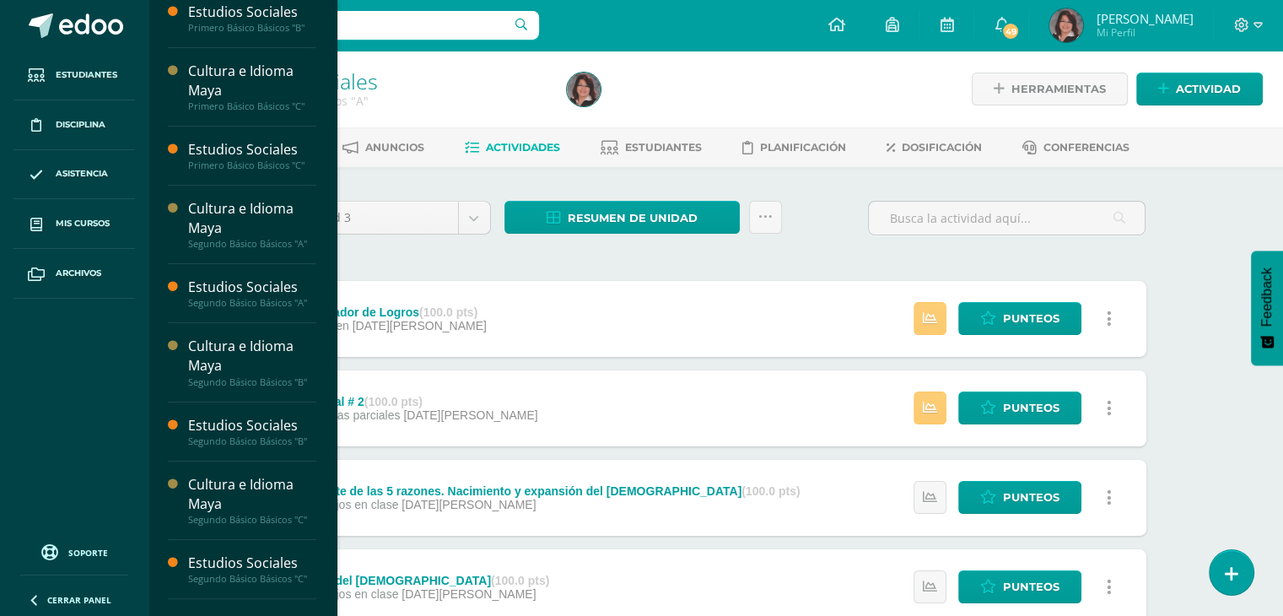
scroll to position [233, 0]
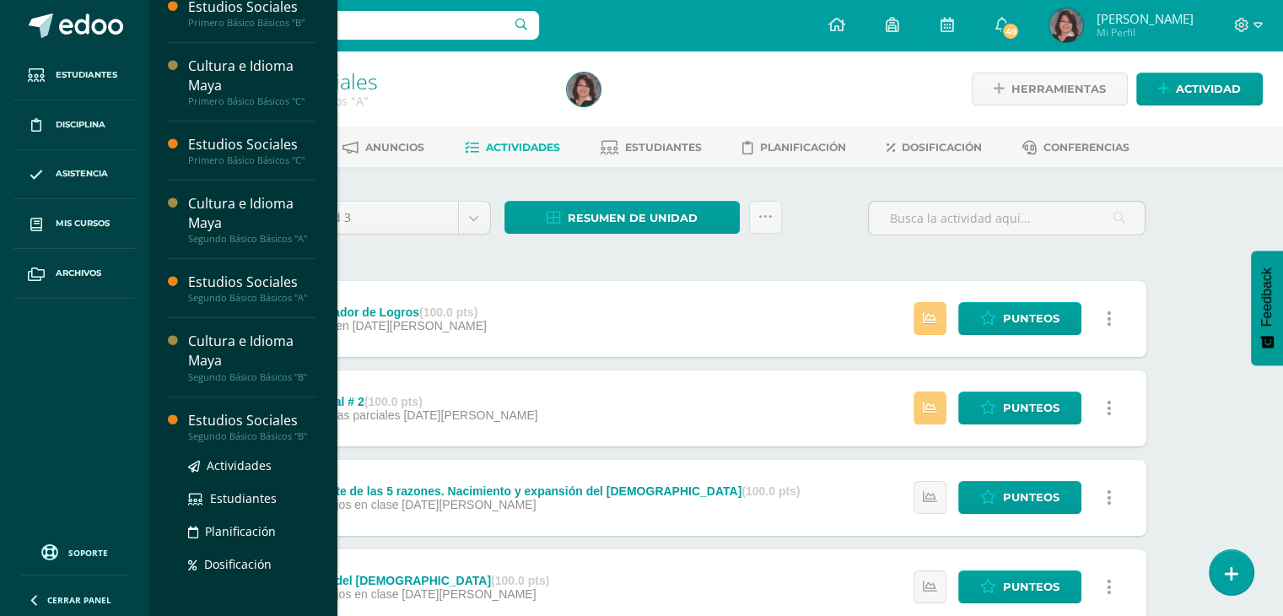
click at [245, 419] on div "Estudios Sociales" at bounding box center [252, 420] width 128 height 19
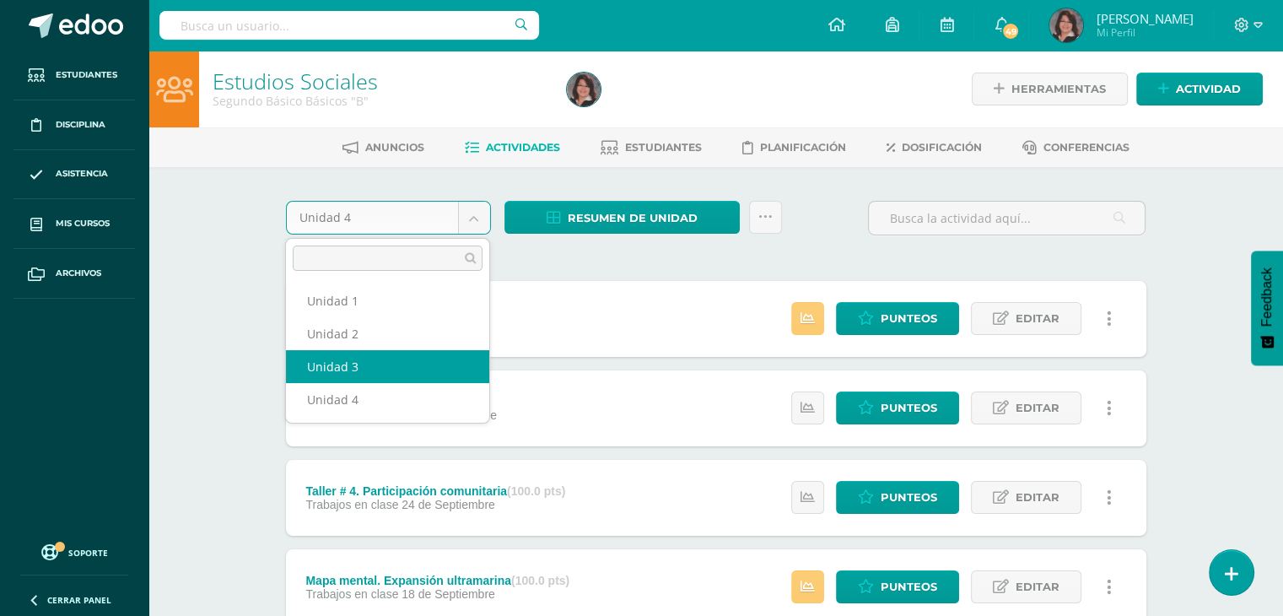
select select "Unidad 3"
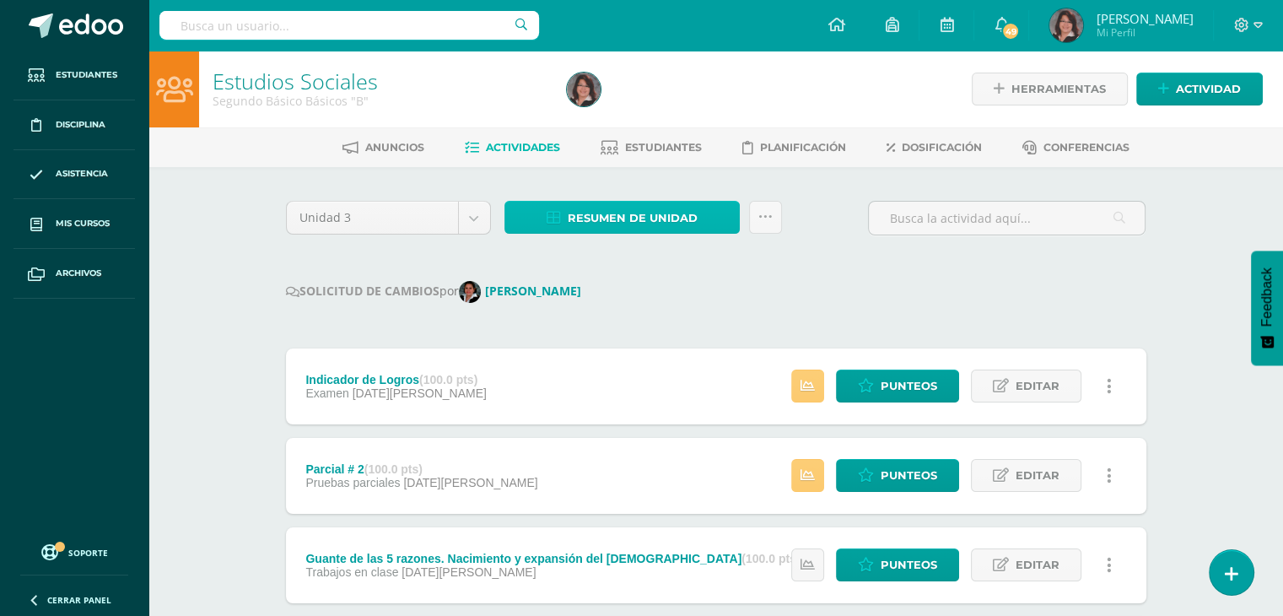
click at [648, 218] on span "Resumen de unidad" at bounding box center [632, 217] width 130 height 31
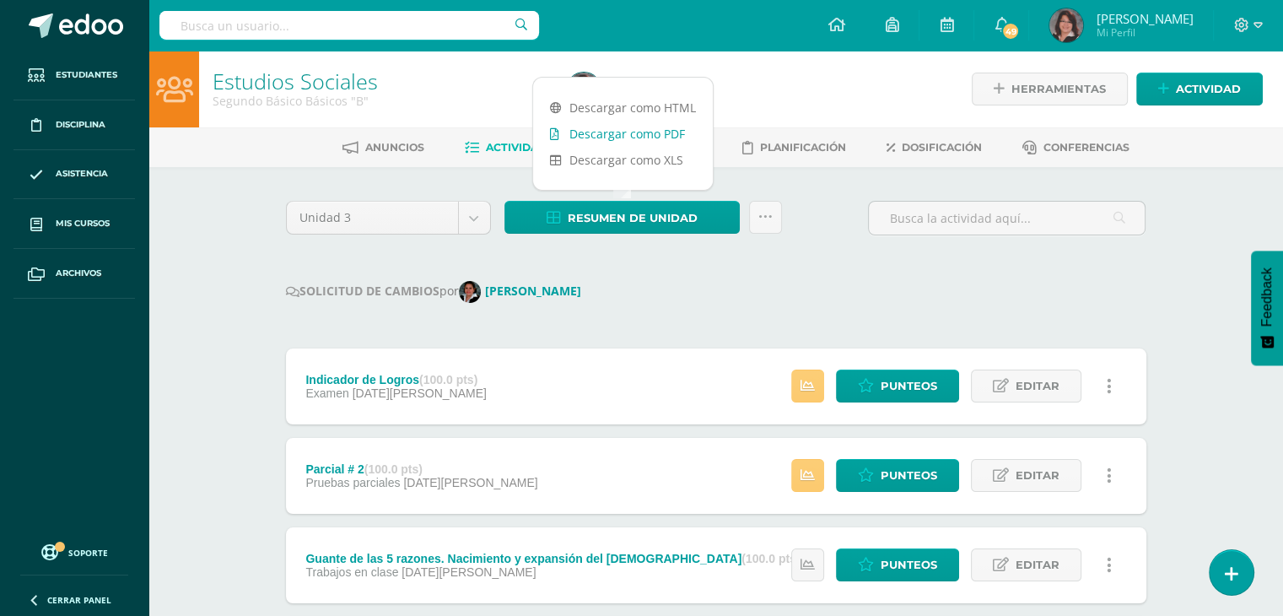
click at [632, 136] on link "Descargar como PDF" at bounding box center [623, 134] width 180 height 26
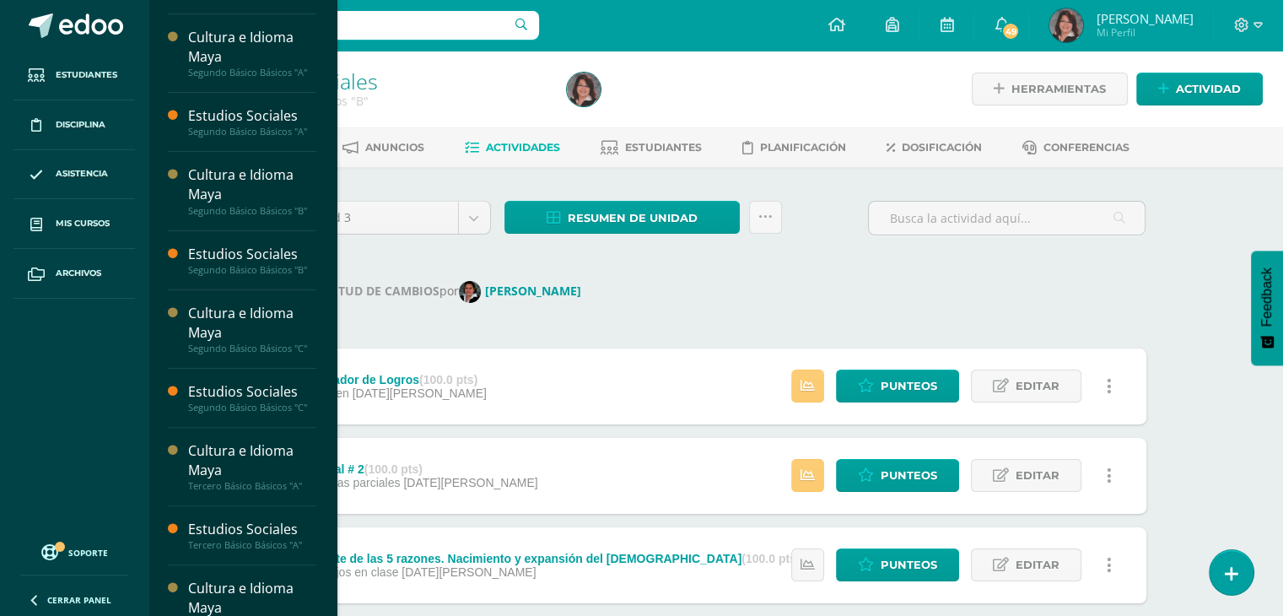
scroll to position [384, 0]
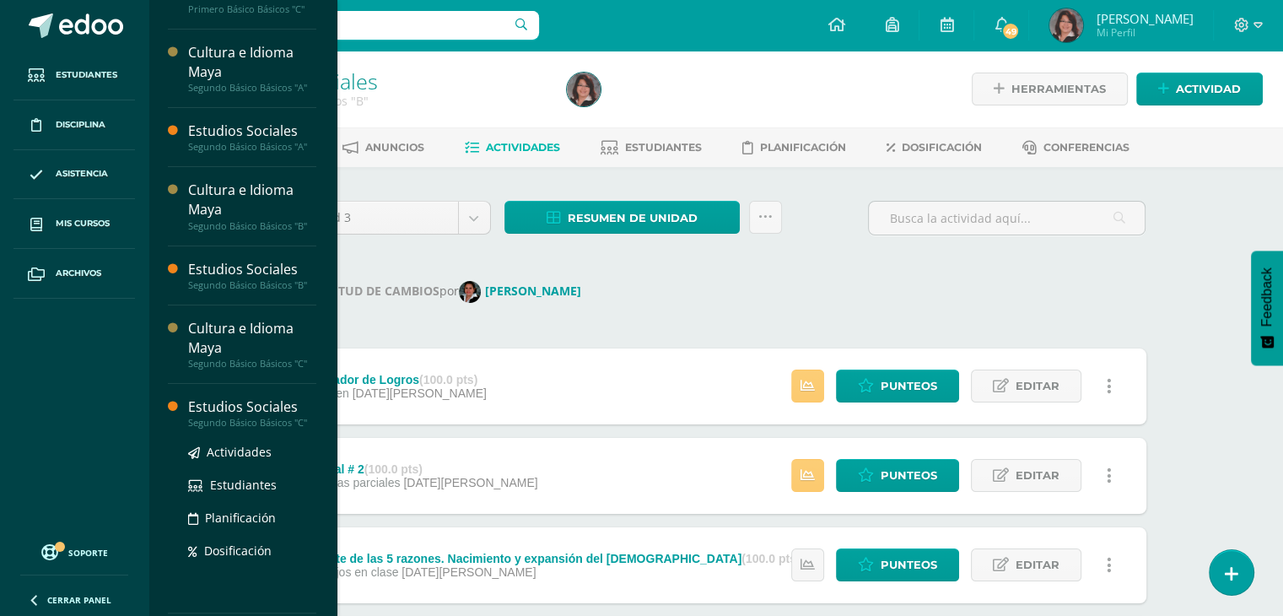
click at [239, 399] on div "Estudios Sociales" at bounding box center [252, 406] width 128 height 19
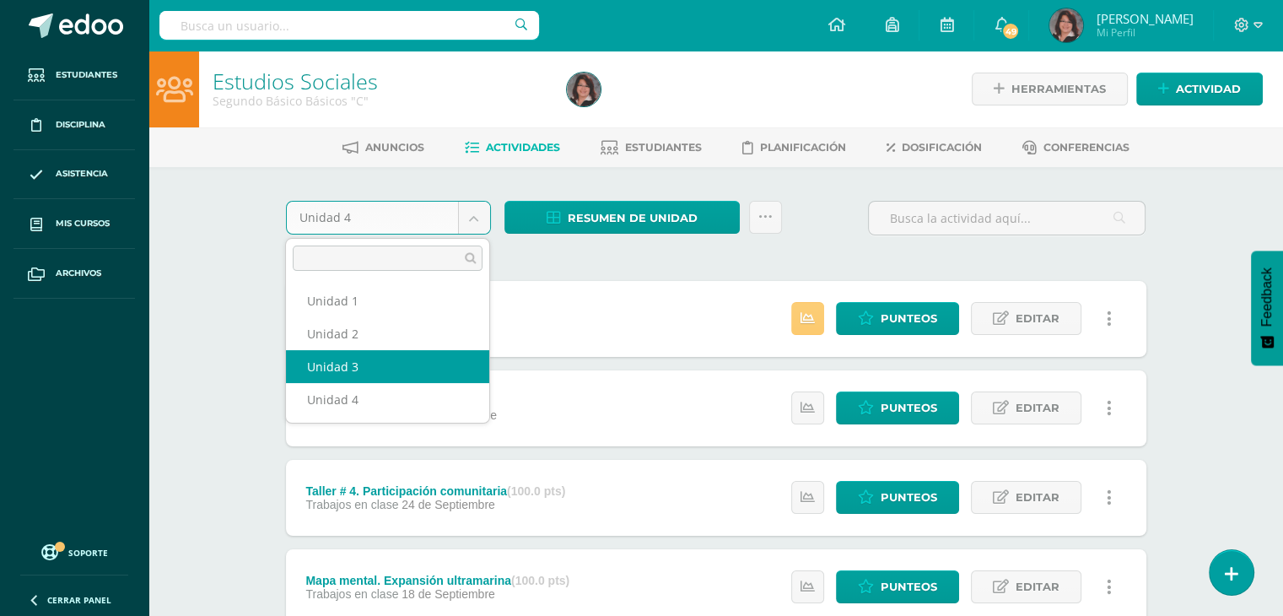
select select "Unidad 3"
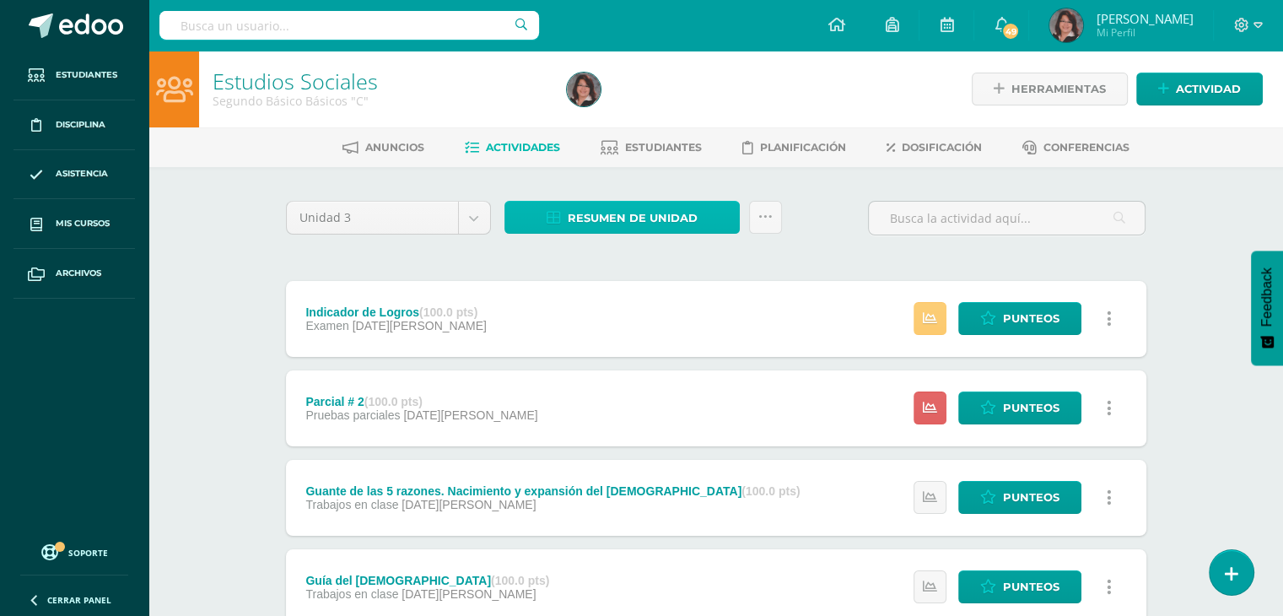
click at [651, 222] on span "Resumen de unidad" at bounding box center [632, 217] width 130 height 31
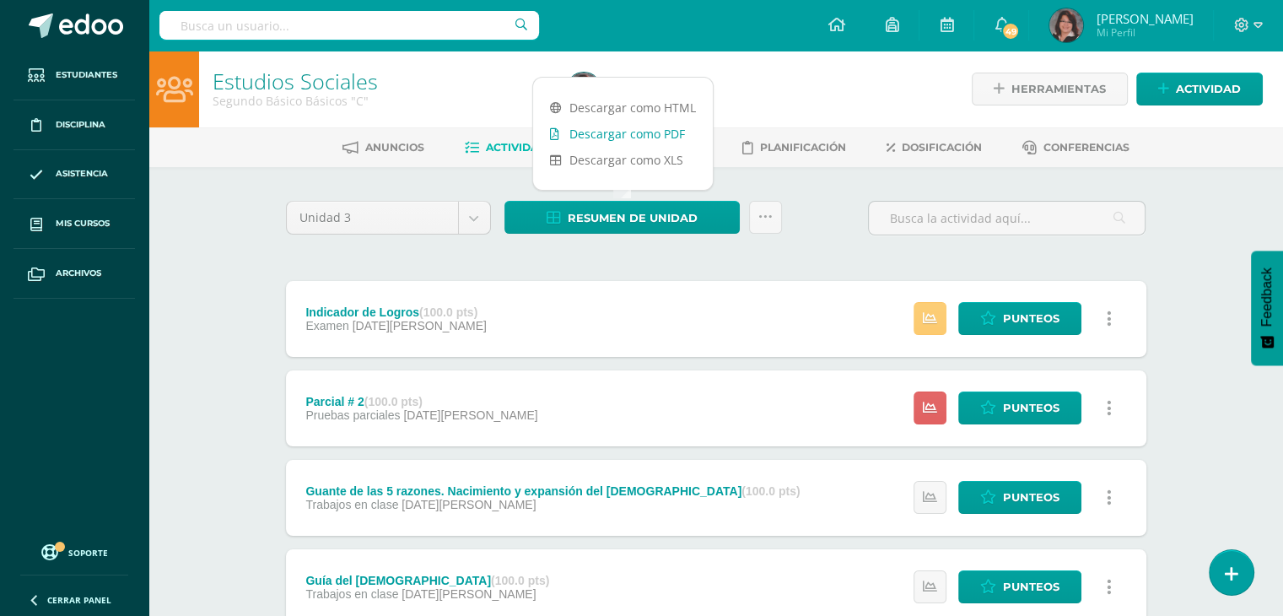
click at [624, 130] on link "Descargar como PDF" at bounding box center [623, 134] width 180 height 26
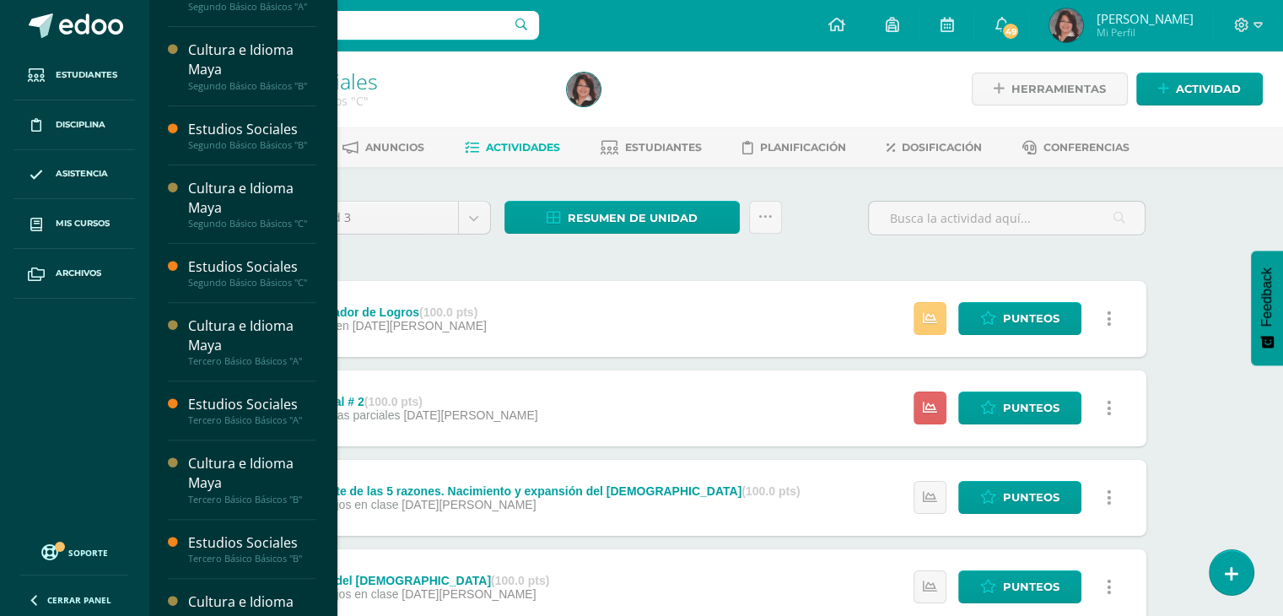
scroll to position [514, 0]
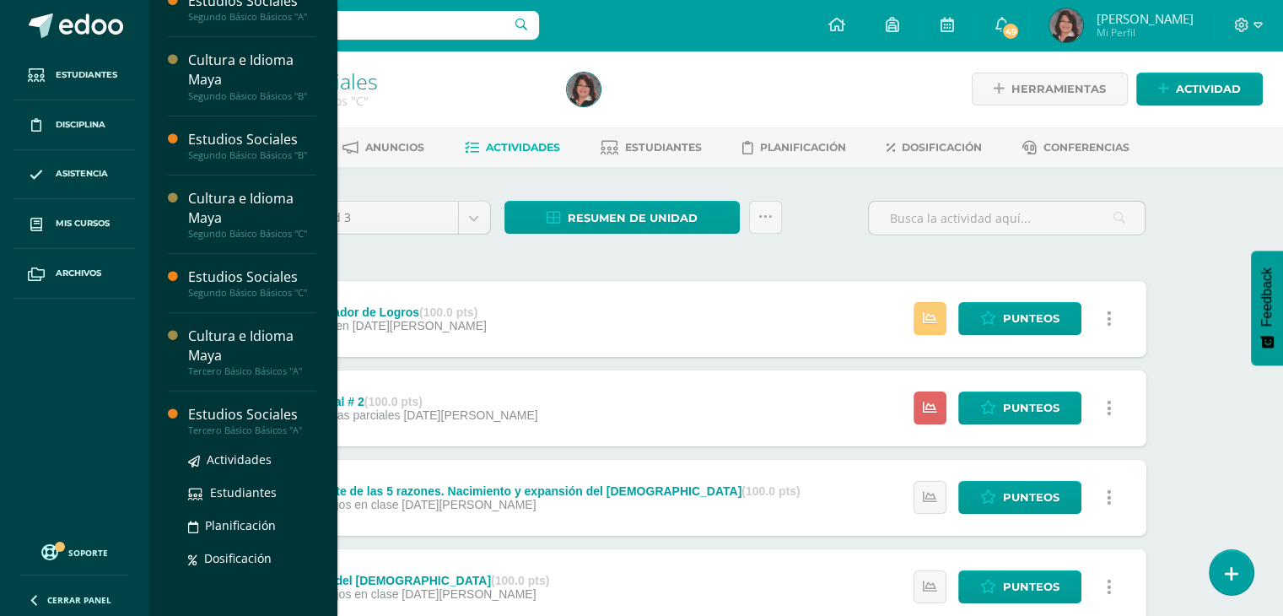
click at [244, 408] on div "Estudios Sociales" at bounding box center [252, 414] width 128 height 19
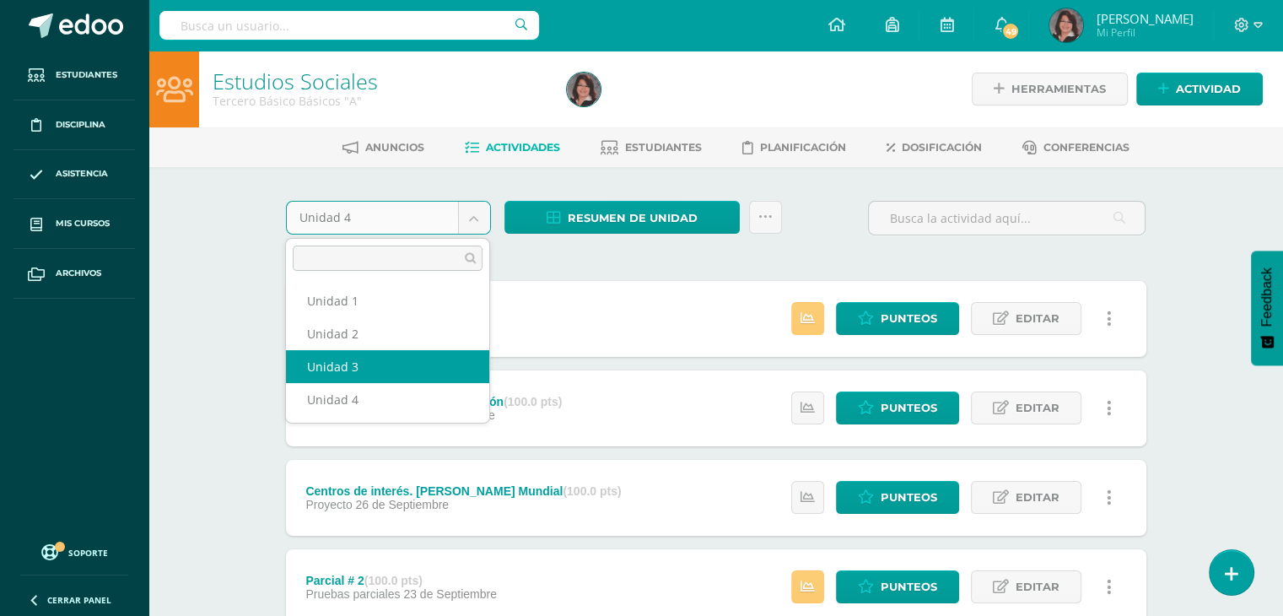
select select "Unidad 3"
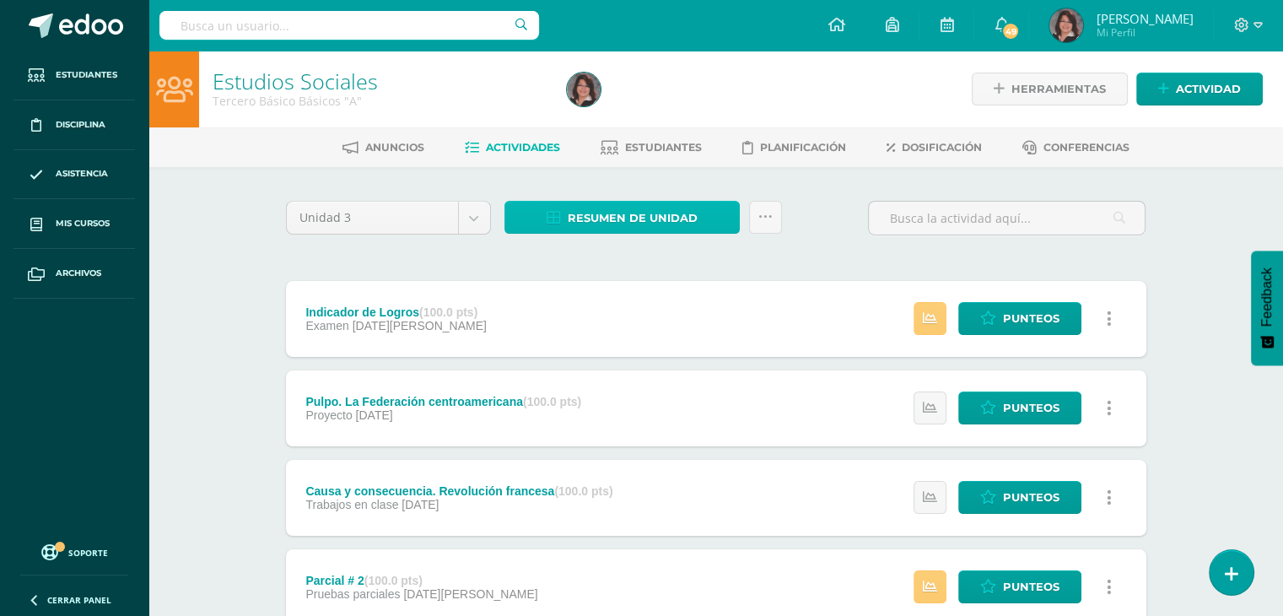
click at [627, 213] on span "Resumen de unidad" at bounding box center [632, 217] width 130 height 31
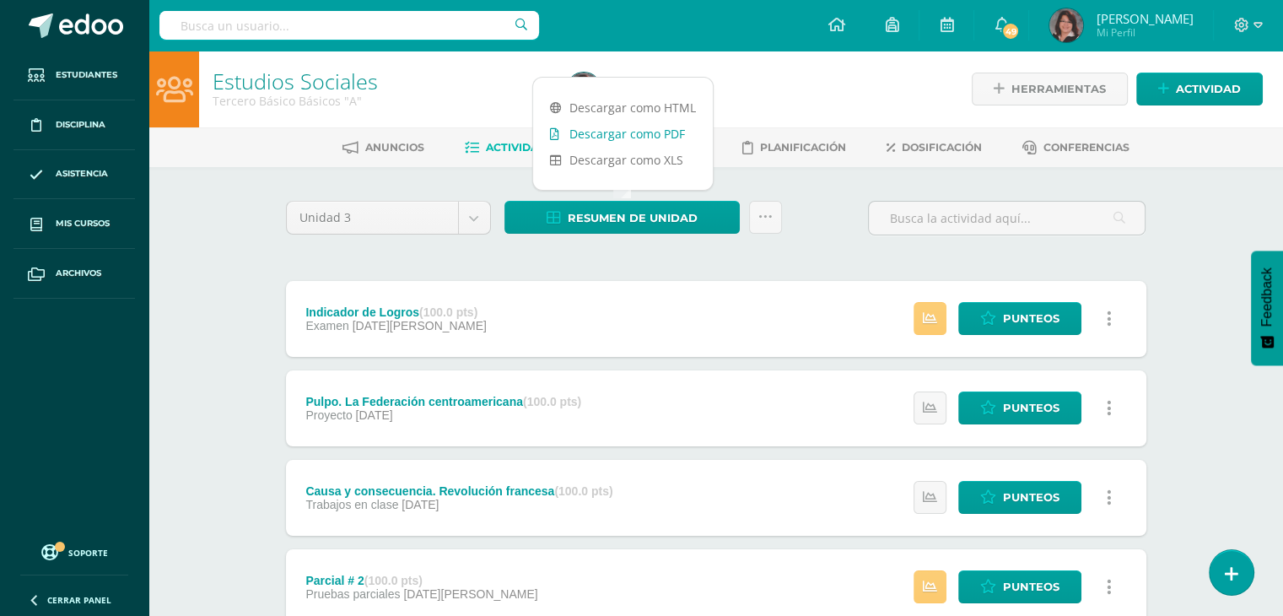
click at [614, 132] on link "Descargar como PDF" at bounding box center [623, 134] width 180 height 26
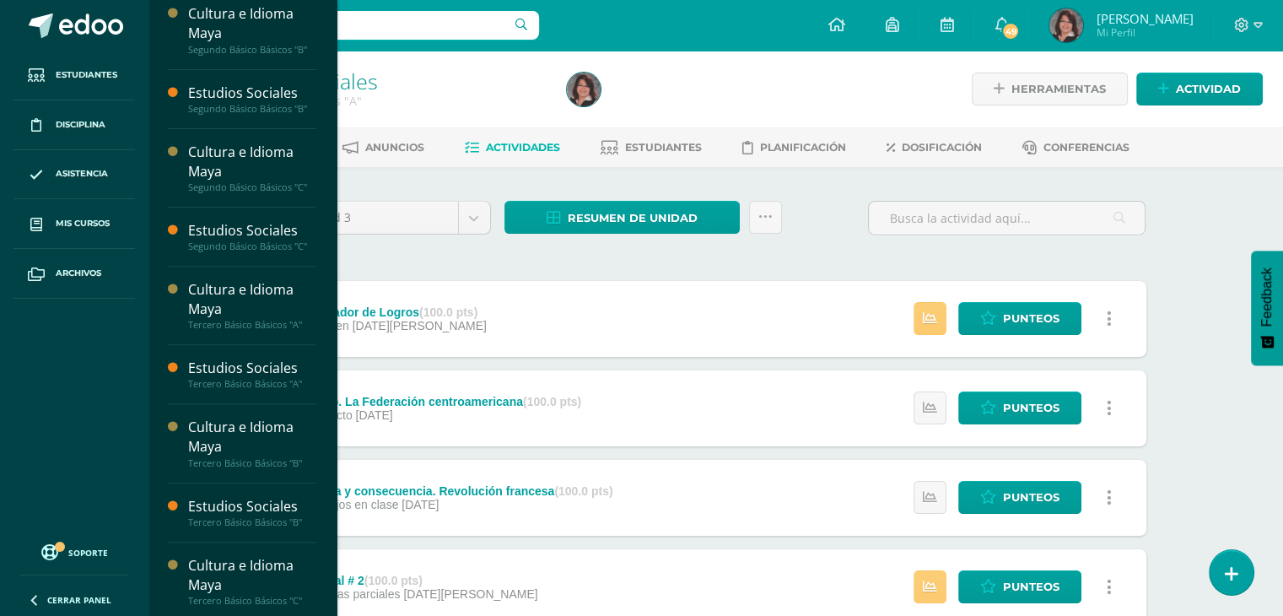
scroll to position [621, 0]
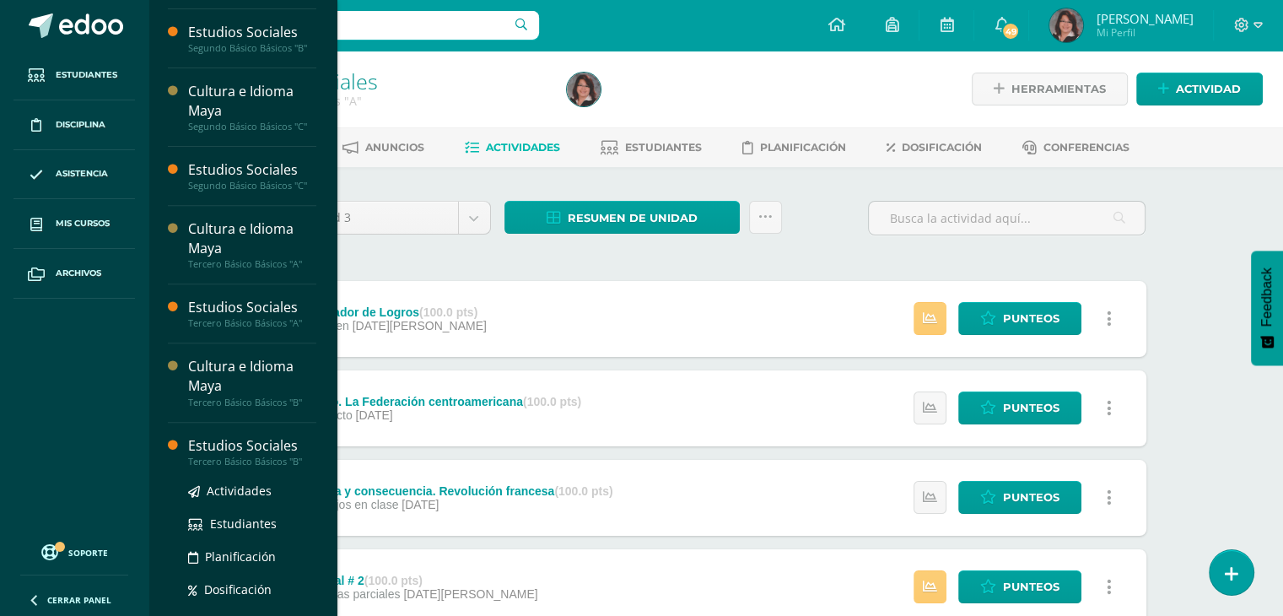
click at [218, 444] on div "Estudios Sociales" at bounding box center [252, 445] width 128 height 19
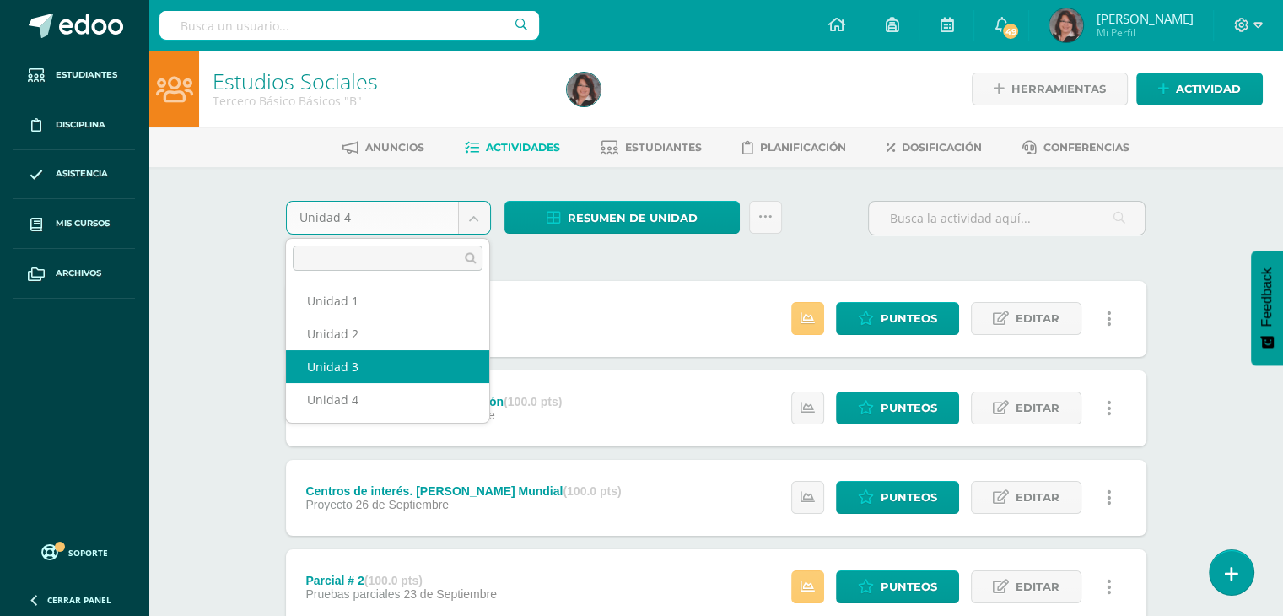
select select "Unidad 3"
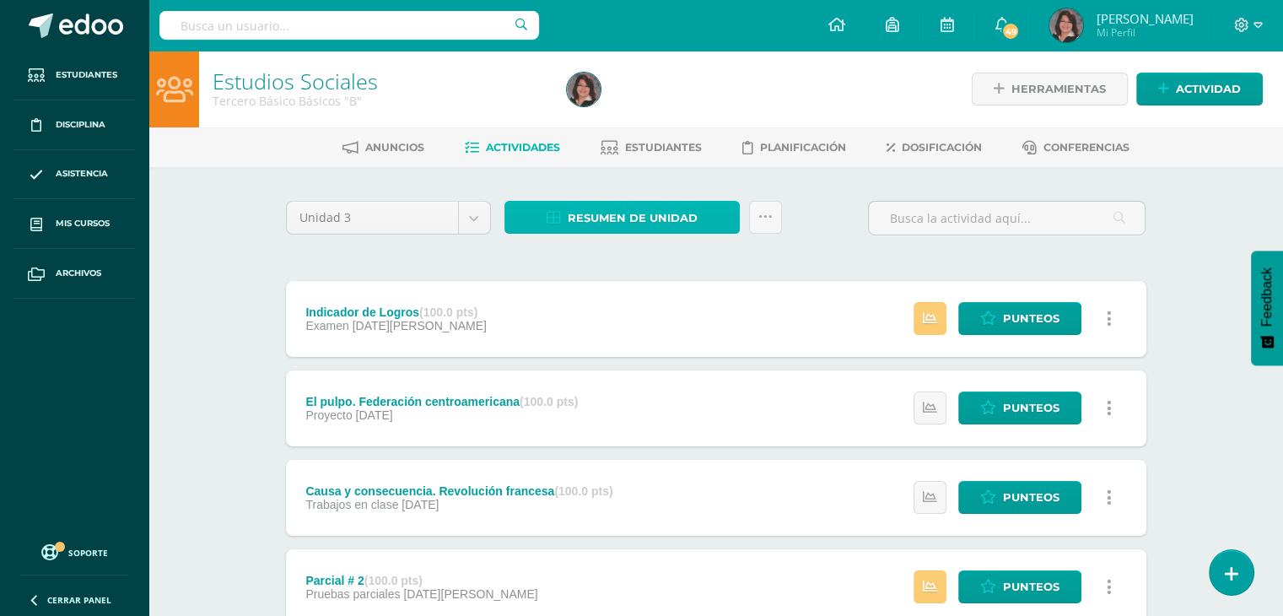
click at [633, 218] on span "Resumen de unidad" at bounding box center [632, 217] width 130 height 31
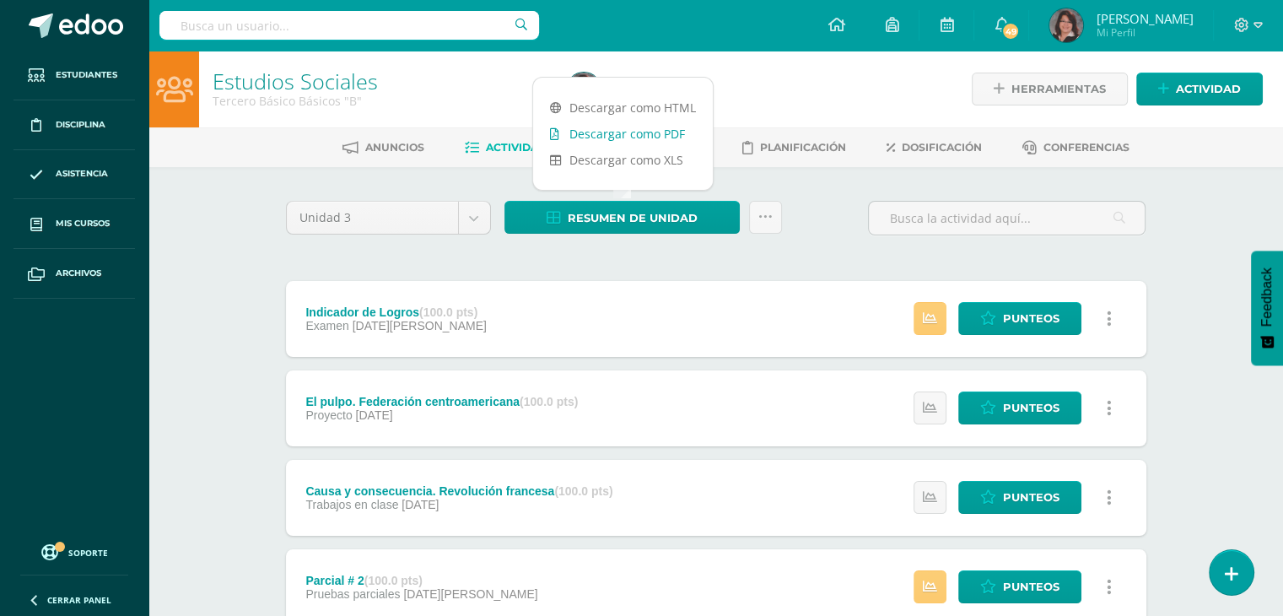
click at [607, 136] on link "Descargar como PDF" at bounding box center [623, 134] width 180 height 26
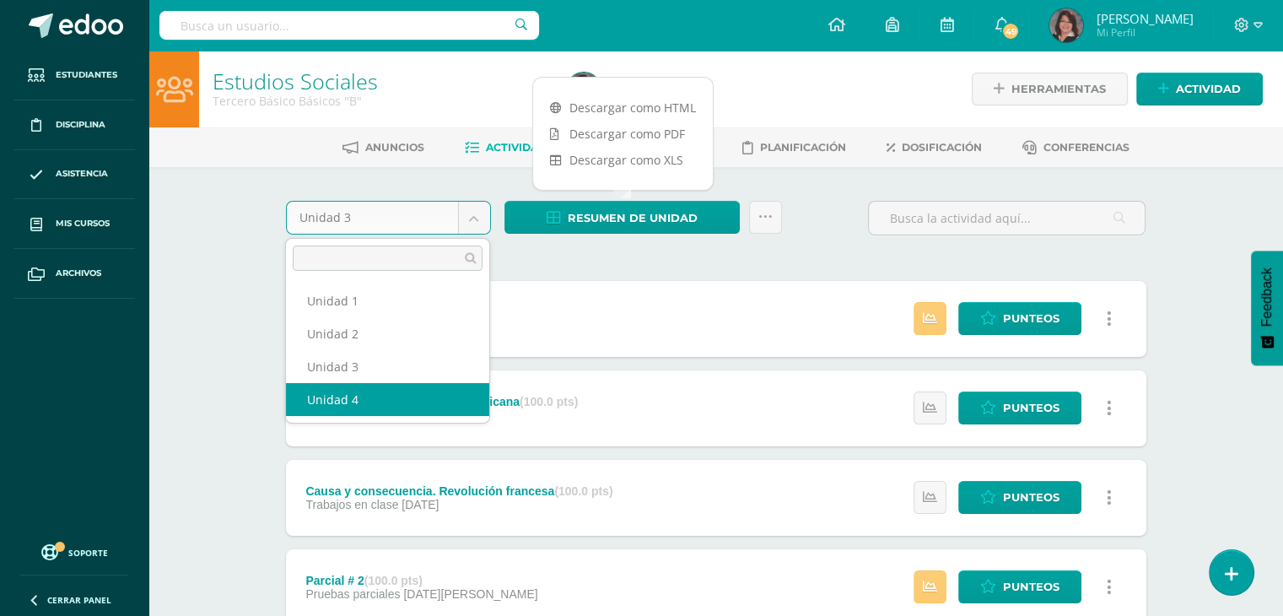
select select "Unidad 4"
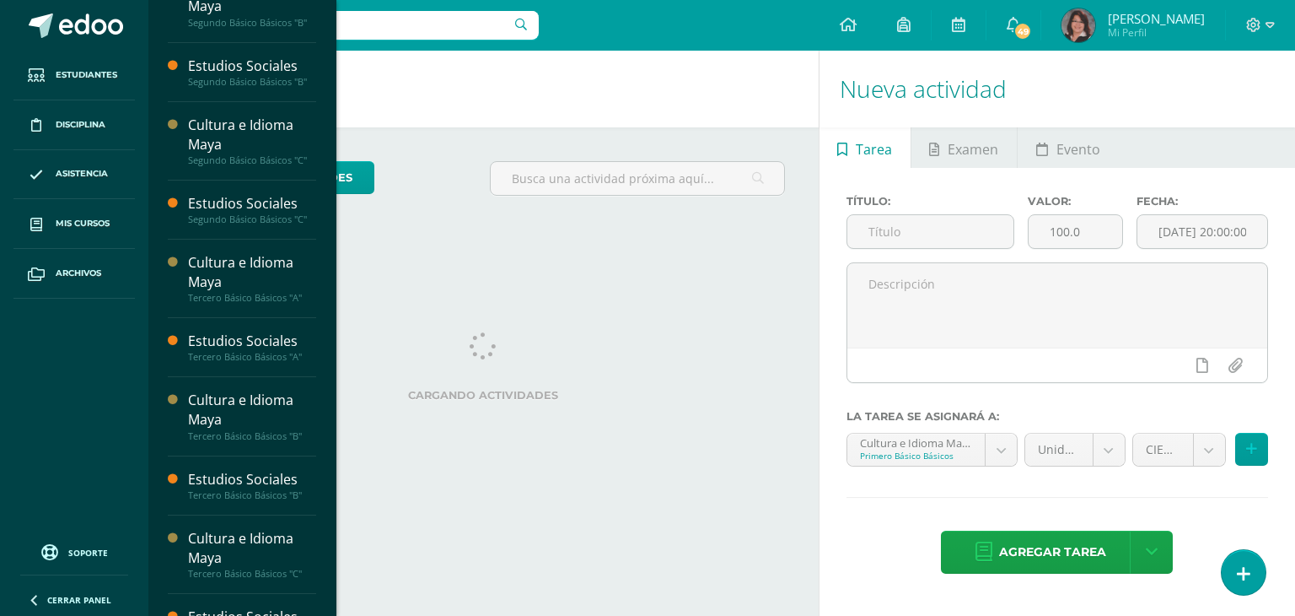
scroll to position [621, 0]
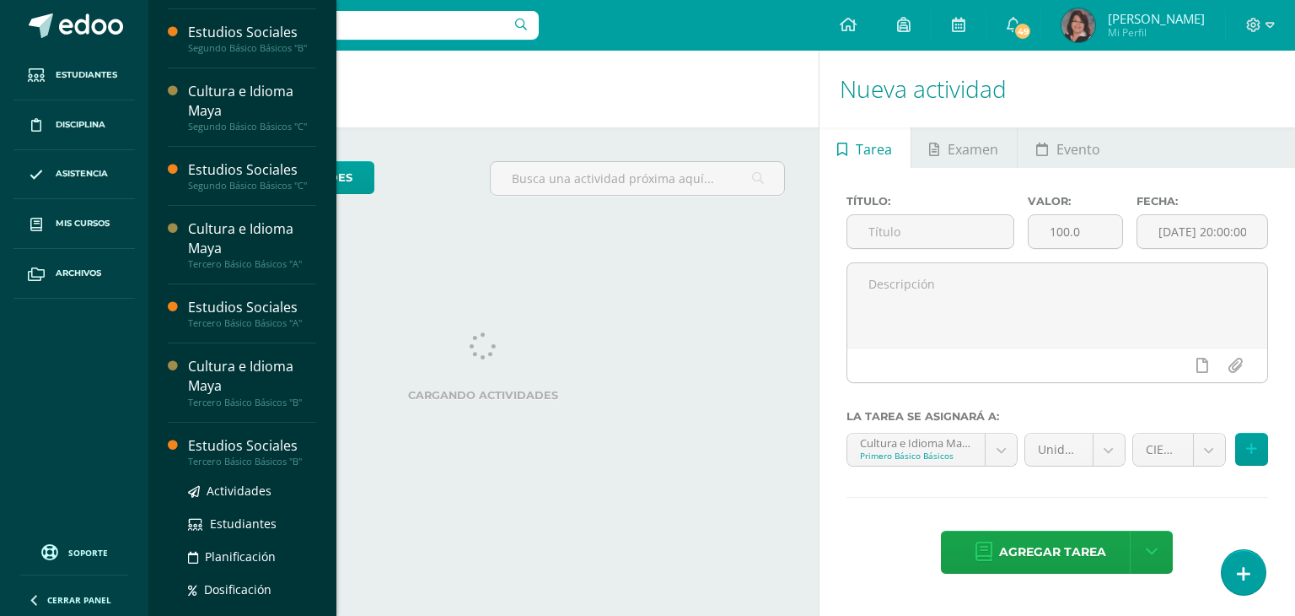
click at [239, 448] on div "Estudios Sociales" at bounding box center [252, 445] width 128 height 19
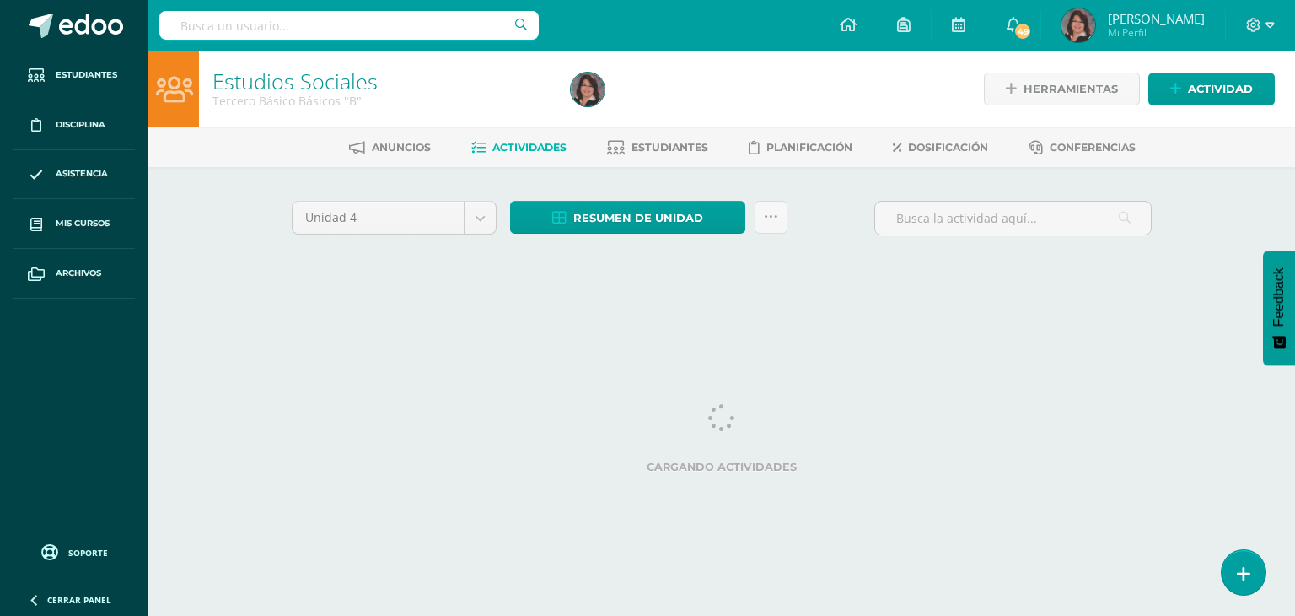
click at [804, 315] on html "Estudiantes Disciplina Asistencia Mis cursos Archivos Soporte Ayuda Reportar un…" at bounding box center [647, 157] width 1295 height 315
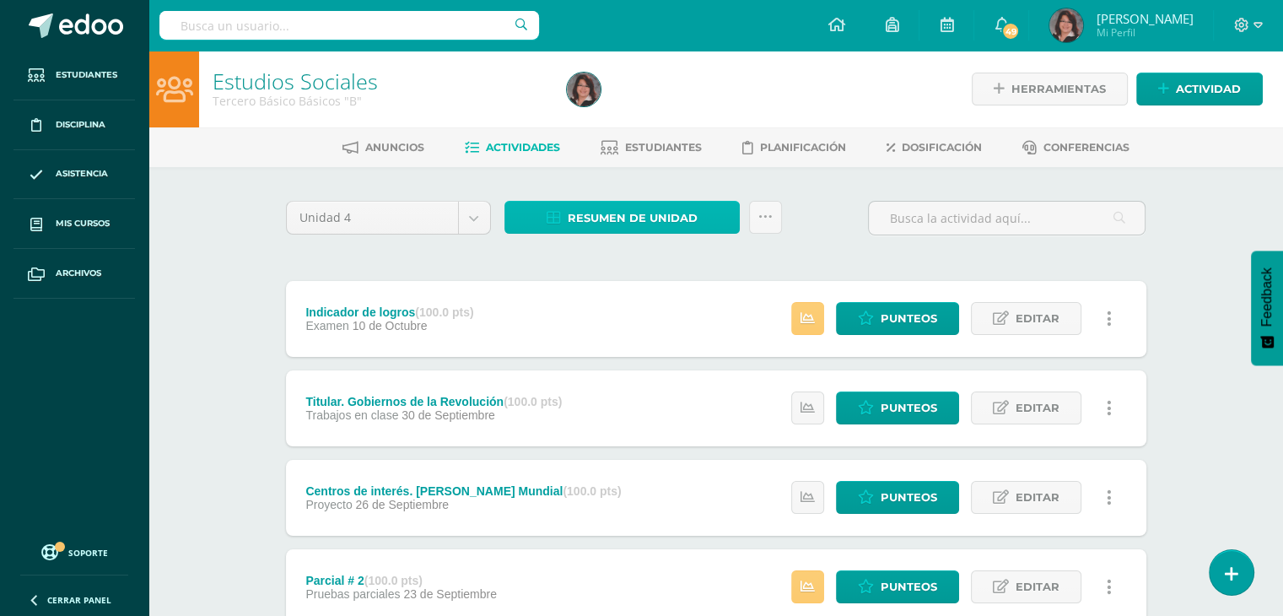
click at [640, 210] on span "Resumen de unidad" at bounding box center [632, 217] width 130 height 31
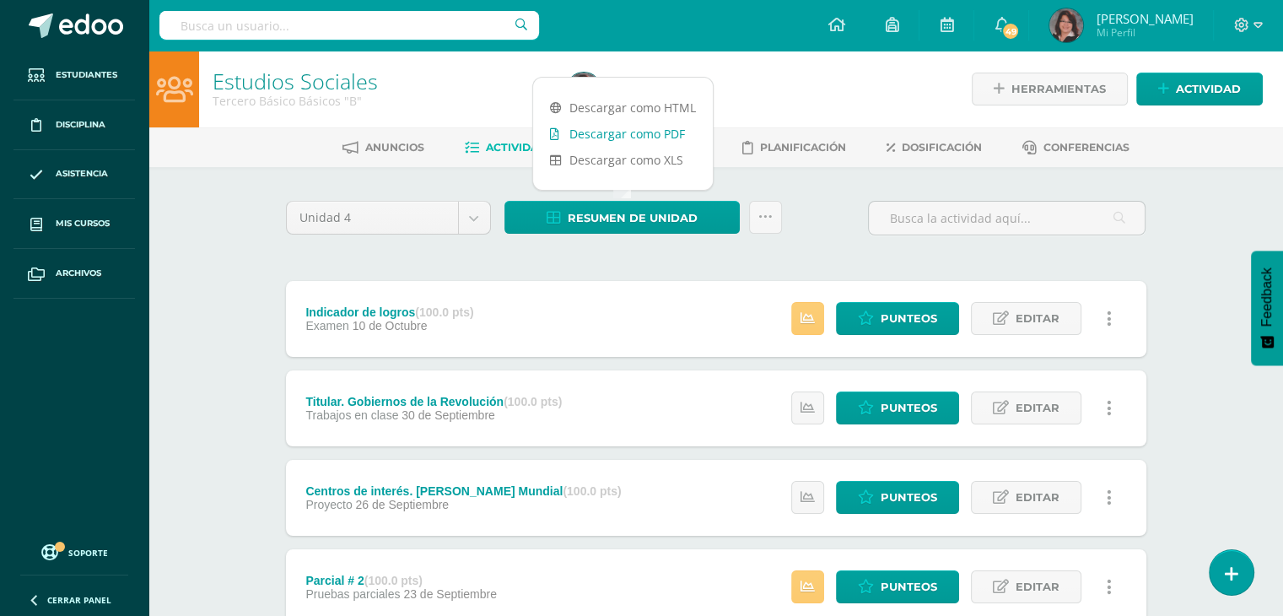
click at [626, 136] on link "Descargar como PDF" at bounding box center [623, 134] width 180 height 26
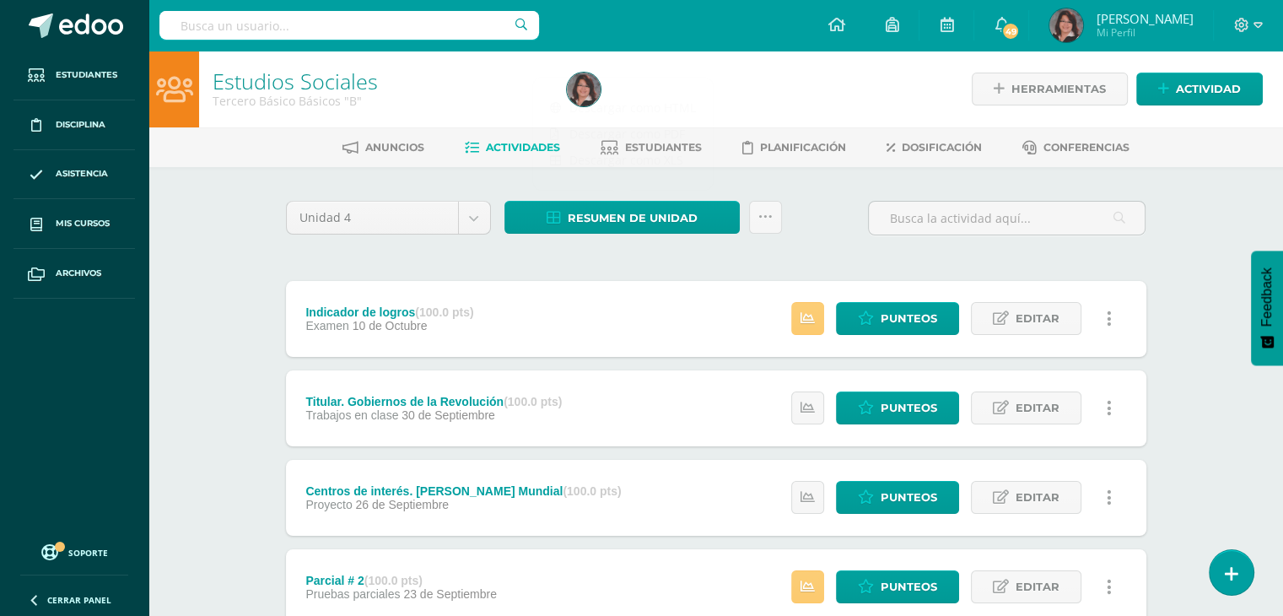
click at [674, 148] on span "Estudiantes" at bounding box center [663, 147] width 77 height 13
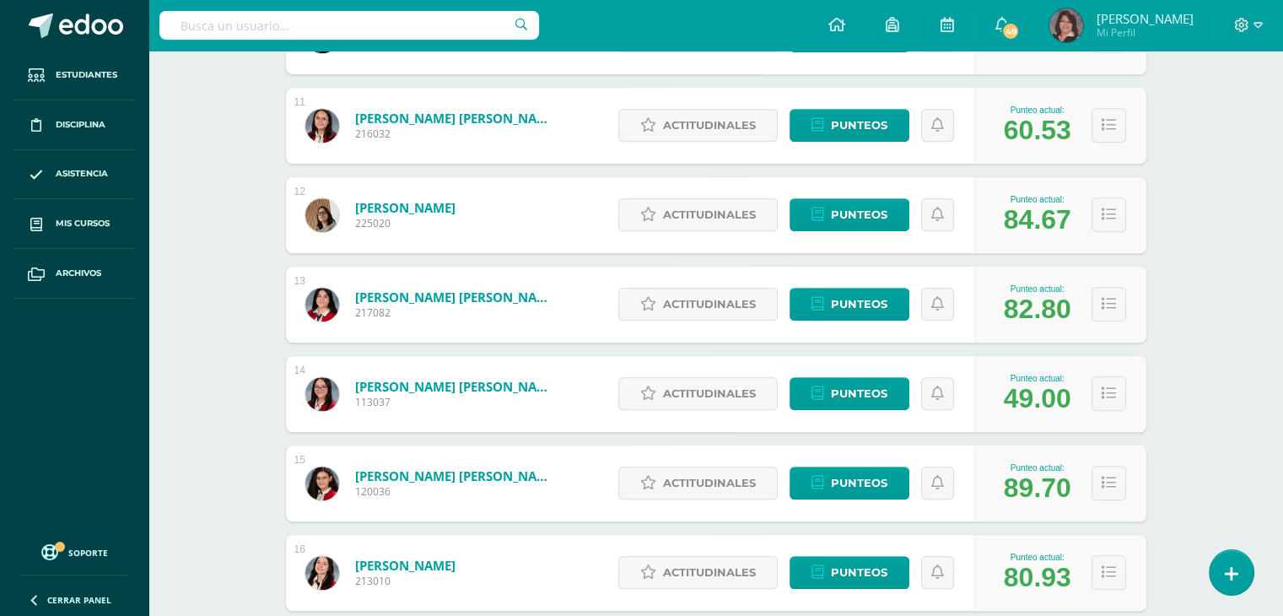
scroll to position [1176, 0]
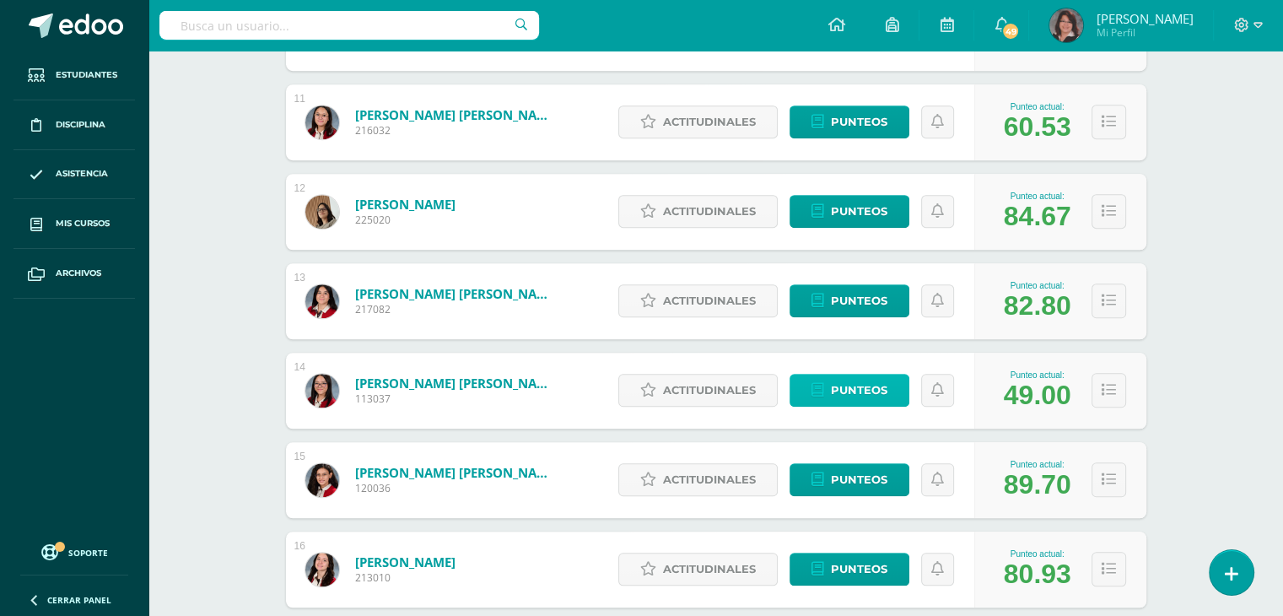
click at [857, 395] on span "Punteos" at bounding box center [859, 389] width 56 height 31
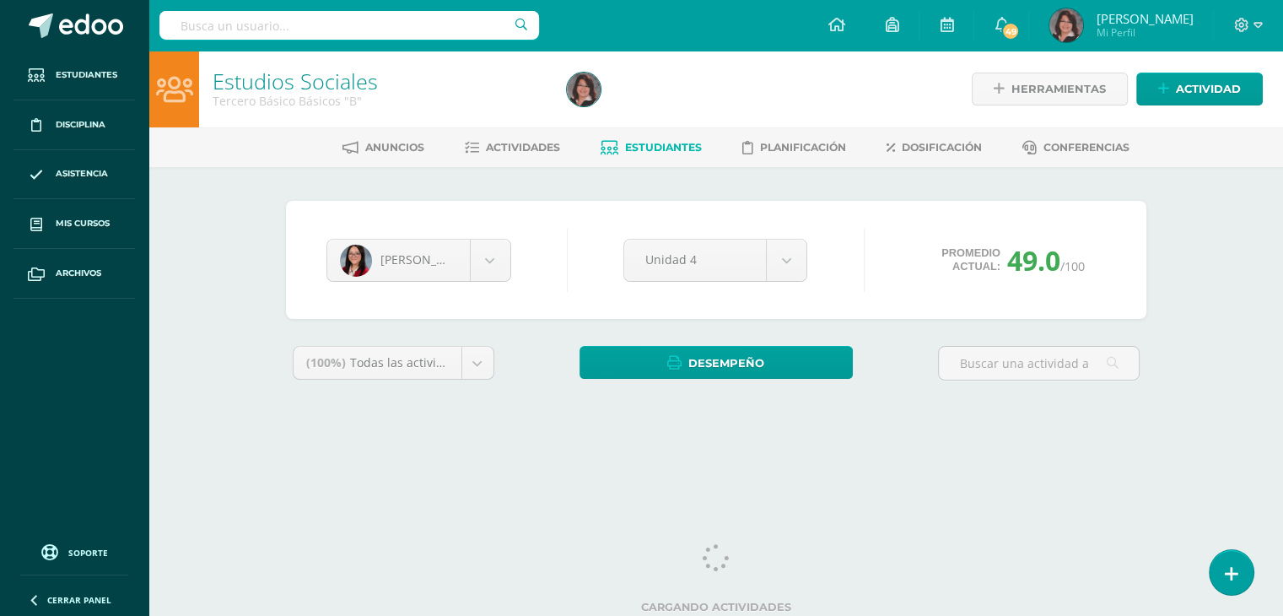
click at [1207, 396] on div "Estudios Sociales Tercero Básico Básicos "B" Herramientas Detalle de asistencia…" at bounding box center [715, 253] width 1134 height 404
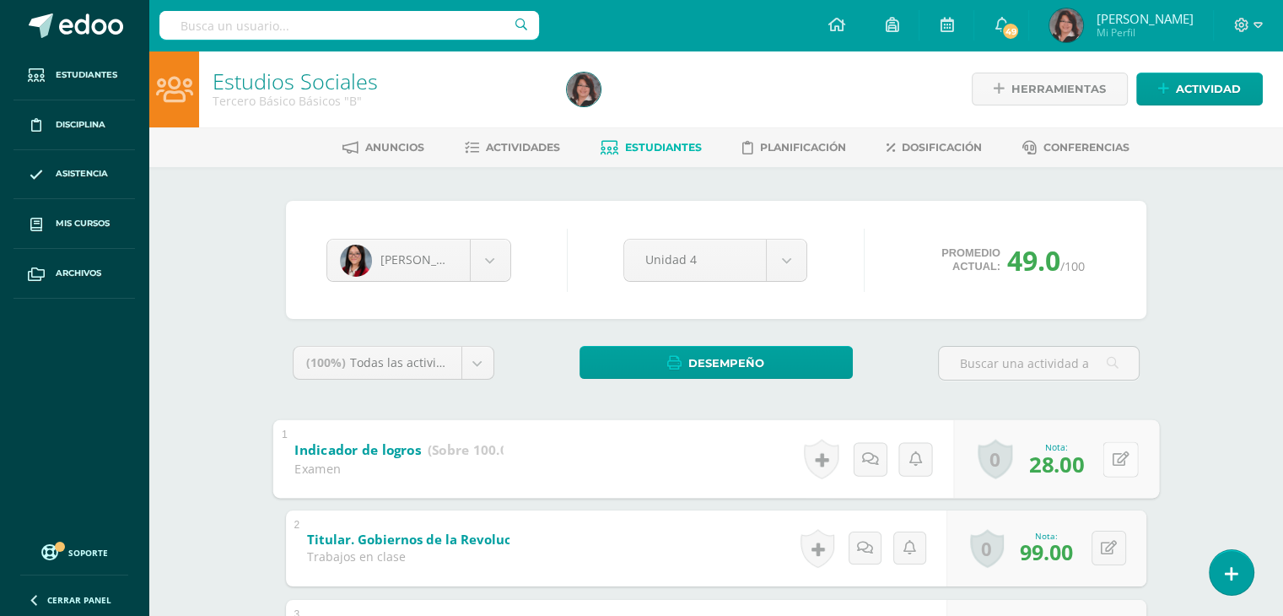
click at [1101, 463] on div "0 [GEOGRAPHIC_DATA] Logros obtenidos Aún no hay logros agregados Nota: 28.00" at bounding box center [1056, 458] width 206 height 78
click at [1113, 460] on icon at bounding box center [1119, 458] width 17 height 14
type input "35"
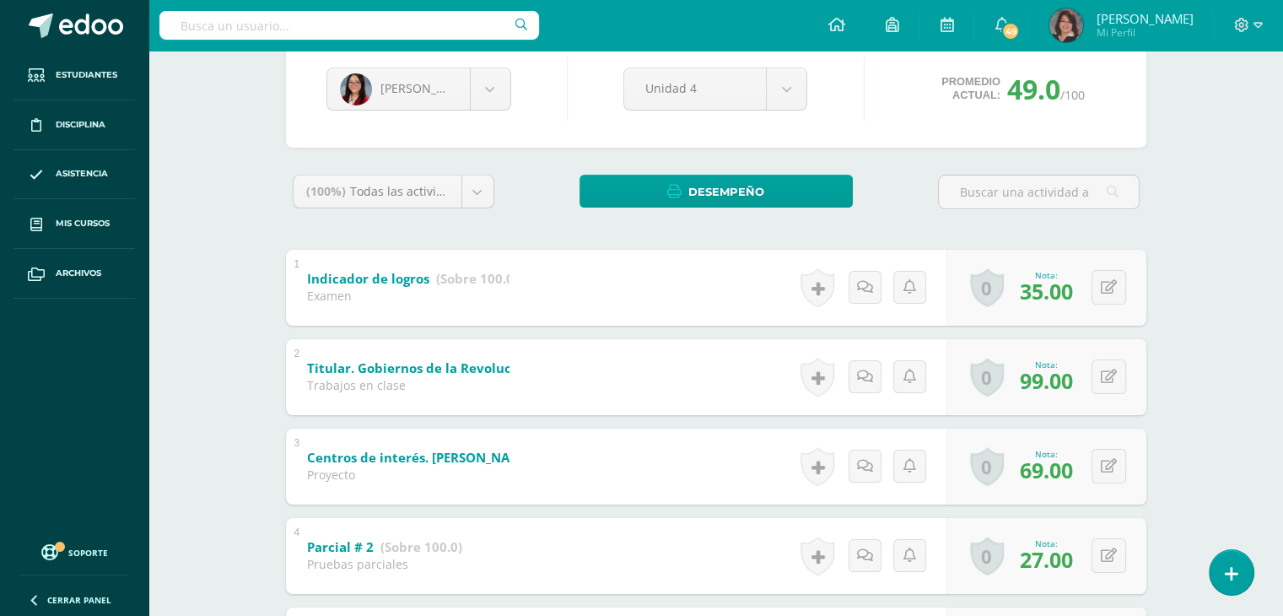
scroll to position [202, 0]
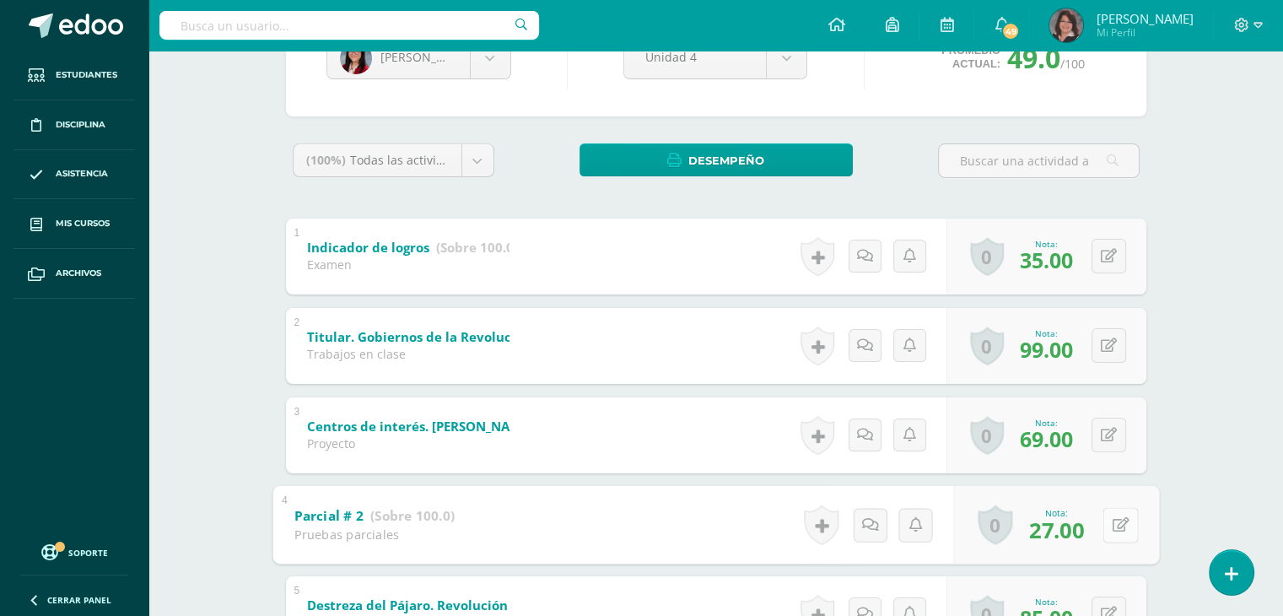
click at [1100, 527] on div "0 Logros Logros obtenidos Aún no hay logros agregados Nota: 27.00" at bounding box center [1056, 524] width 206 height 78
click at [1116, 524] on icon at bounding box center [1119, 524] width 17 height 14
type input "35"
click at [1180, 510] on div "Estudios Sociales Tercero Básico Básicos "B" Herramientas Detalle de asistencia…" at bounding box center [715, 574] width 1134 height 1452
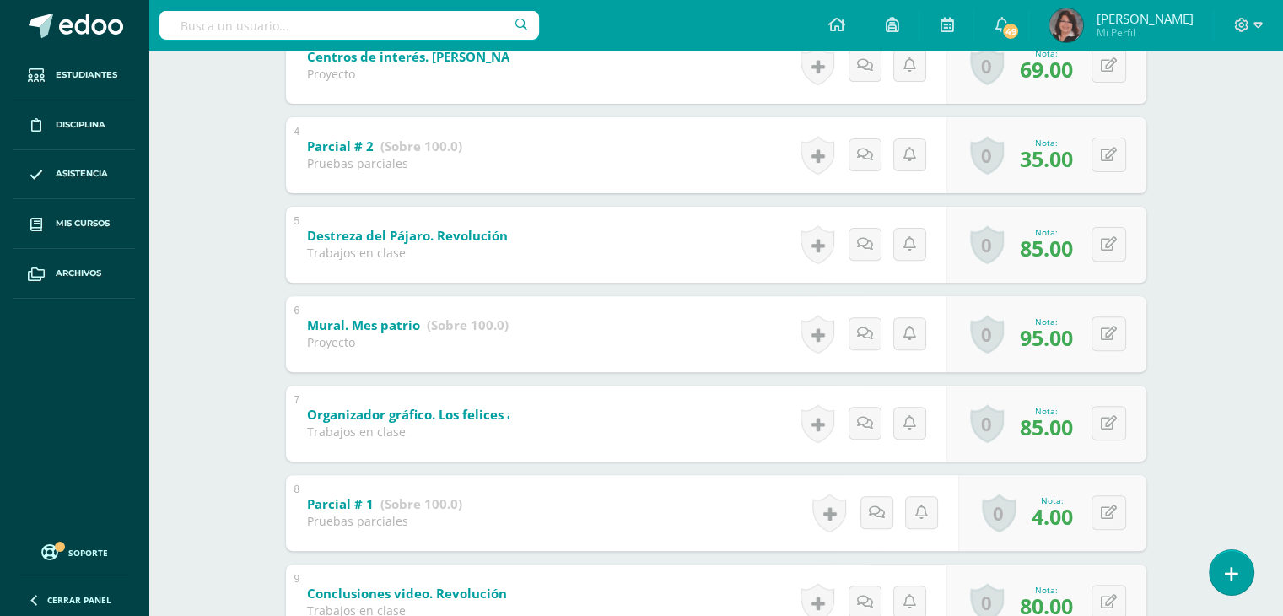
scroll to position [573, 0]
click at [1106, 510] on button at bounding box center [1119, 510] width 35 height 35
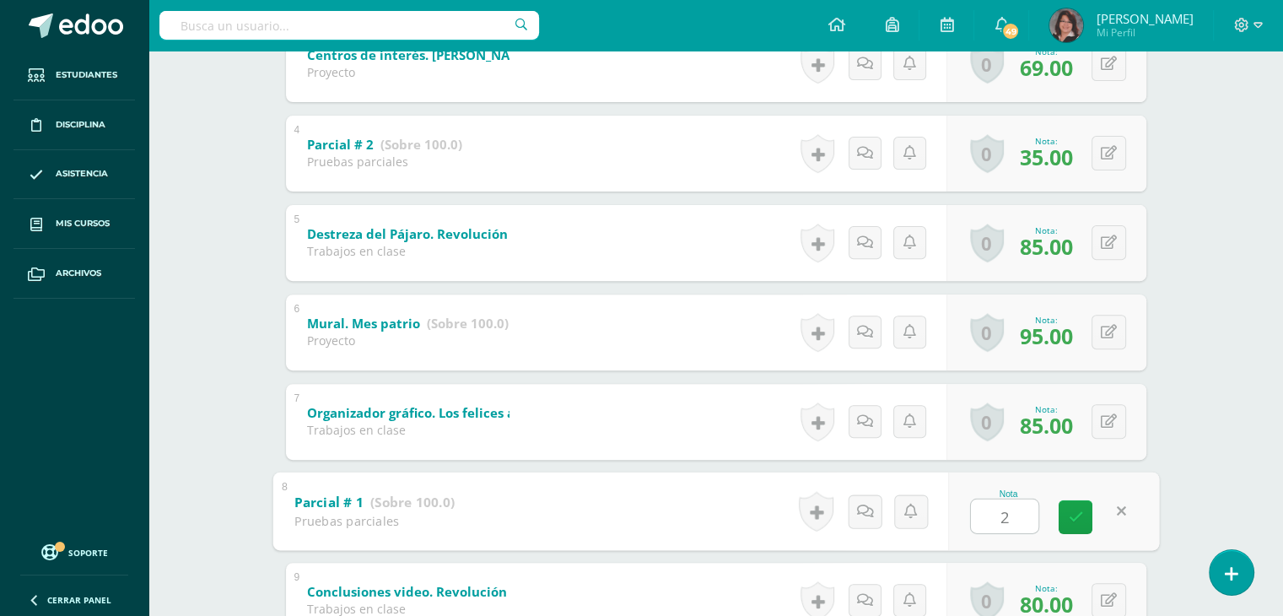
type input "20"
click at [1206, 495] on div "Estudios Sociales Tercero Básico Básicos "B" Herramientas Detalle de asistencia…" at bounding box center [715, 203] width 1134 height 1452
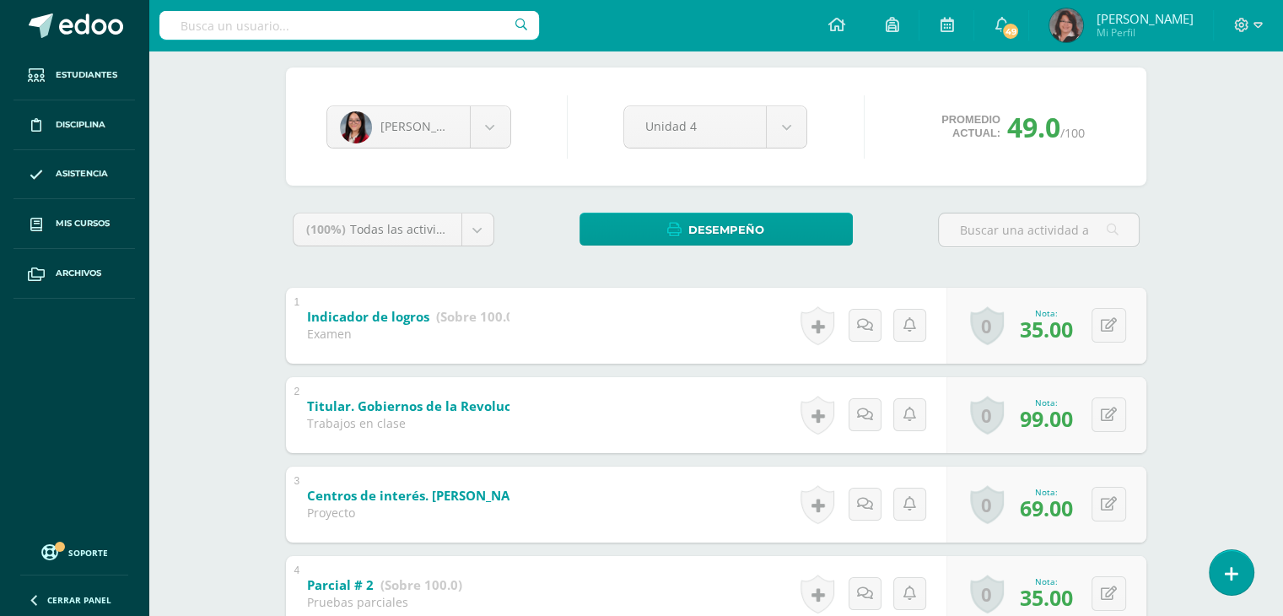
scroll to position [0, 0]
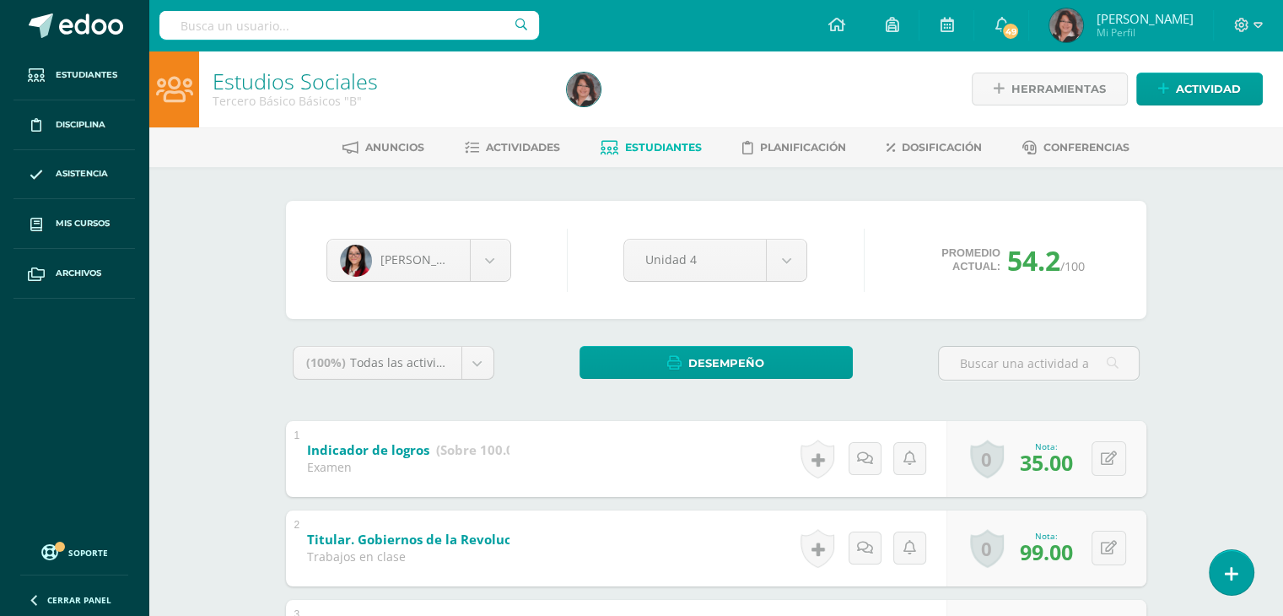
type input "5"
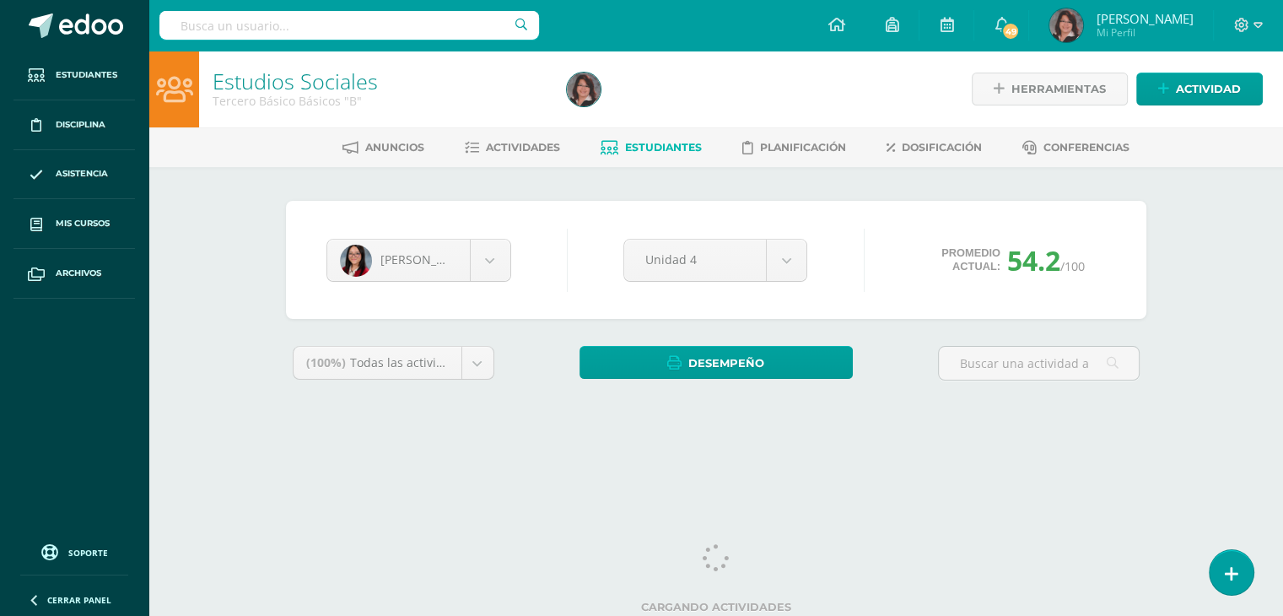
click at [1246, 257] on div "Estudios Sociales Tercero Básico Básicos "B" Herramientas Detalle de asistencia…" at bounding box center [715, 253] width 1134 height 404
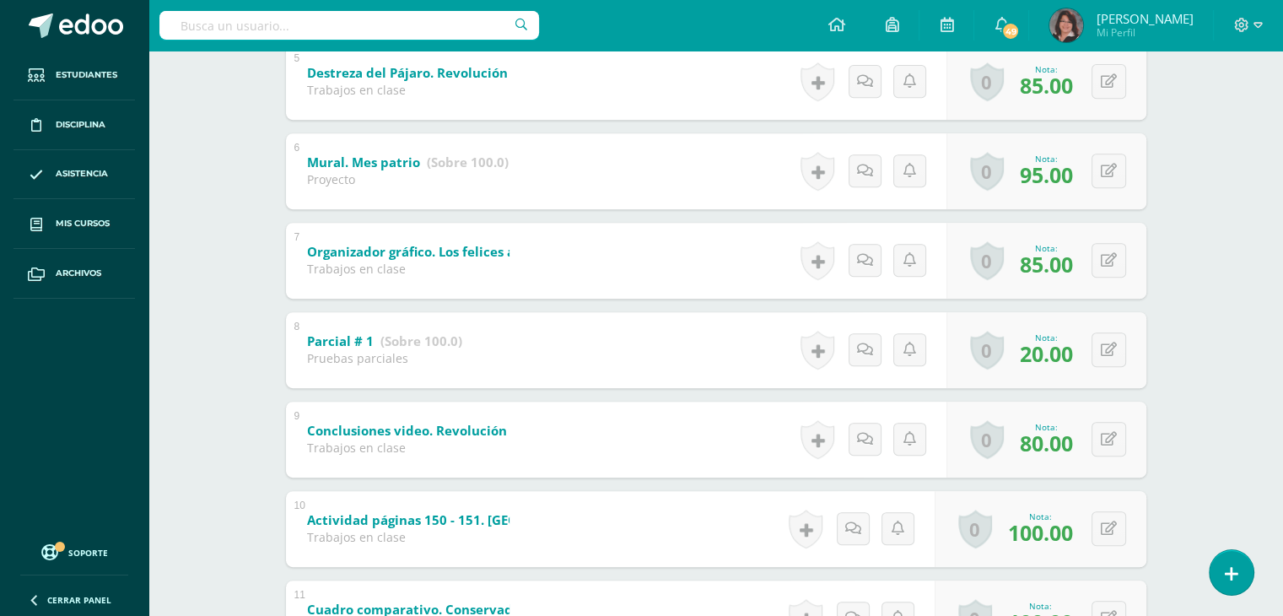
scroll to position [718, 0]
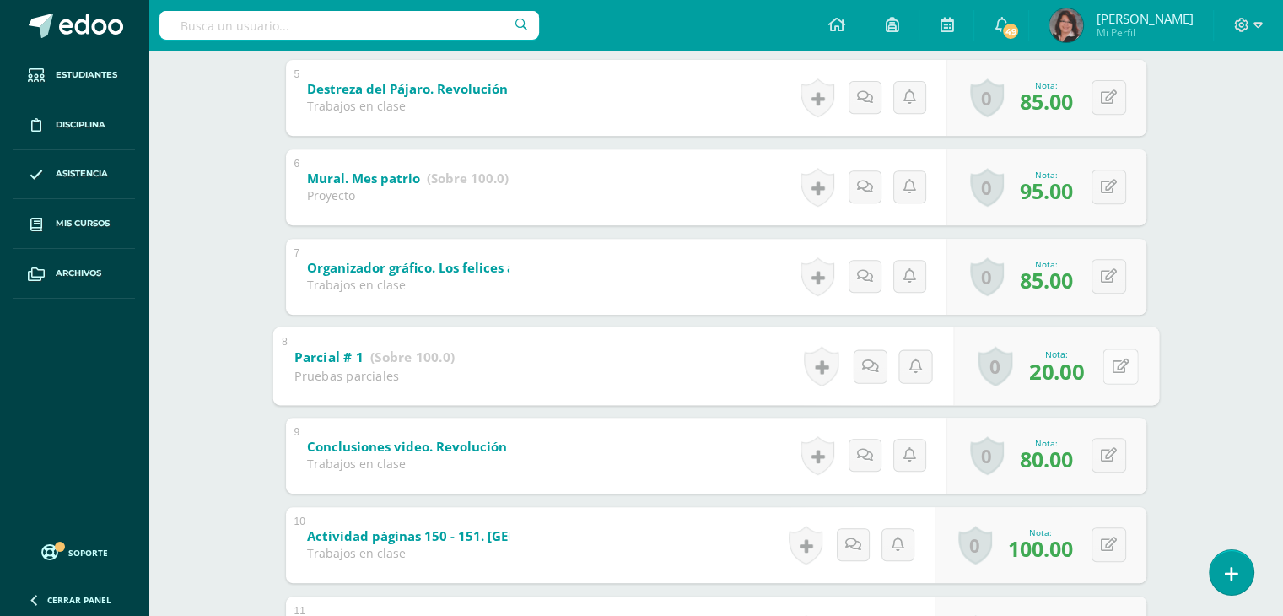
click at [1109, 364] on button at bounding box center [1119, 365] width 35 height 35
type input "30"
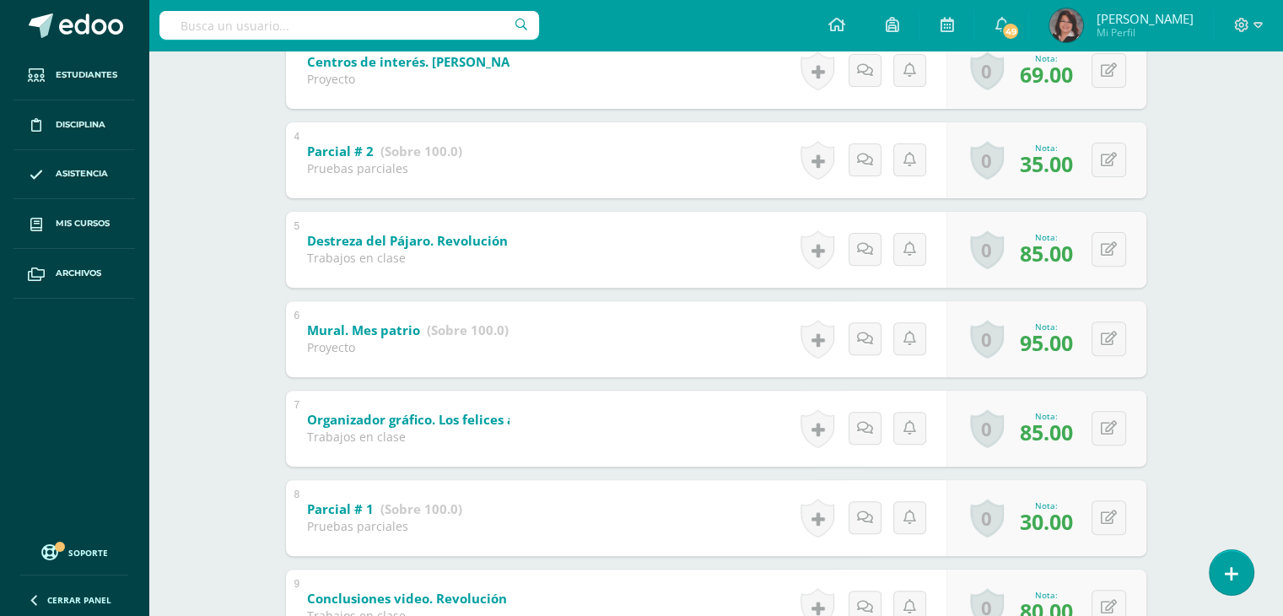
scroll to position [563, 0]
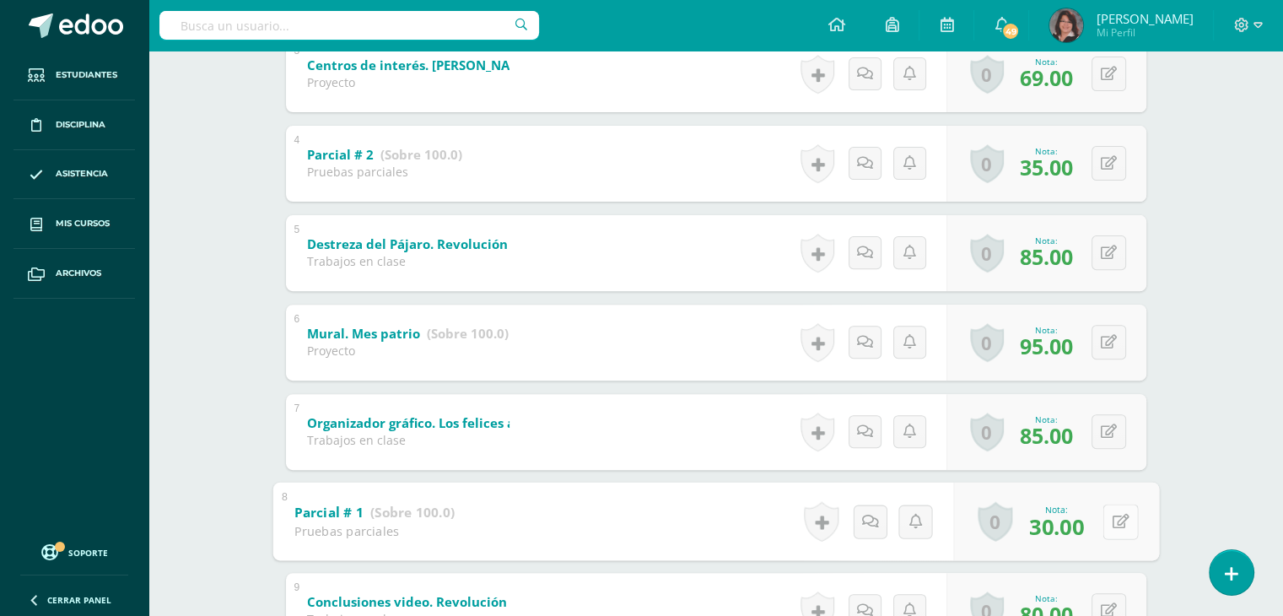
click at [1110, 518] on button at bounding box center [1119, 520] width 35 height 35
type input "35"
click at [1081, 538] on link at bounding box center [1075, 526] width 34 height 34
click at [1073, 525] on div "Nota: 35.00" at bounding box center [1046, 521] width 67 height 36
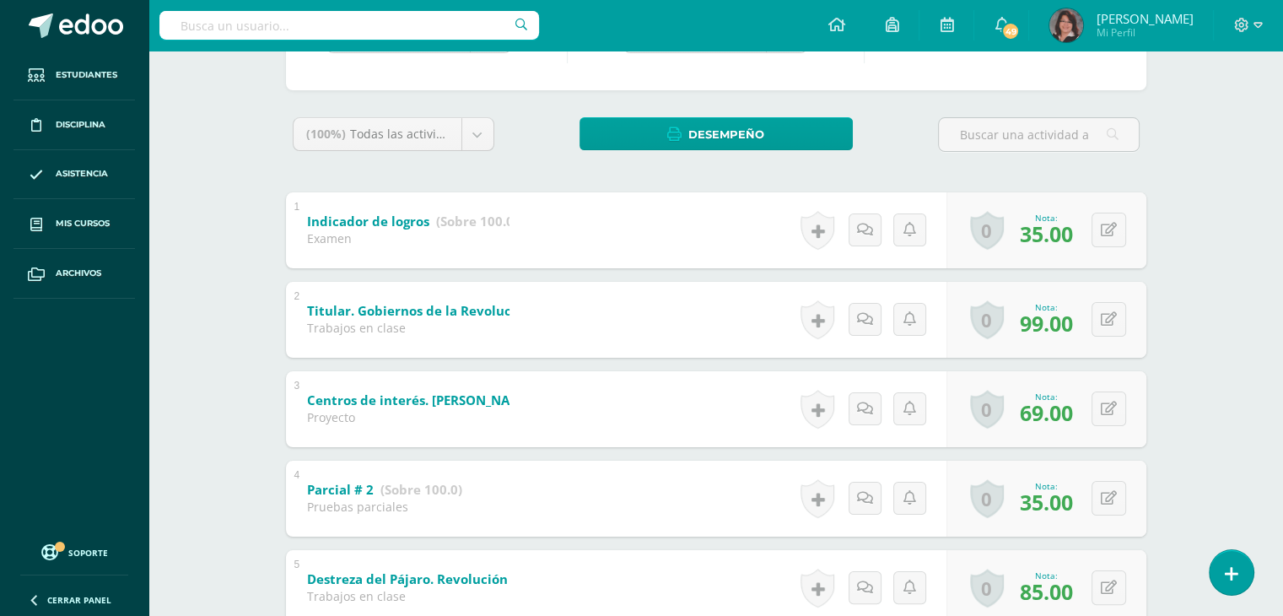
scroll to position [204, 0]
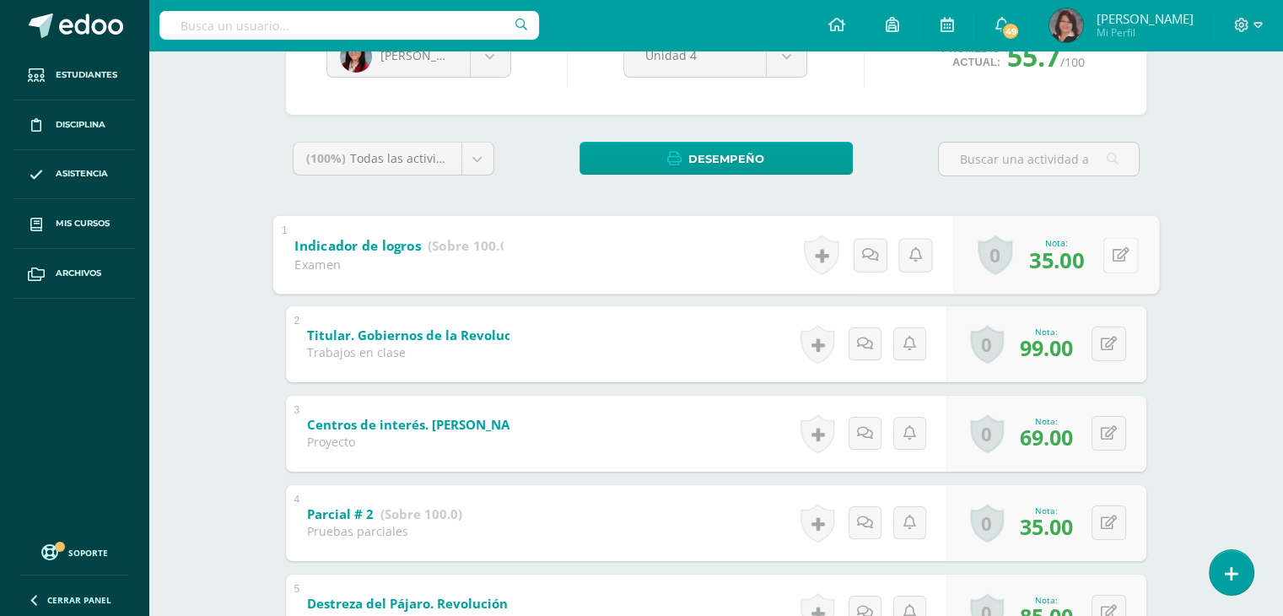
click at [1105, 255] on button at bounding box center [1119, 254] width 35 height 35
type input "40"
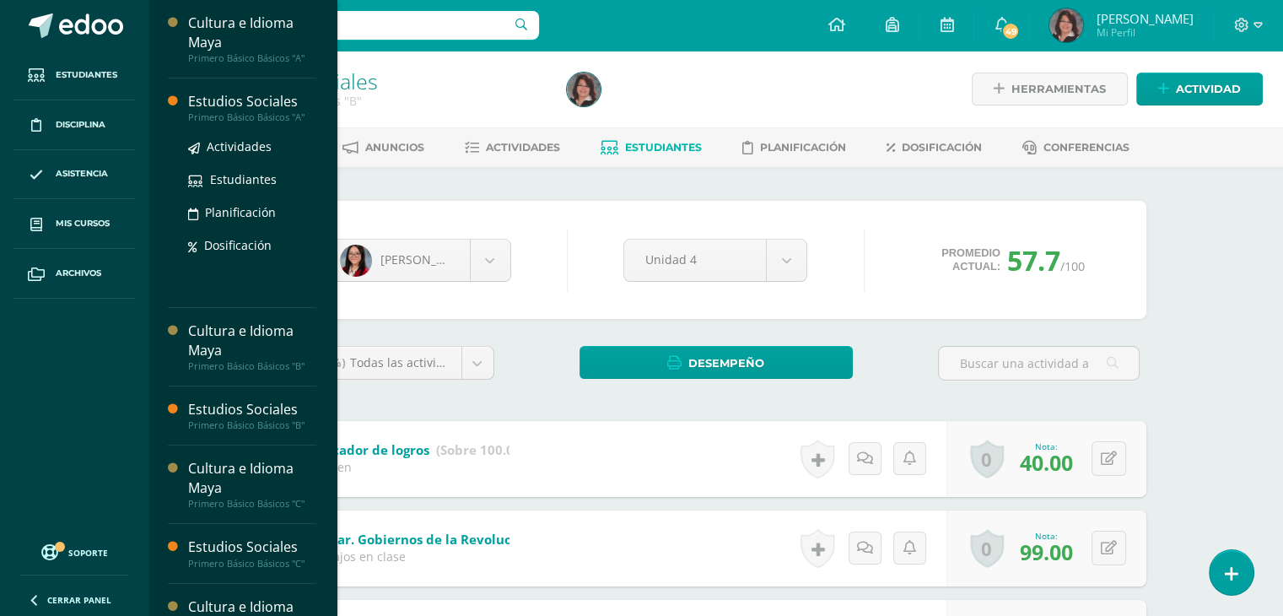
click at [267, 99] on div "Estudios Sociales" at bounding box center [252, 101] width 128 height 19
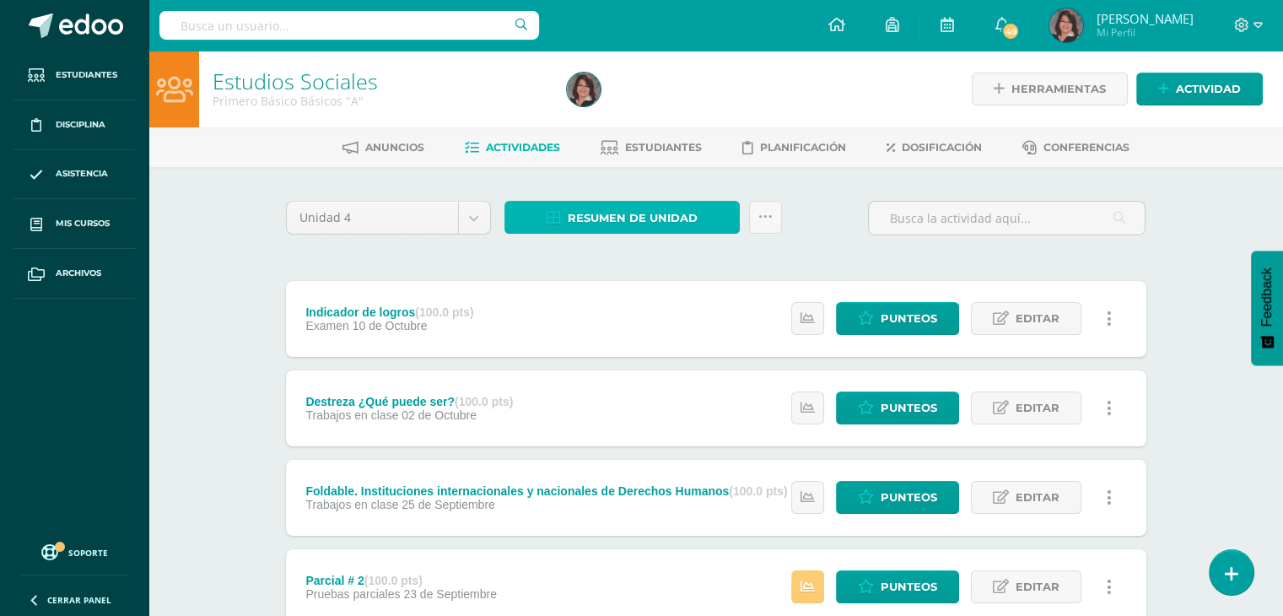
click at [634, 217] on span "Resumen de unidad" at bounding box center [632, 217] width 130 height 31
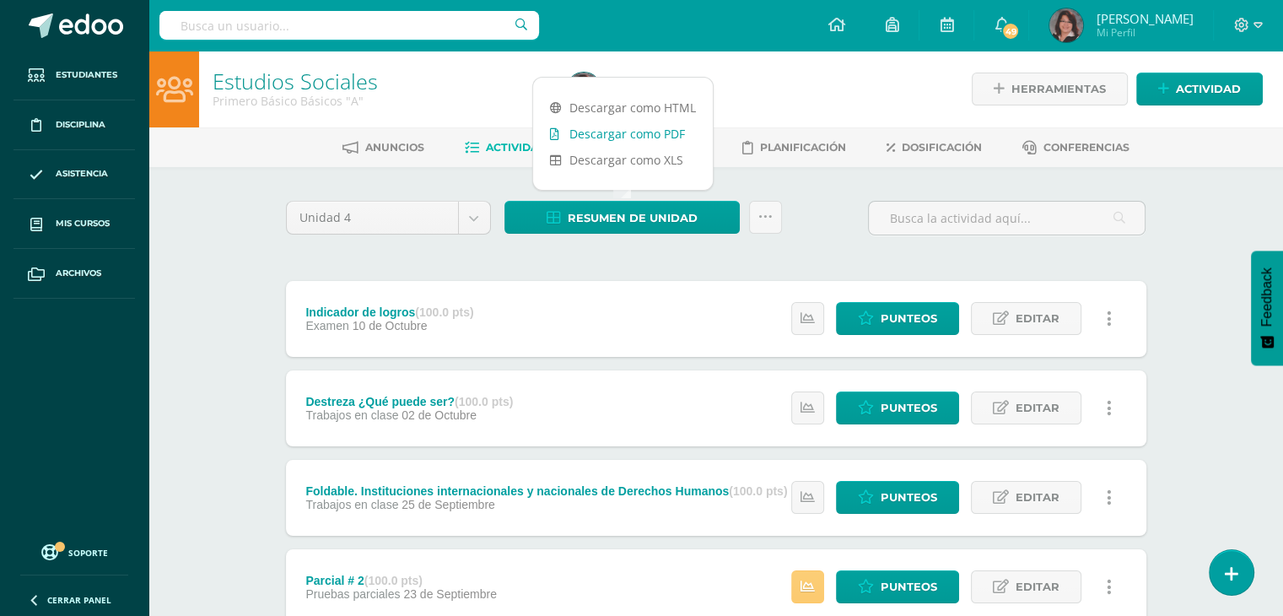
click at [605, 136] on link "Descargar como PDF" at bounding box center [623, 134] width 180 height 26
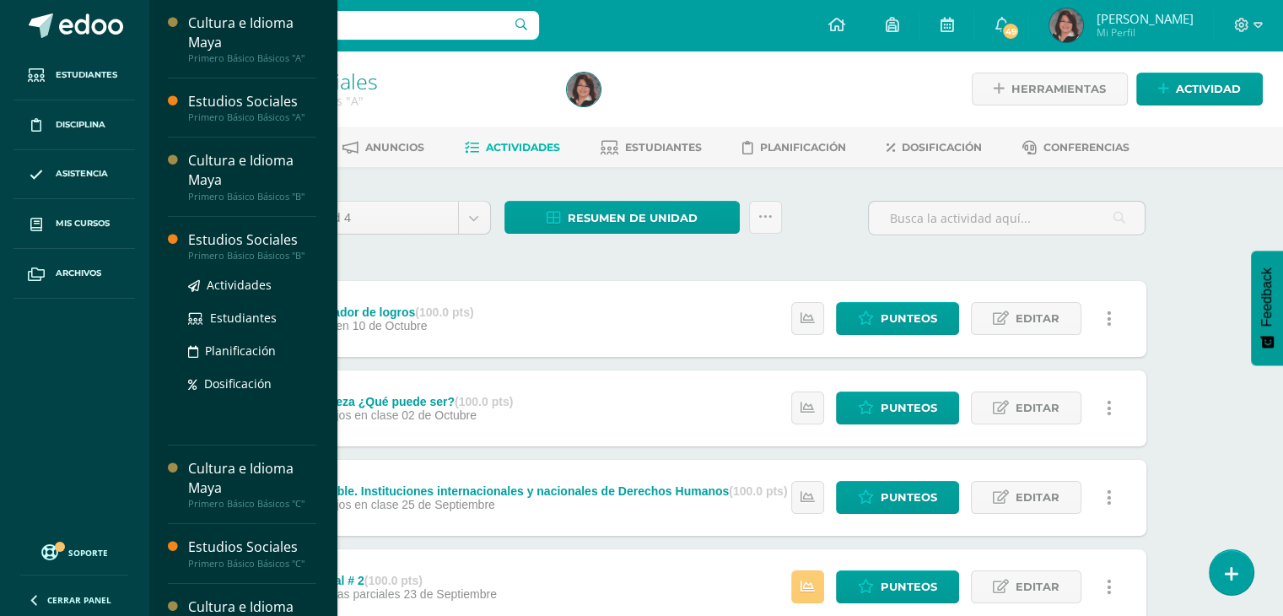
click at [247, 238] on div "Estudios Sociales" at bounding box center [252, 239] width 128 height 19
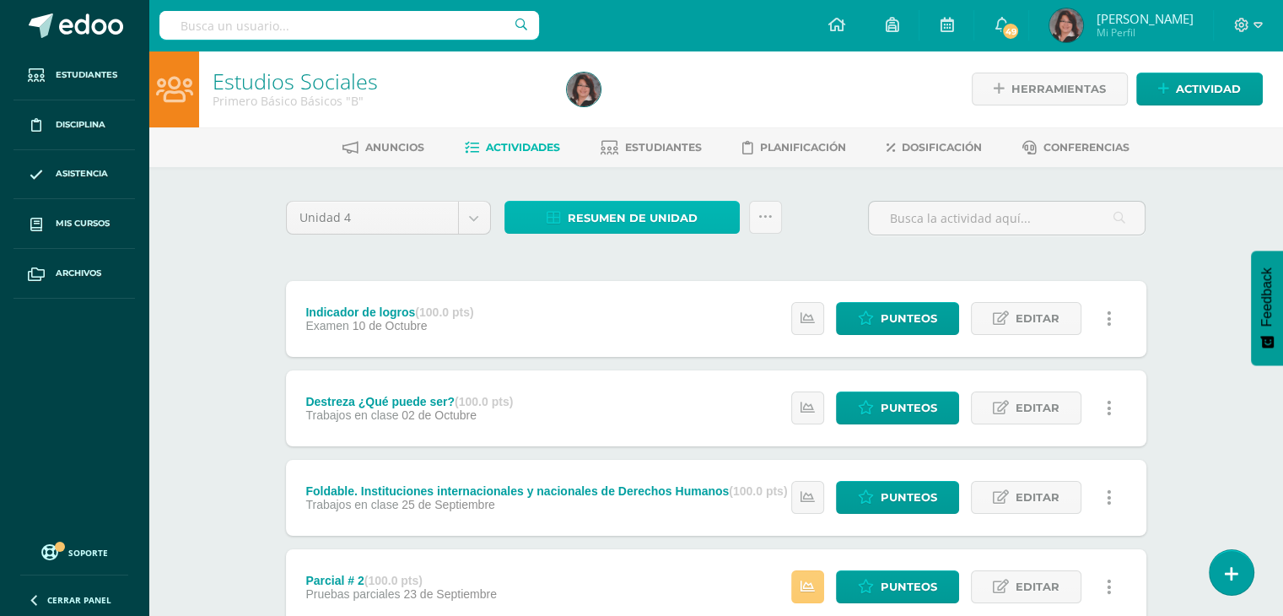
click at [600, 217] on span "Resumen de unidad" at bounding box center [632, 217] width 130 height 31
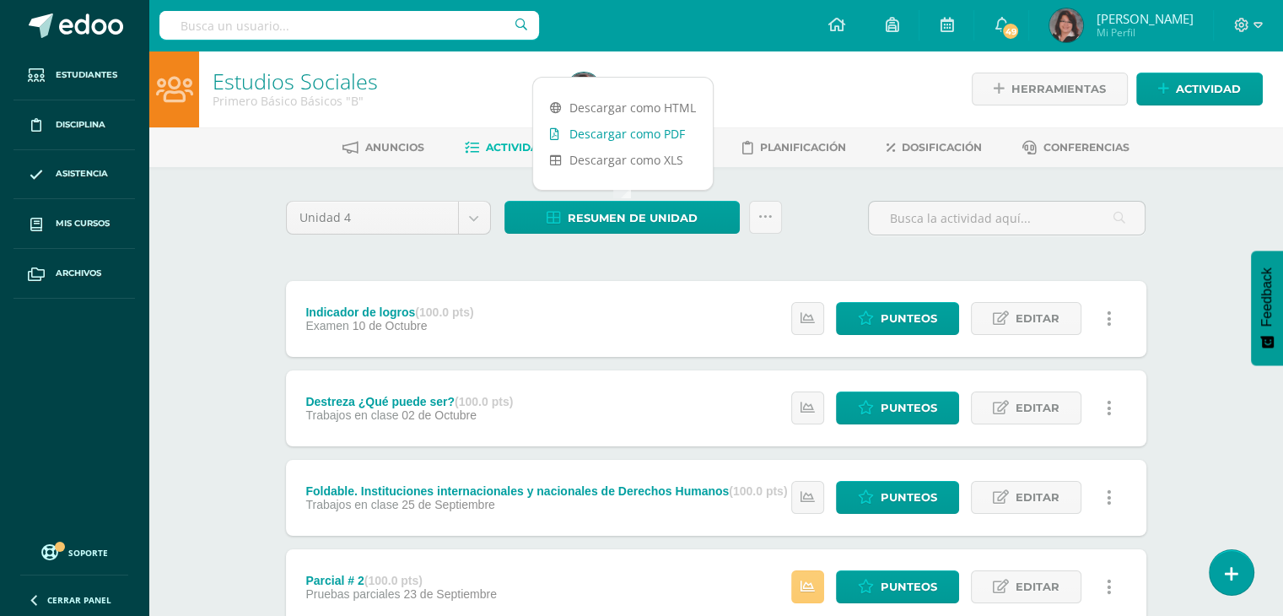
click at [583, 132] on link "Descargar como PDF" at bounding box center [623, 134] width 180 height 26
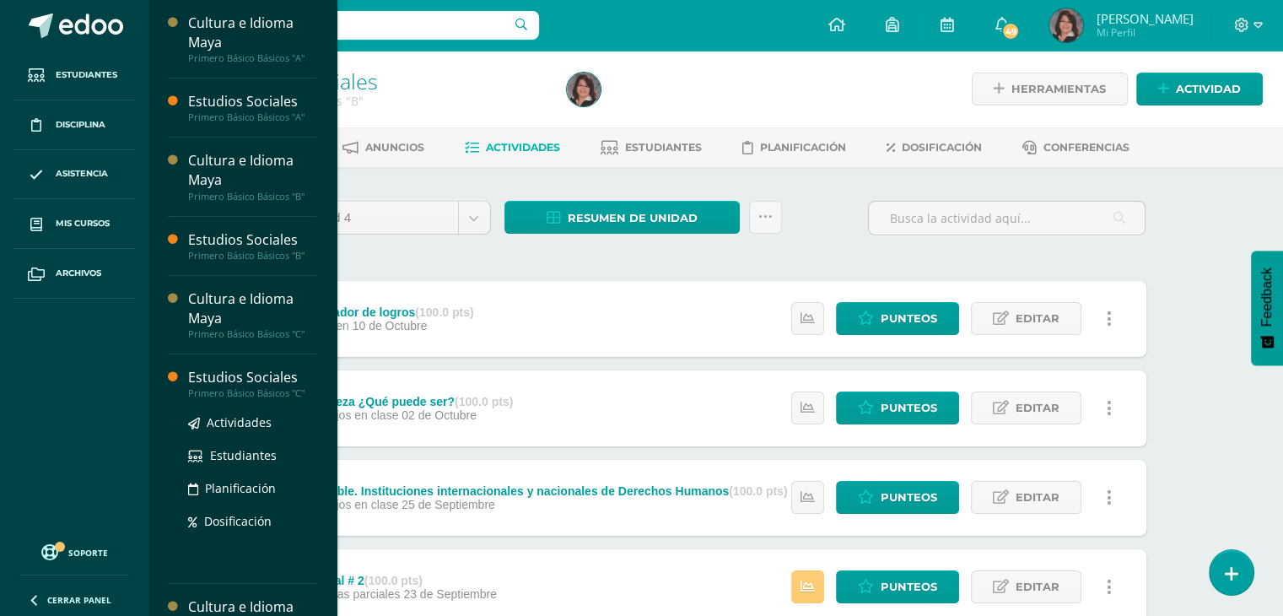
click at [212, 379] on div "Estudios Sociales" at bounding box center [252, 377] width 128 height 19
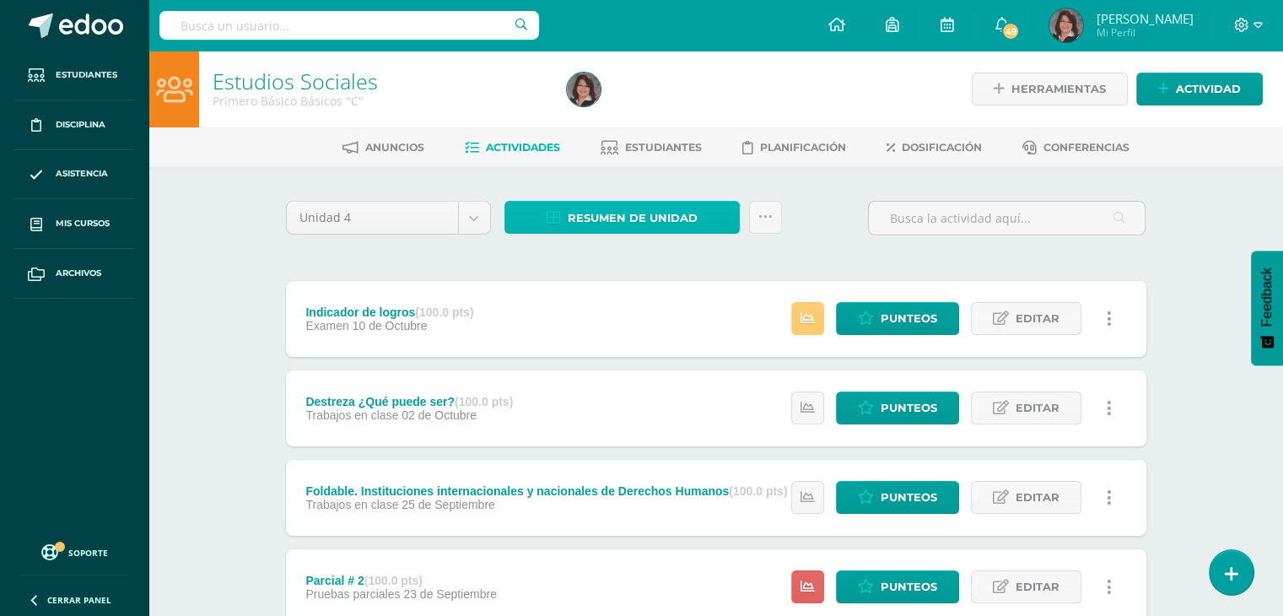
click at [594, 218] on span "Resumen de unidad" at bounding box center [632, 217] width 130 height 31
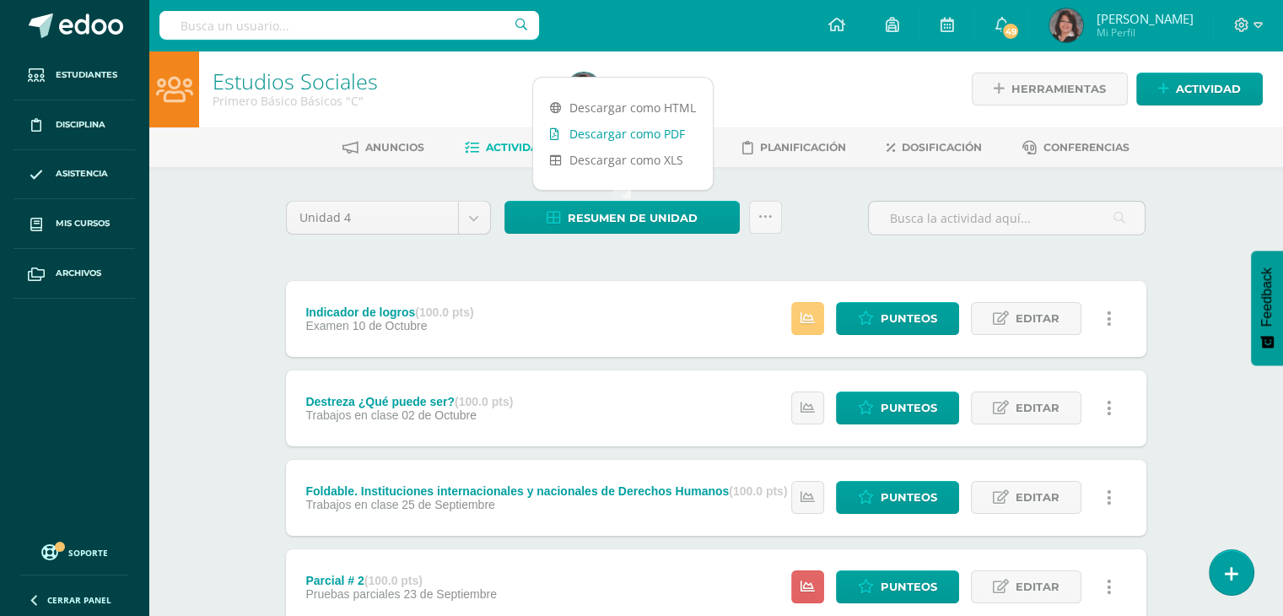
click at [593, 137] on link "Descargar como PDF" at bounding box center [623, 134] width 180 height 26
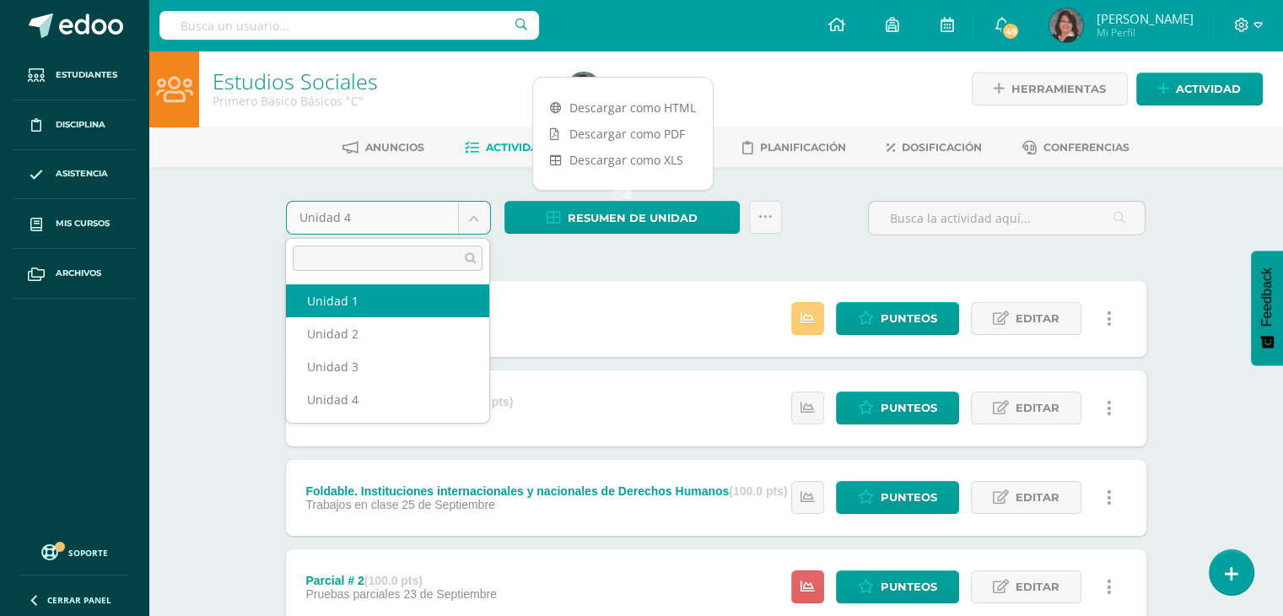
select select "Unidad 1"
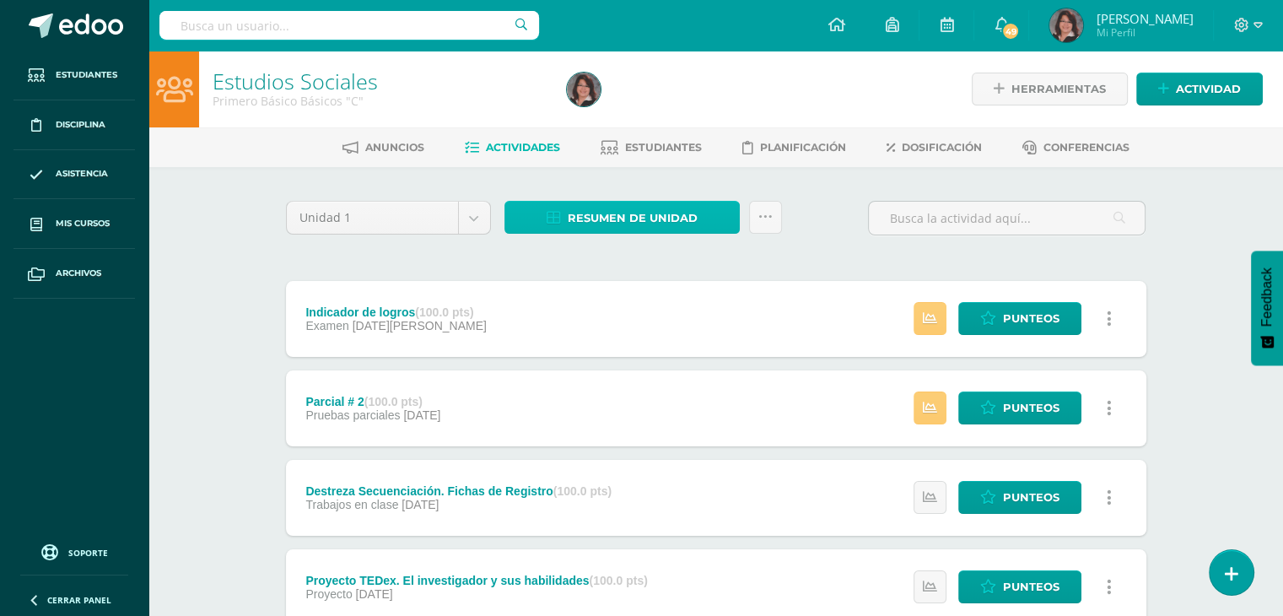
click at [610, 219] on span "Resumen de unidad" at bounding box center [632, 217] width 130 height 31
click at [830, 232] on div "Unidad 1 Unidad 1 Unidad 2 Unidad 3 Unidad 4 Resumen de unidad Enviar punteos a…" at bounding box center [716, 225] width 874 height 48
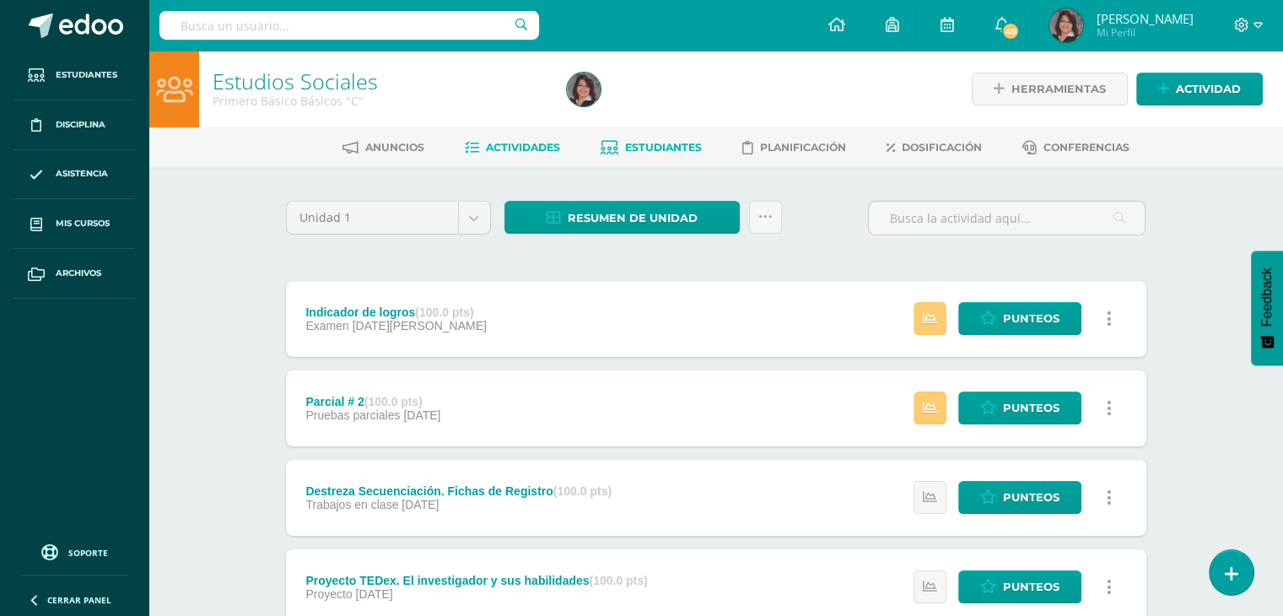
click at [658, 146] on span "Estudiantes" at bounding box center [663, 147] width 77 height 13
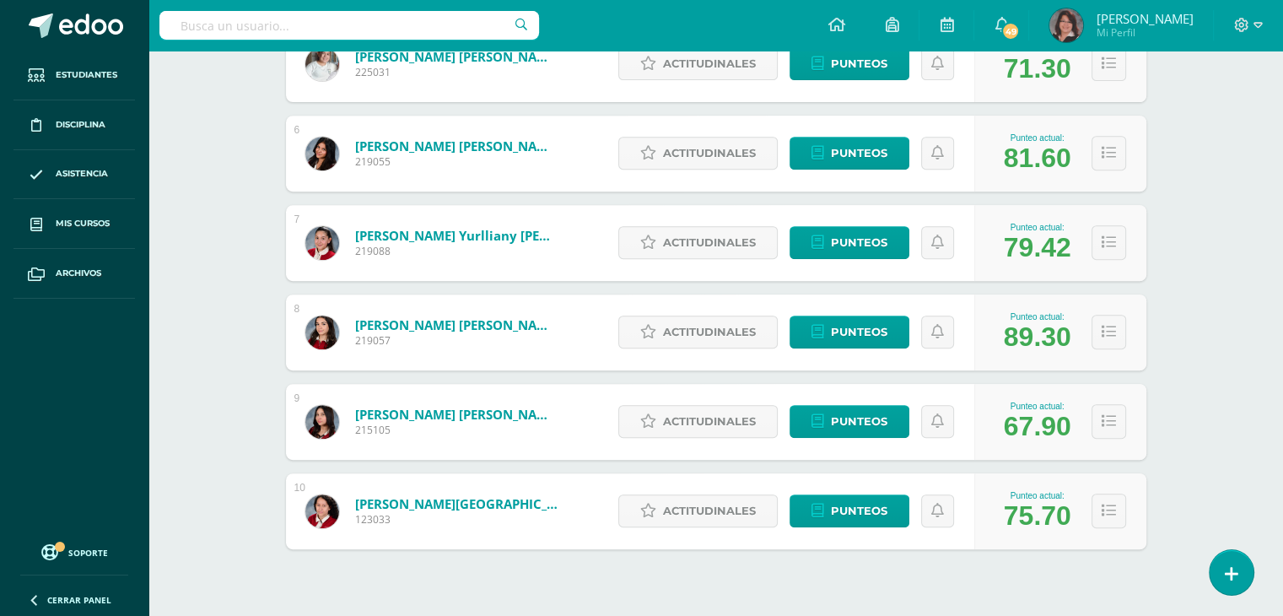
scroll to position [738, 0]
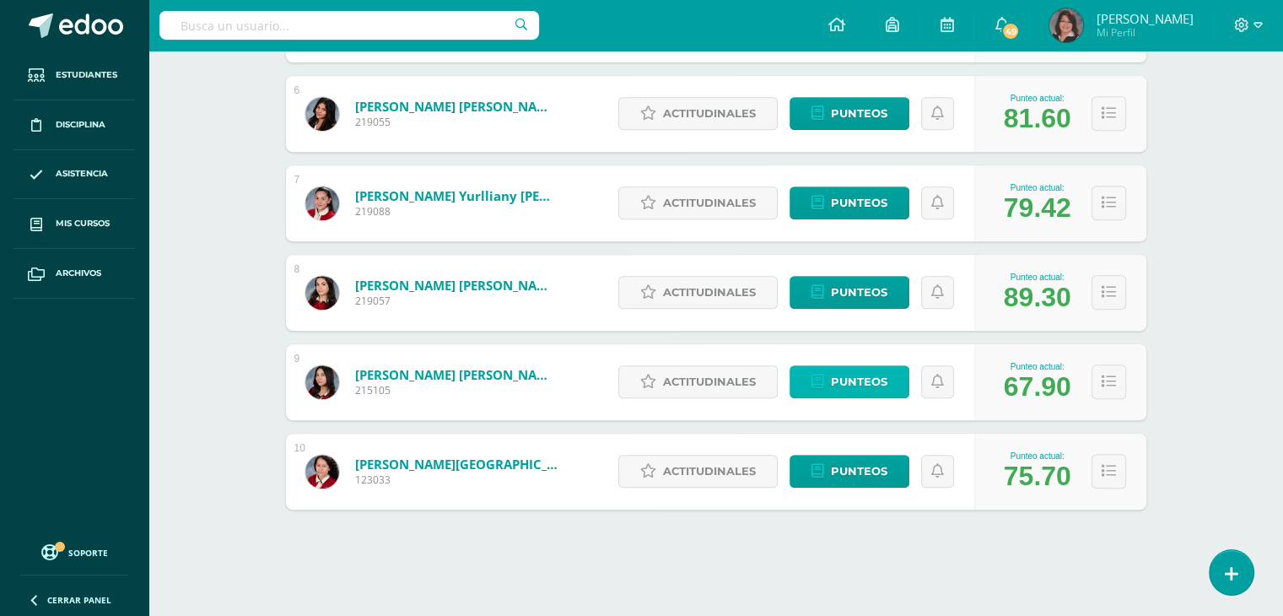
click at [863, 384] on span "Punteos" at bounding box center [859, 381] width 56 height 31
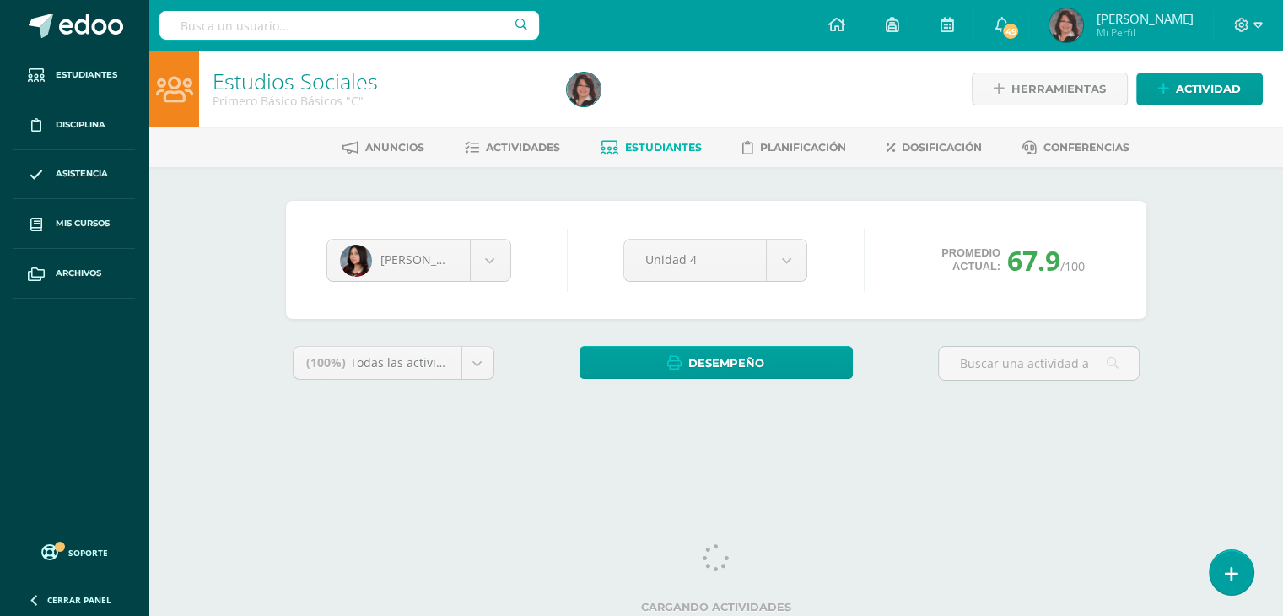
click at [1235, 188] on div "Estudios Sociales Primero Básico Básicos "C" Herramientas Detalle de asistencia…" at bounding box center [715, 253] width 1134 height 404
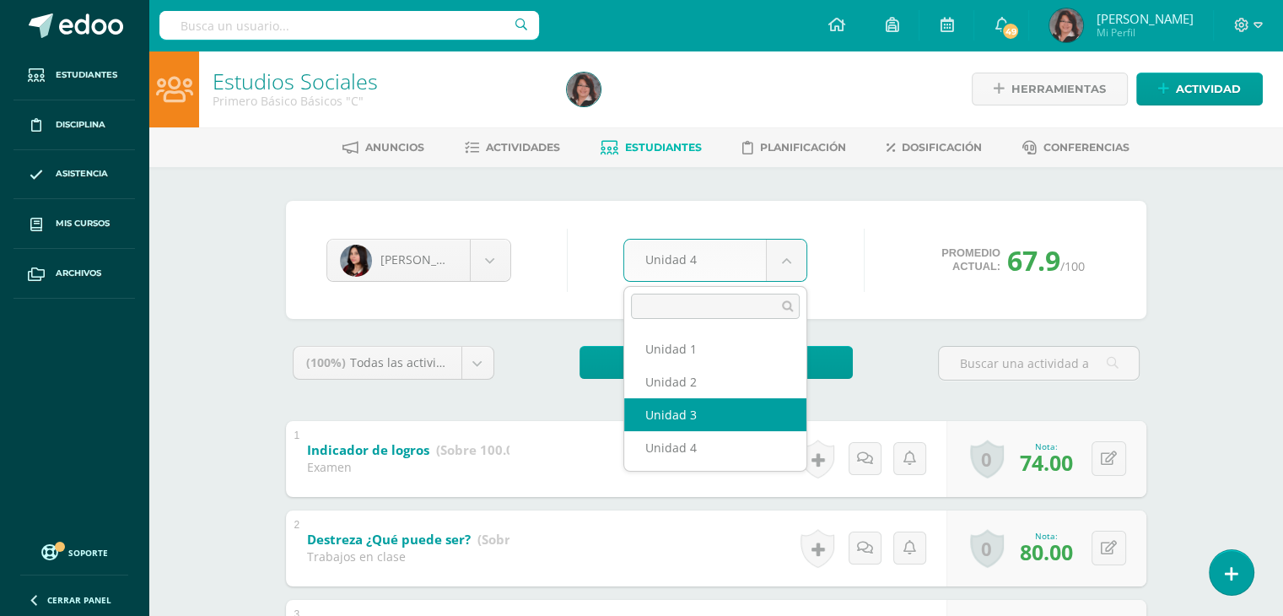
select select "Unidad 3"
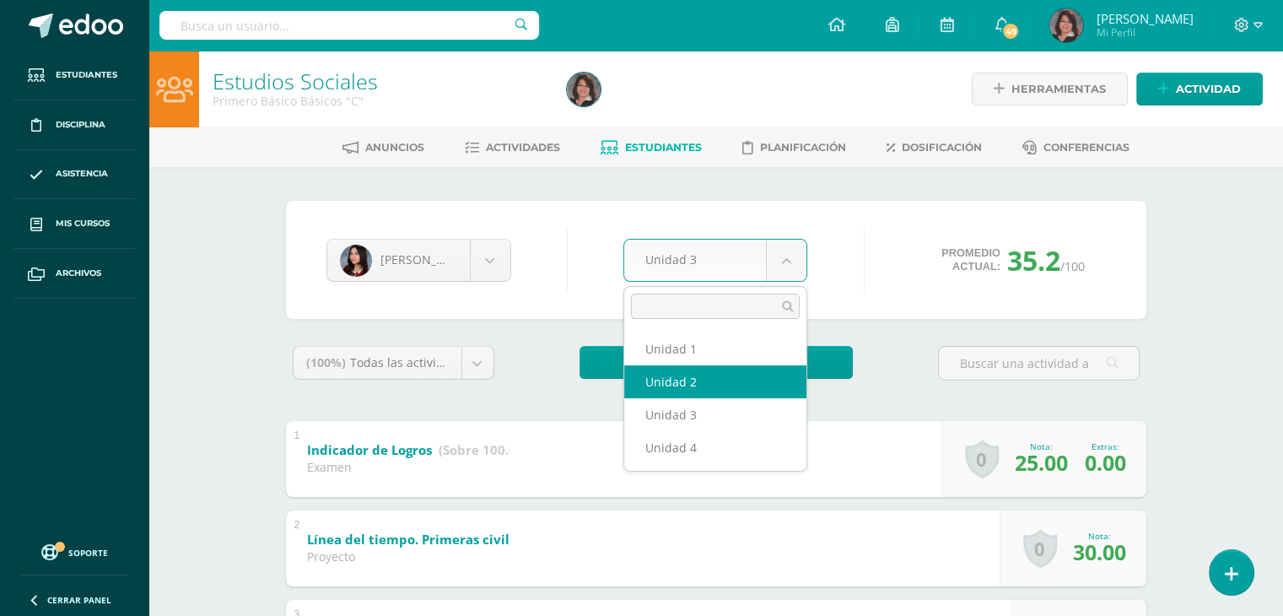
select select "Unidad 2"
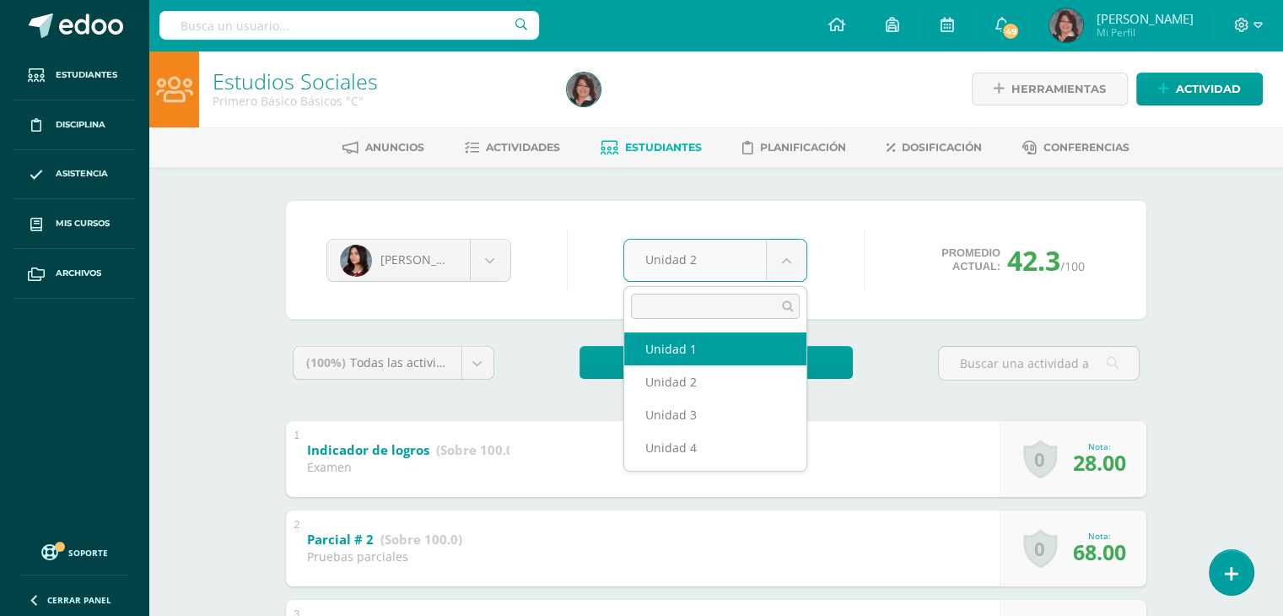
select select "Unidad 1"
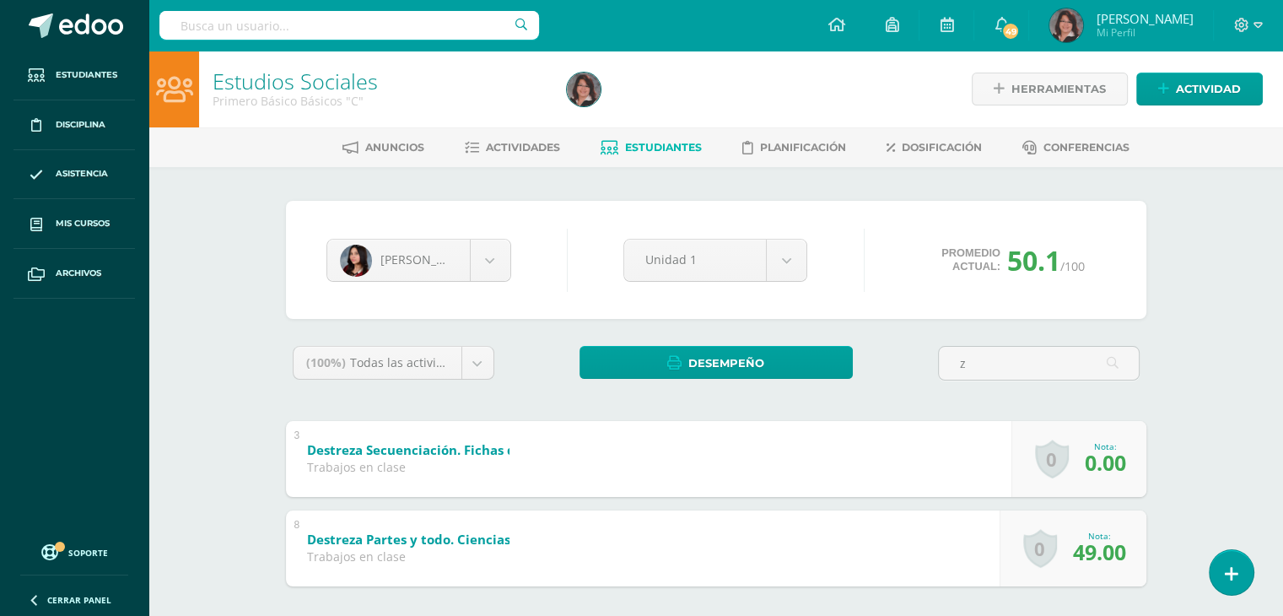
scroll to position [83, 0]
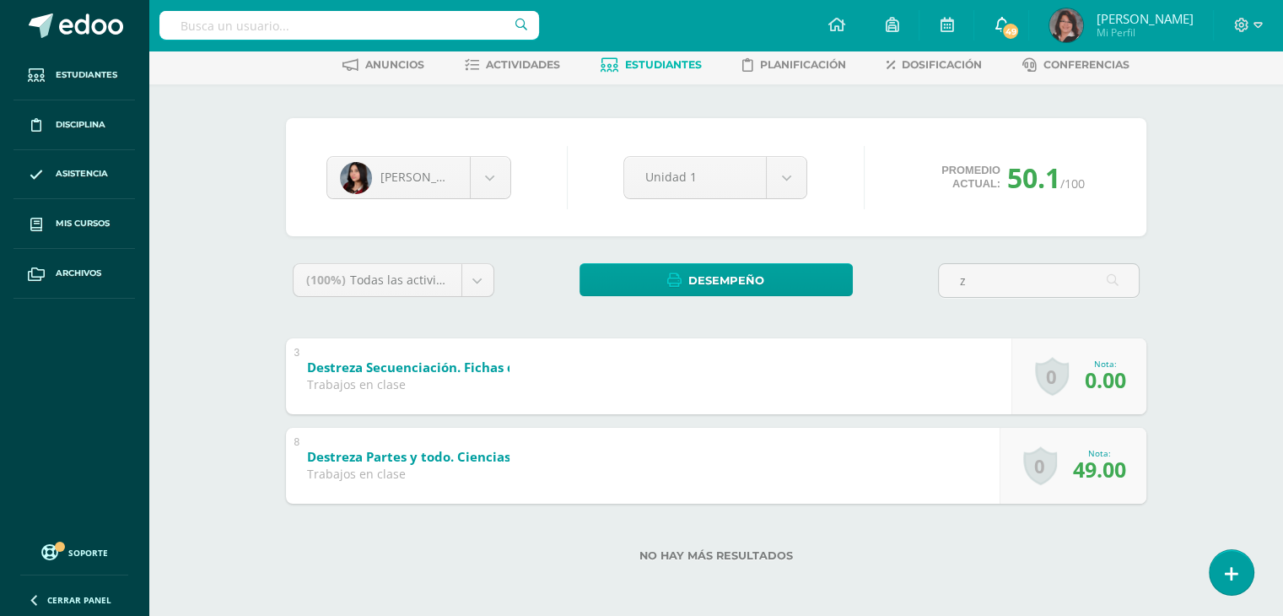
type input "z"
click at [508, 65] on span "Actividades" at bounding box center [523, 64] width 74 height 13
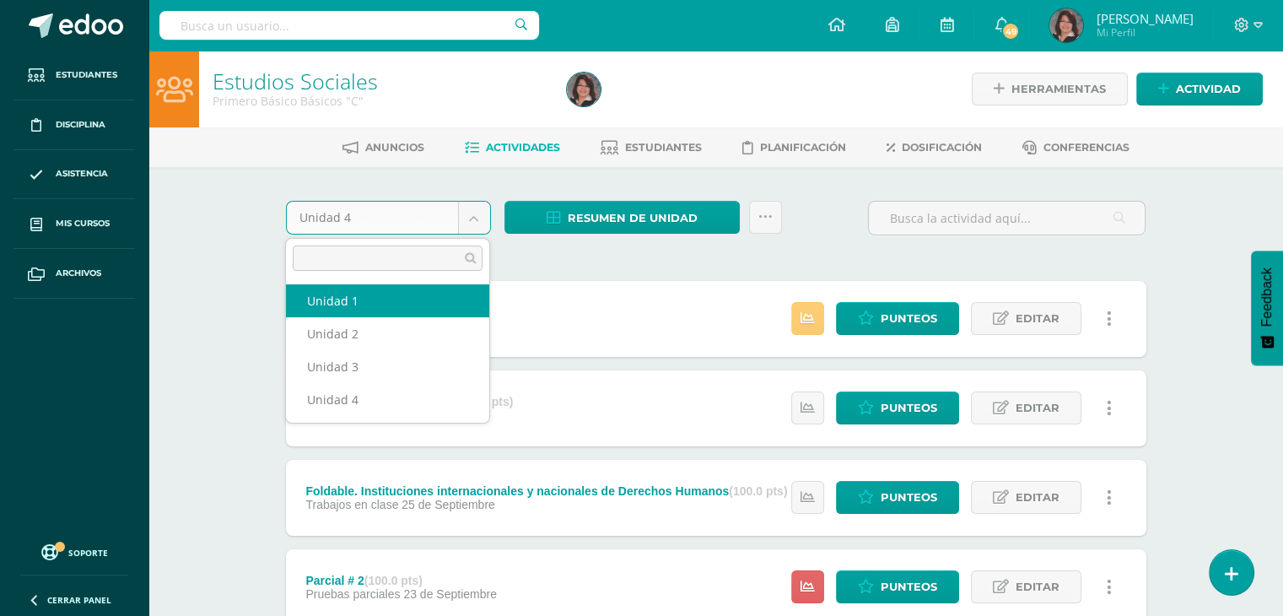
select select "Unidad 1"
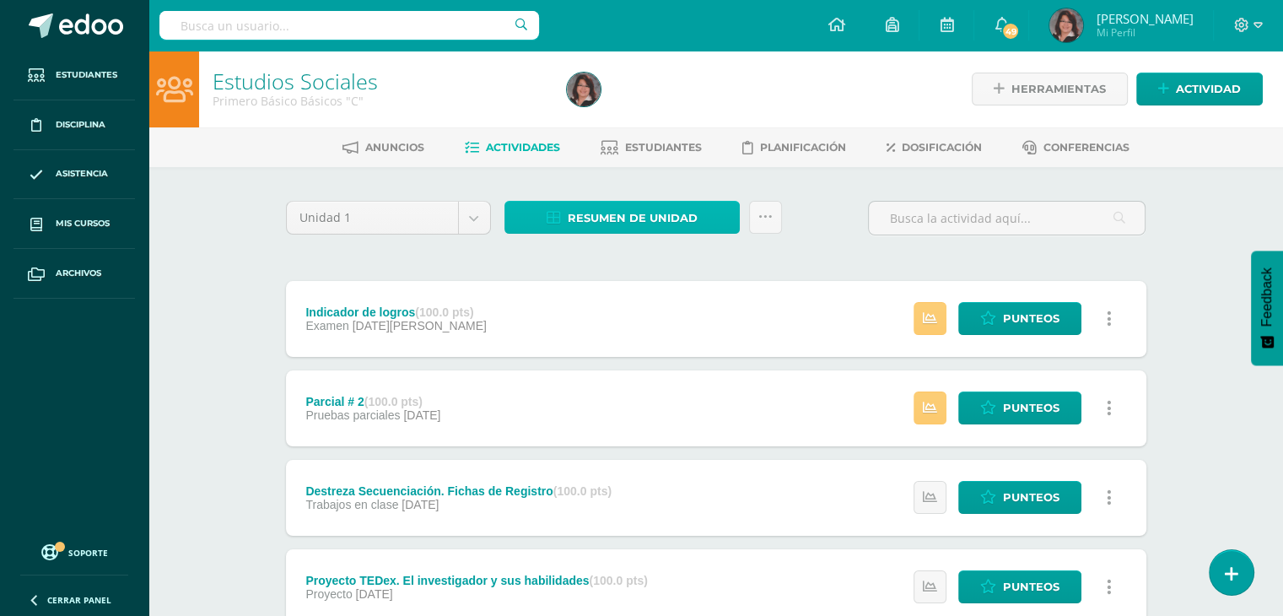
click at [616, 216] on span "Resumen de unidad" at bounding box center [632, 217] width 130 height 31
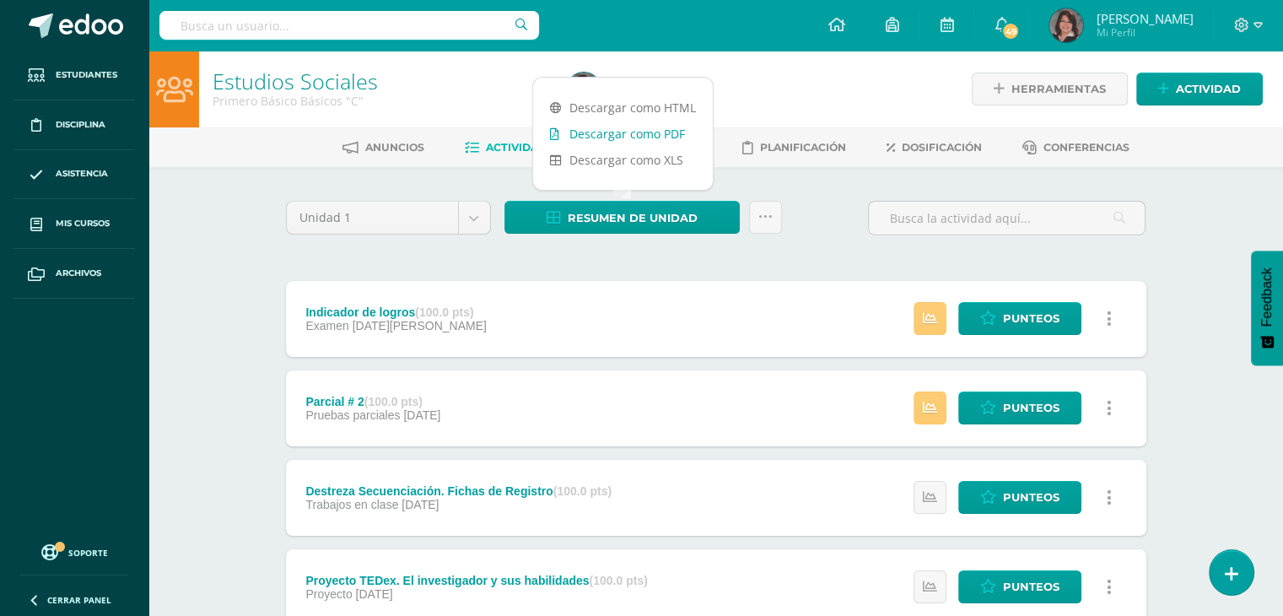
click at [576, 136] on link "Descargar como PDF" at bounding box center [623, 134] width 180 height 26
